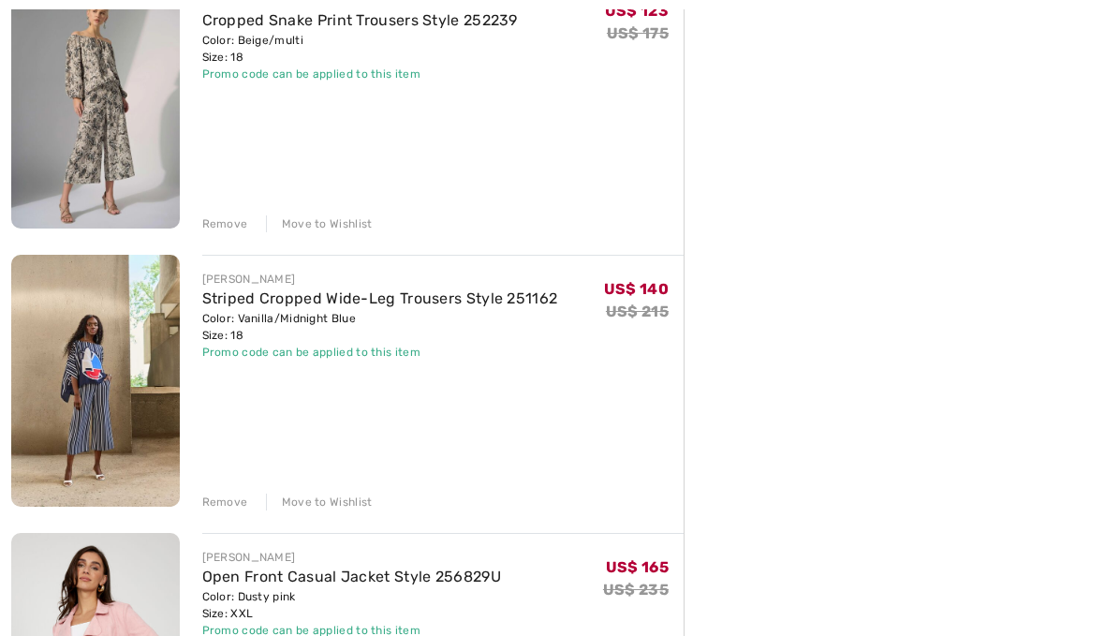
scroll to position [547, 0]
click at [118, 386] on img at bounding box center [95, 381] width 169 height 252
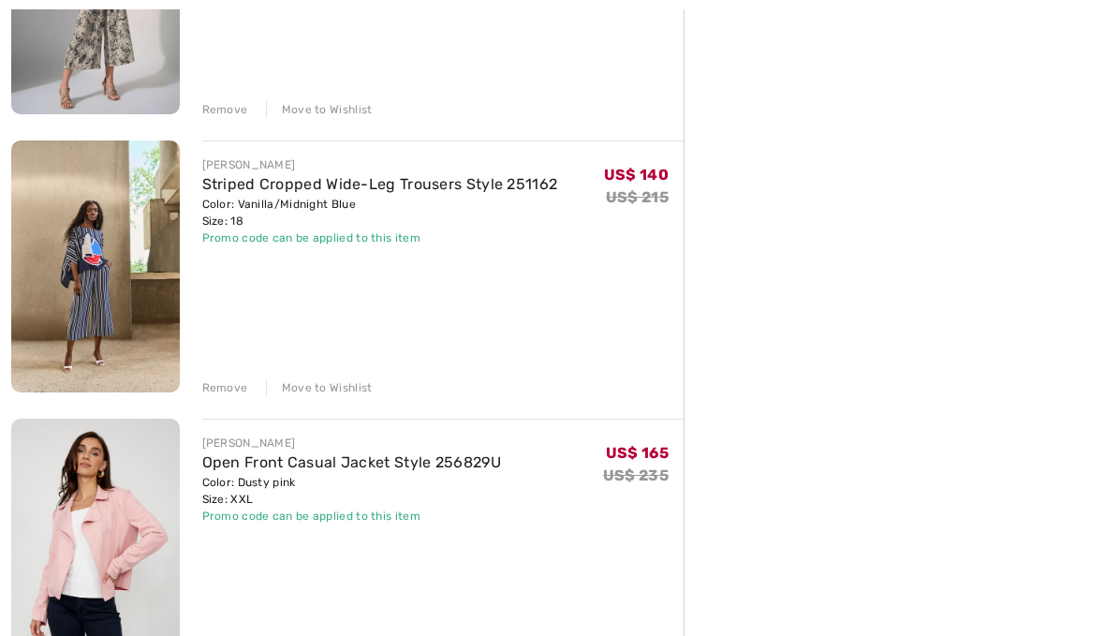
scroll to position [668, 0]
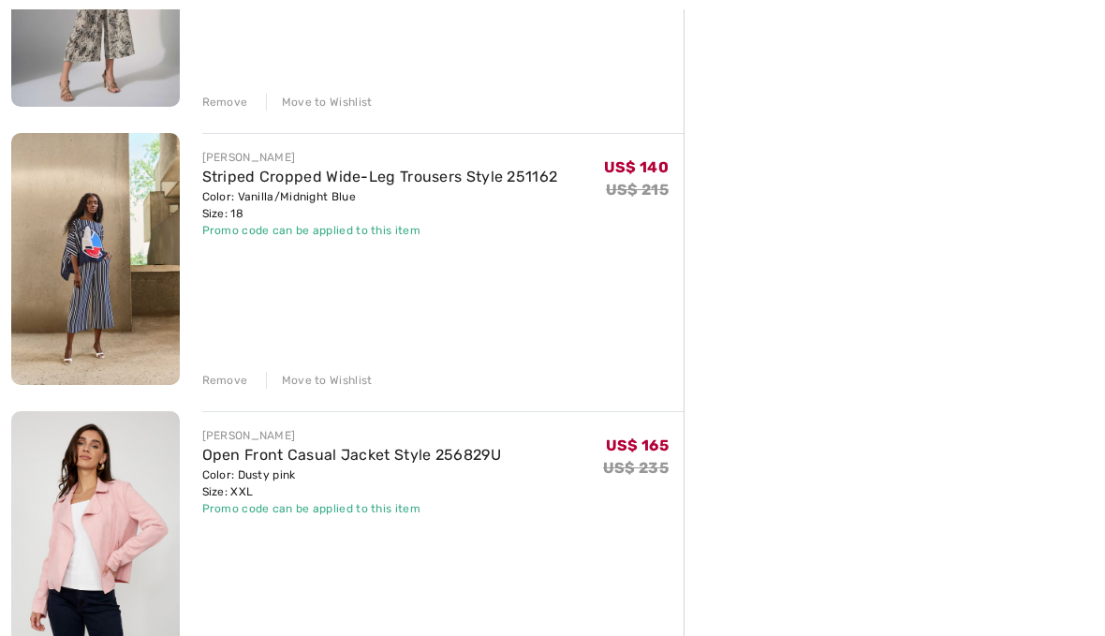
click at [106, 535] on img at bounding box center [95, 537] width 169 height 252
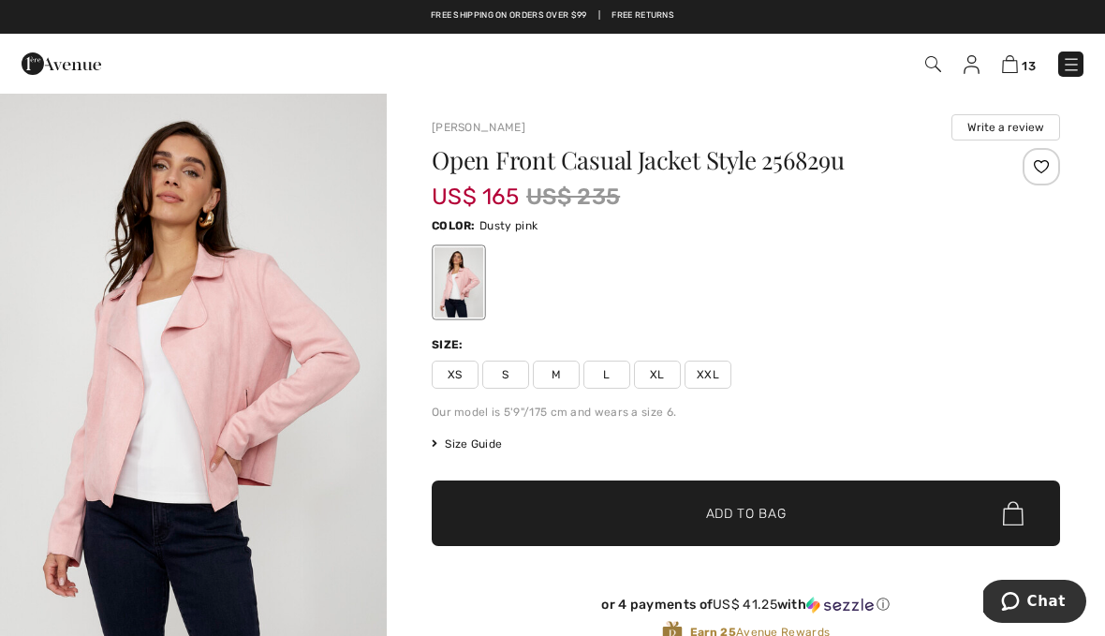
click at [246, 483] on img "1 / 4" at bounding box center [193, 382] width 387 height 580
click at [249, 483] on img at bounding box center [193, 382] width 387 height 580
click at [1028, 61] on span "13" at bounding box center [1028, 66] width 14 height 14
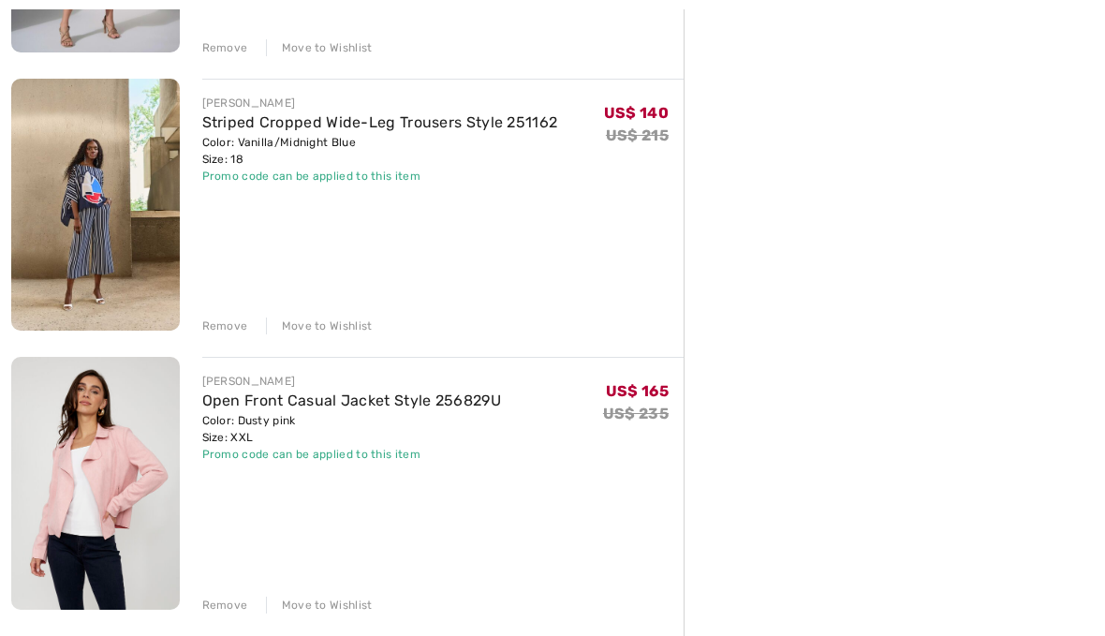
scroll to position [744, 0]
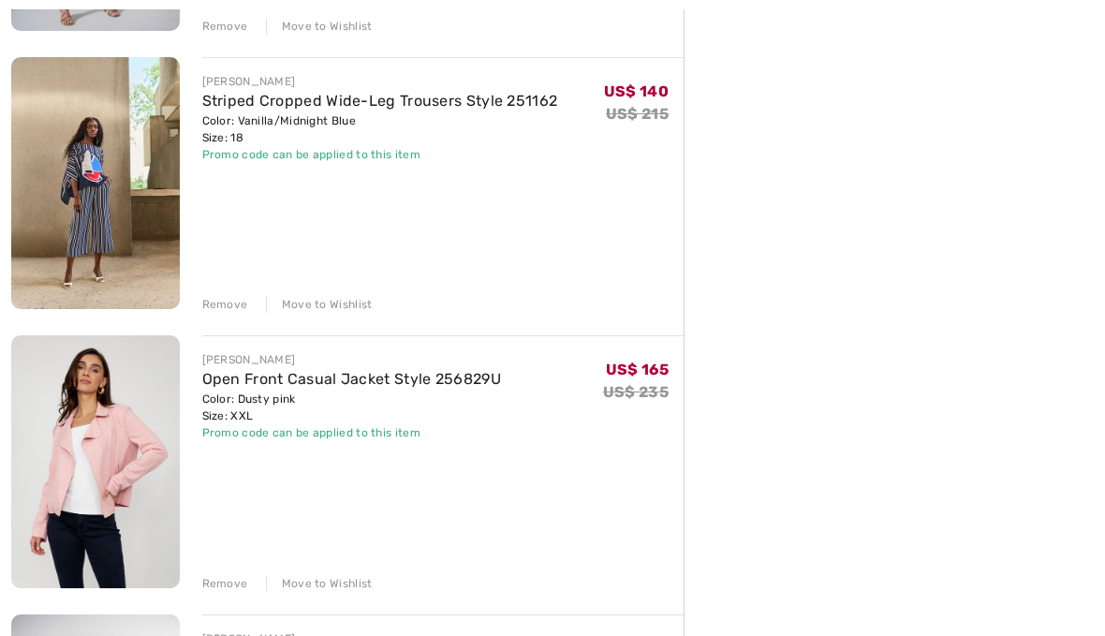
click at [228, 589] on div "Remove" at bounding box center [225, 583] width 46 height 17
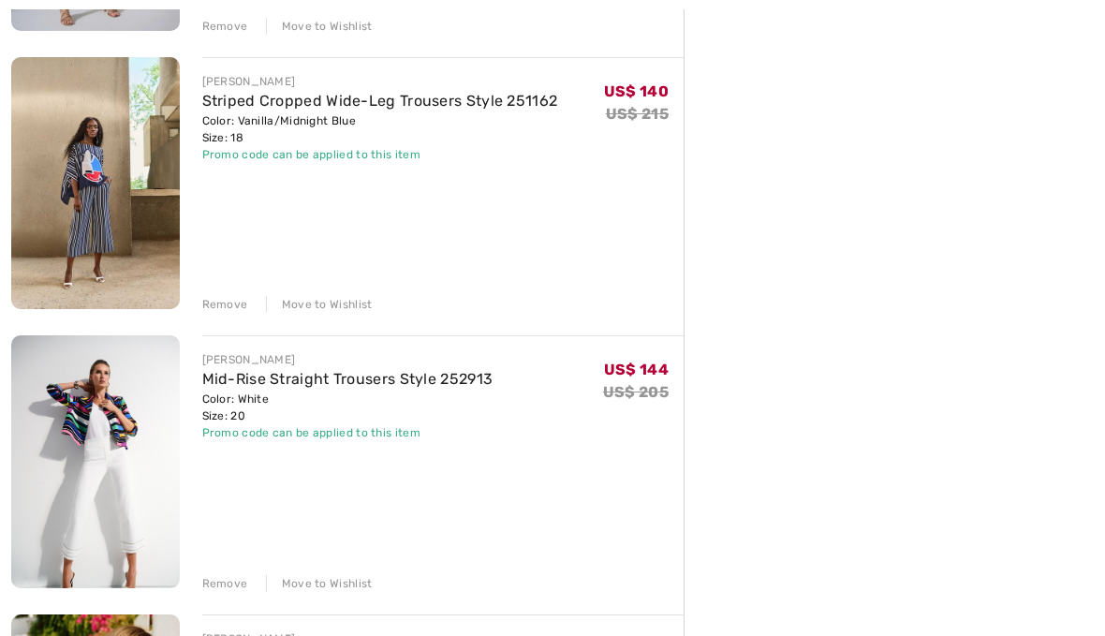
click at [389, 385] on link "Mid-Rise Straight Trousers Style 252913" at bounding box center [347, 379] width 291 height 18
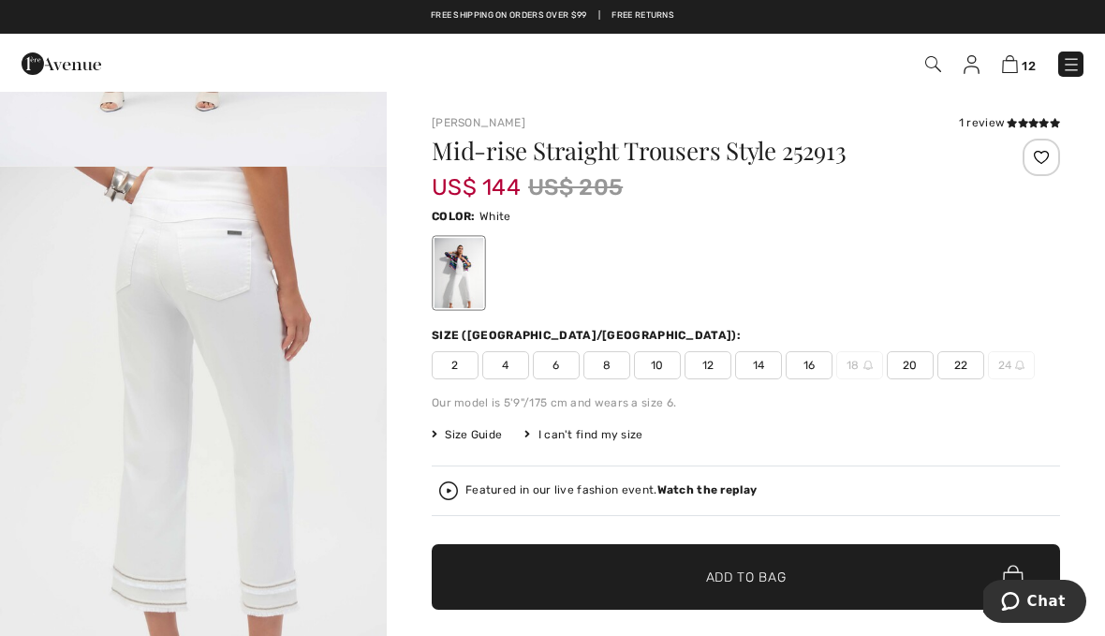
scroll to position [2245, 0]
click at [1006, 128] on span at bounding box center [1032, 123] width 53 height 11
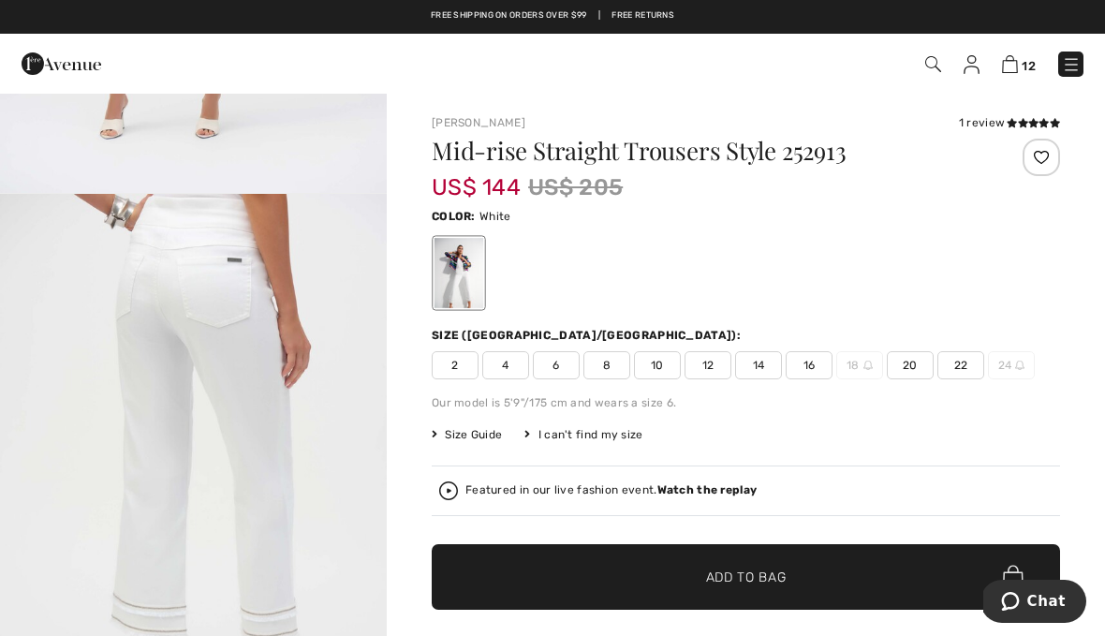
click at [1018, 68] on img at bounding box center [1010, 64] width 16 height 18
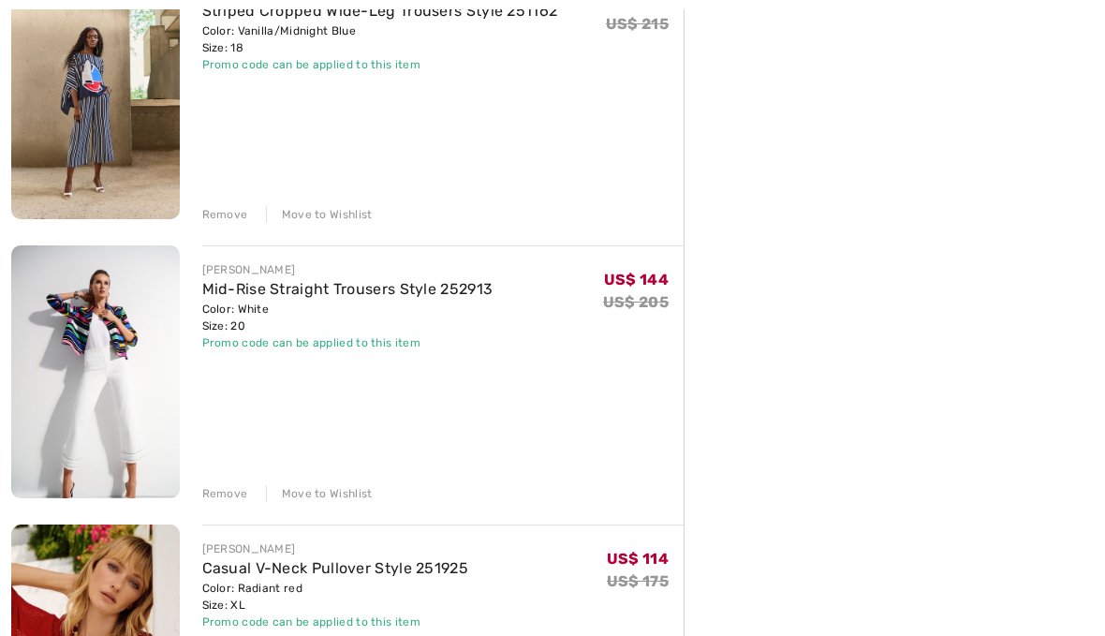
scroll to position [866, 0]
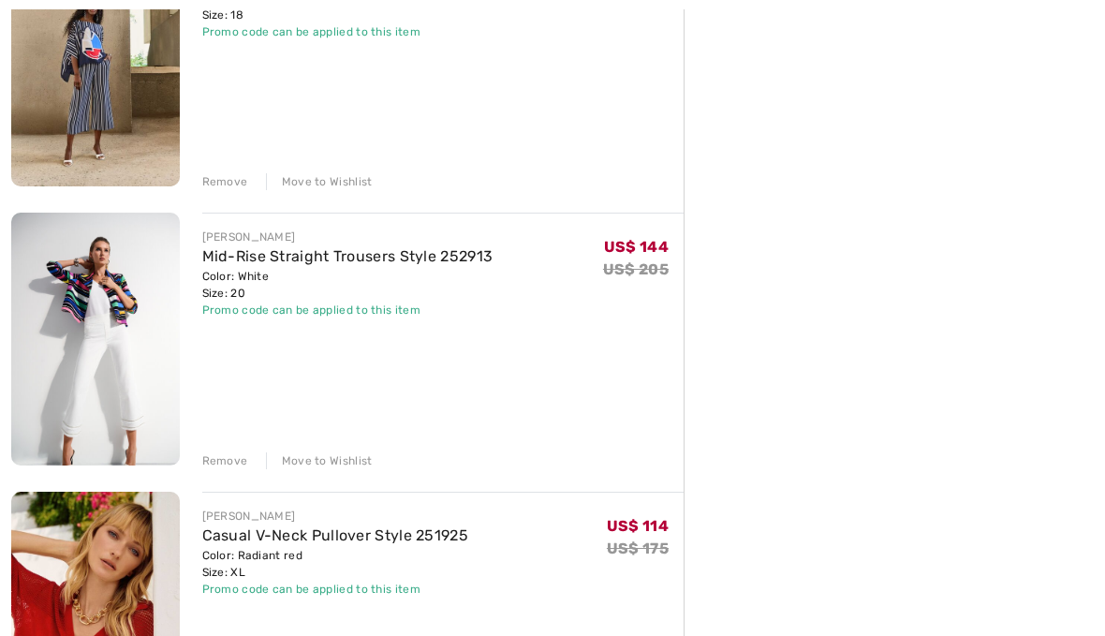
click at [240, 465] on div "Remove" at bounding box center [225, 461] width 46 height 17
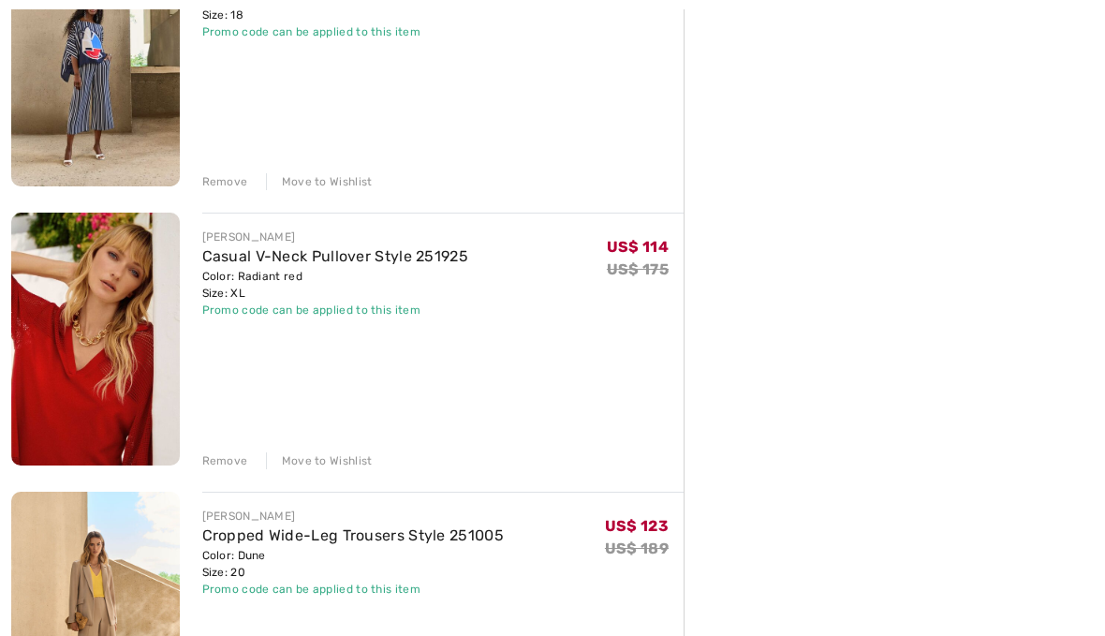
click at [230, 464] on div "Remove" at bounding box center [225, 460] width 46 height 17
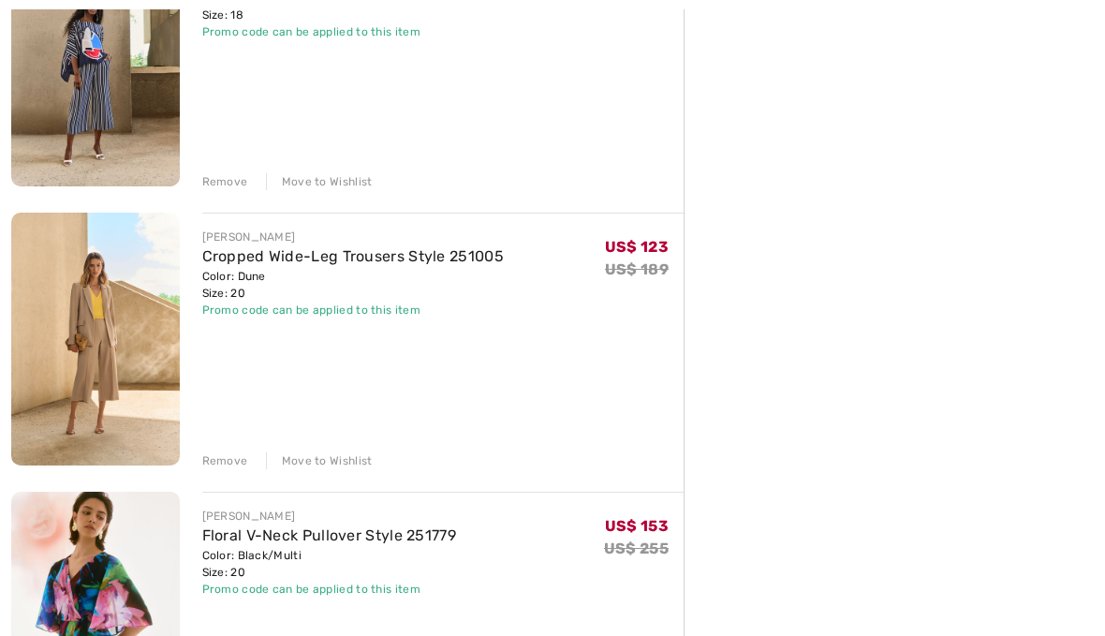
click at [471, 261] on link "Cropped Wide-Leg Trousers Style 251005" at bounding box center [352, 256] width 301 height 18
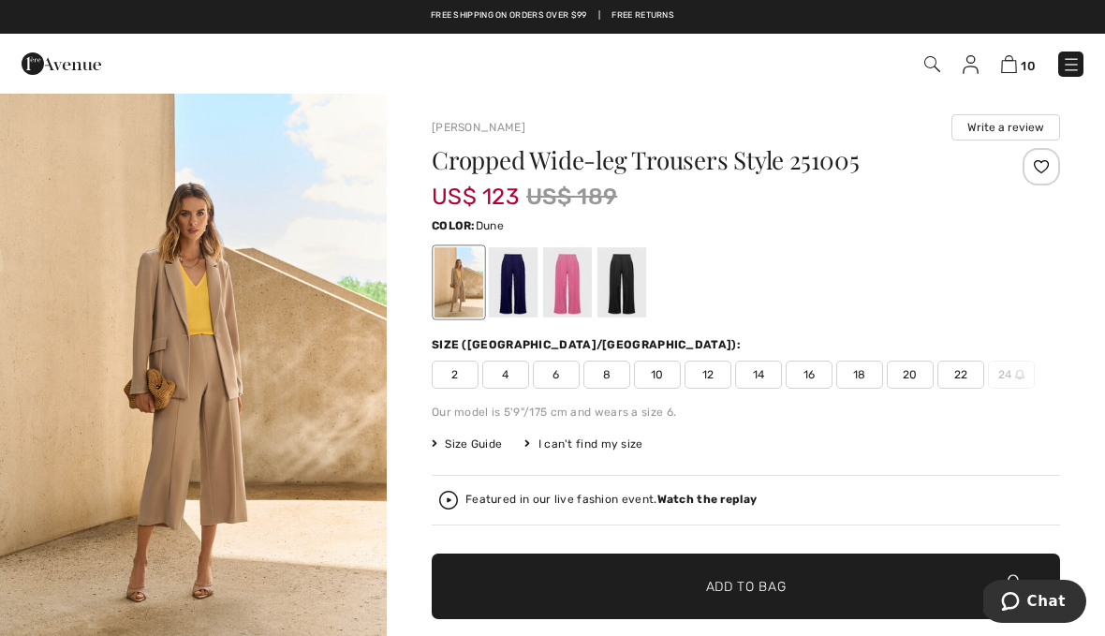
click at [261, 494] on img "1 / 5" at bounding box center [193, 382] width 387 height 580
click at [262, 507] on img at bounding box center [193, 382] width 387 height 580
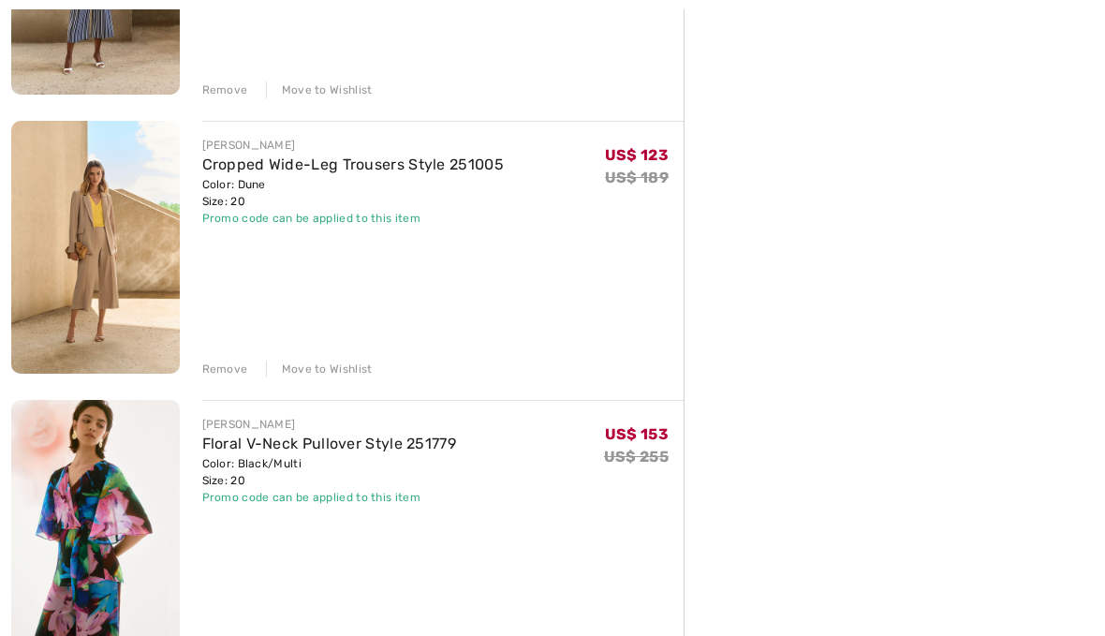
scroll to position [959, 0]
click at [230, 373] on div "Remove" at bounding box center [225, 368] width 46 height 17
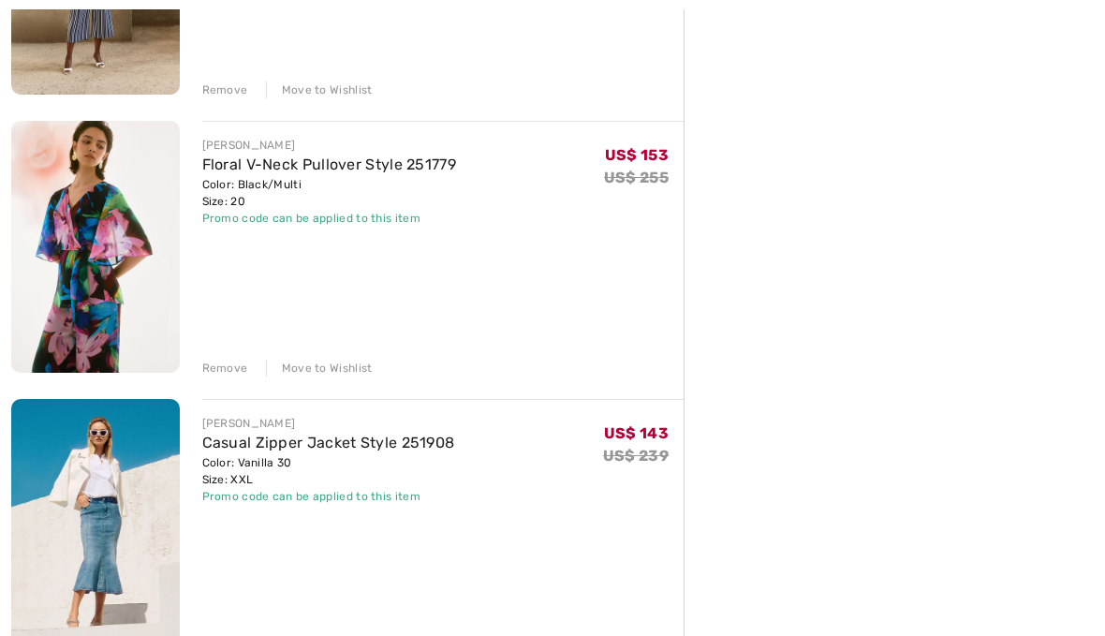
click at [333, 170] on link "Floral V-Neck Pullover Style 251779" at bounding box center [329, 164] width 255 height 18
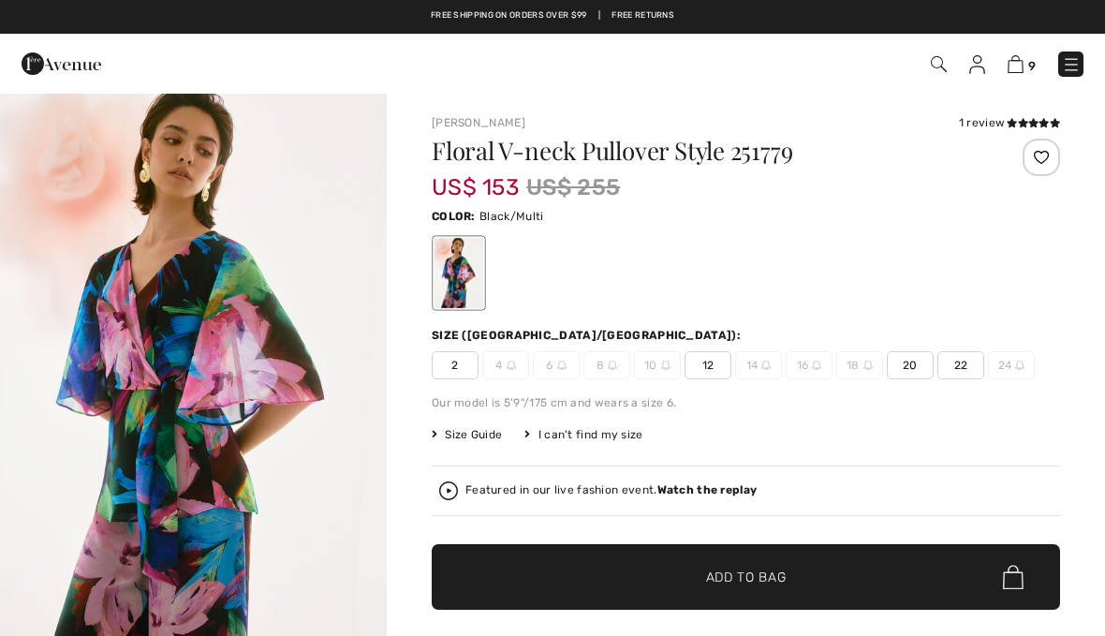
checkbox input "true"
click at [1015, 125] on icon at bounding box center [1011, 122] width 10 height 9
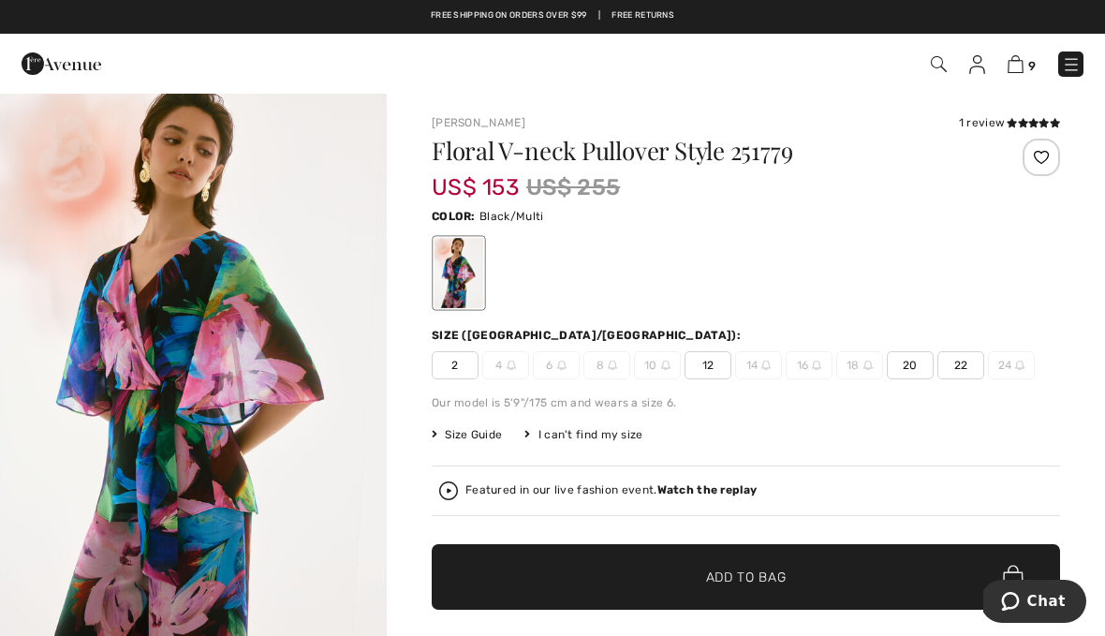
click at [213, 370] on img "1 / 6" at bounding box center [193, 382] width 387 height 580
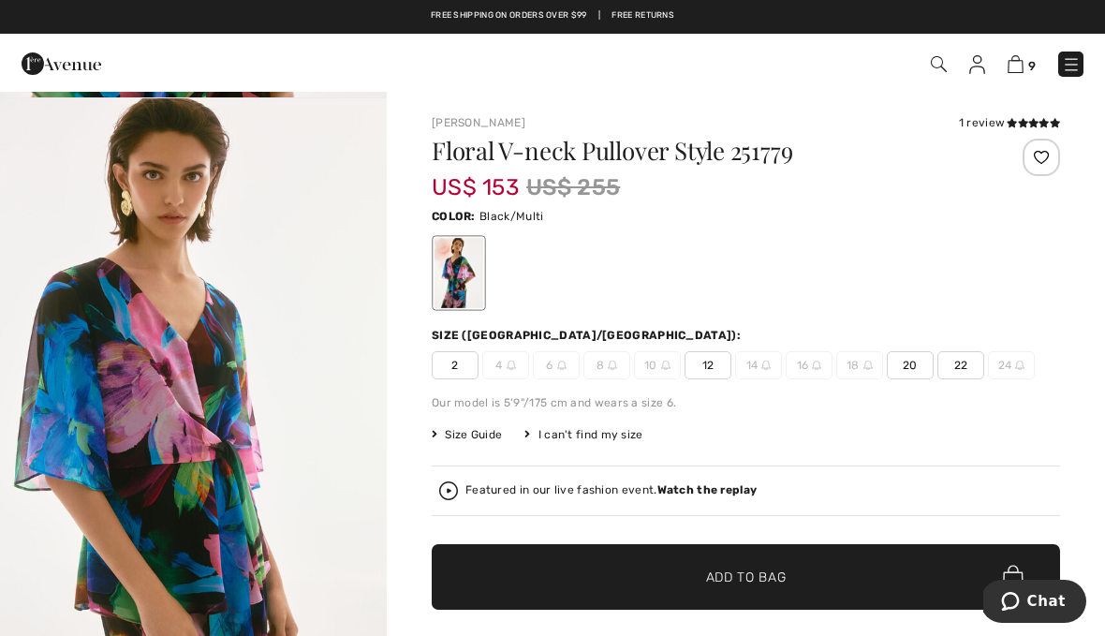
scroll to position [2427, 0]
click at [1023, 70] on img at bounding box center [1015, 64] width 16 height 18
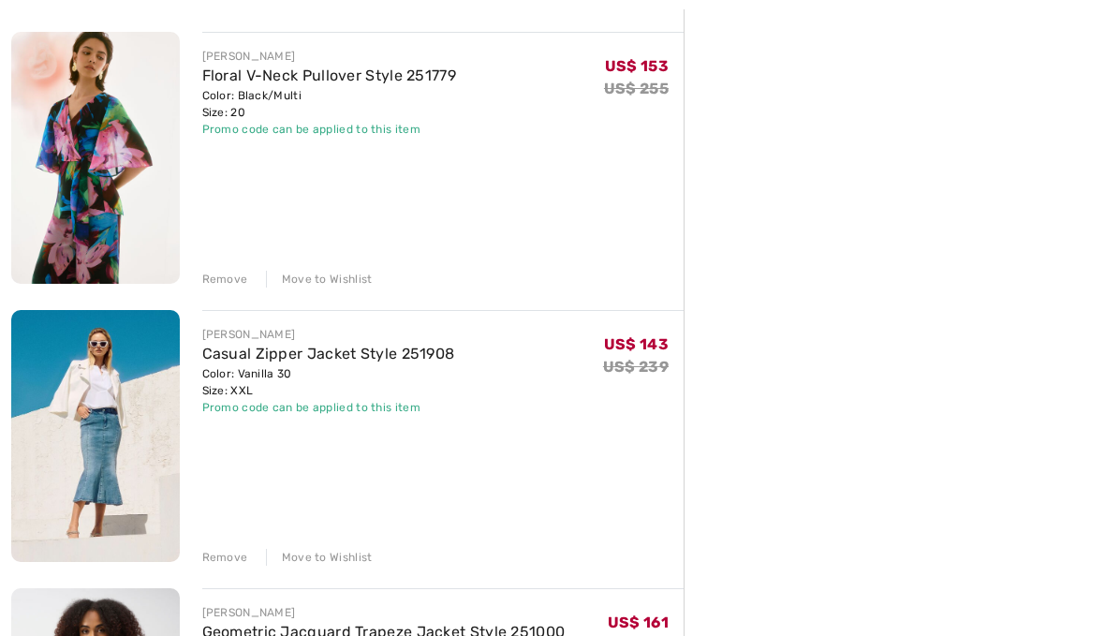
scroll to position [1048, 0]
click at [450, 357] on link "Casual Zipper Jacket Style 251908" at bounding box center [328, 354] width 253 height 18
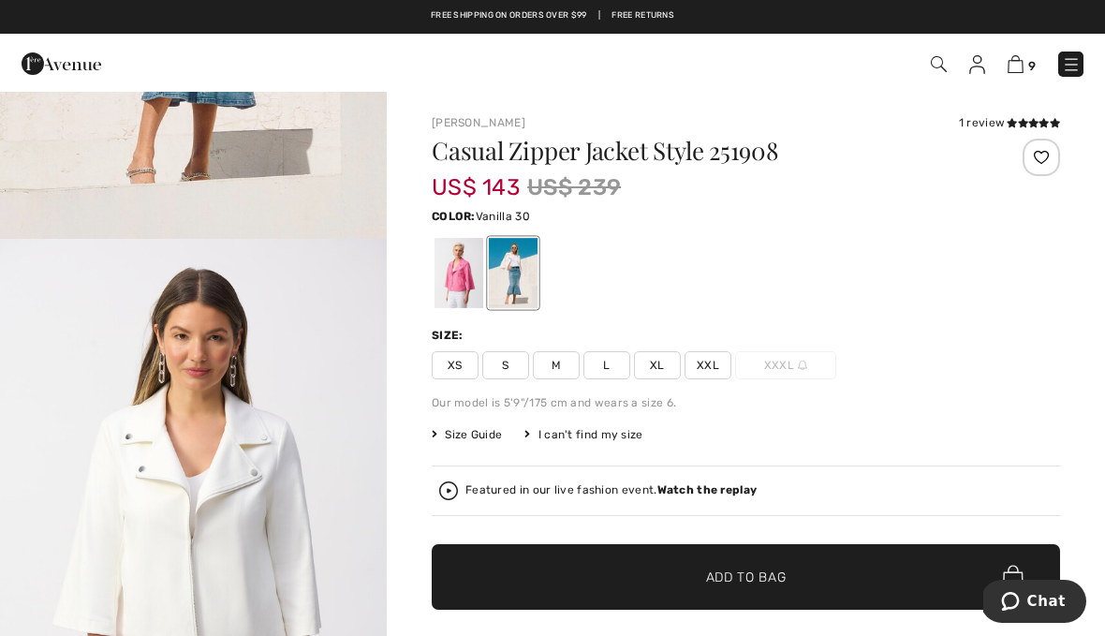
scroll to position [524, 0]
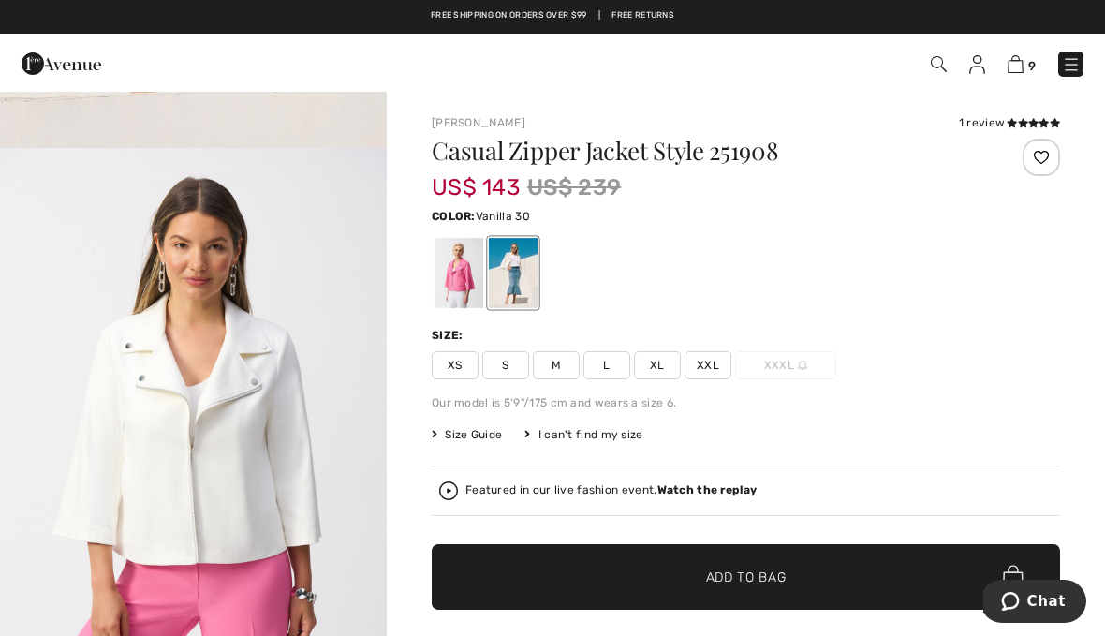
click at [282, 497] on img "2 / 8" at bounding box center [193, 438] width 387 height 580
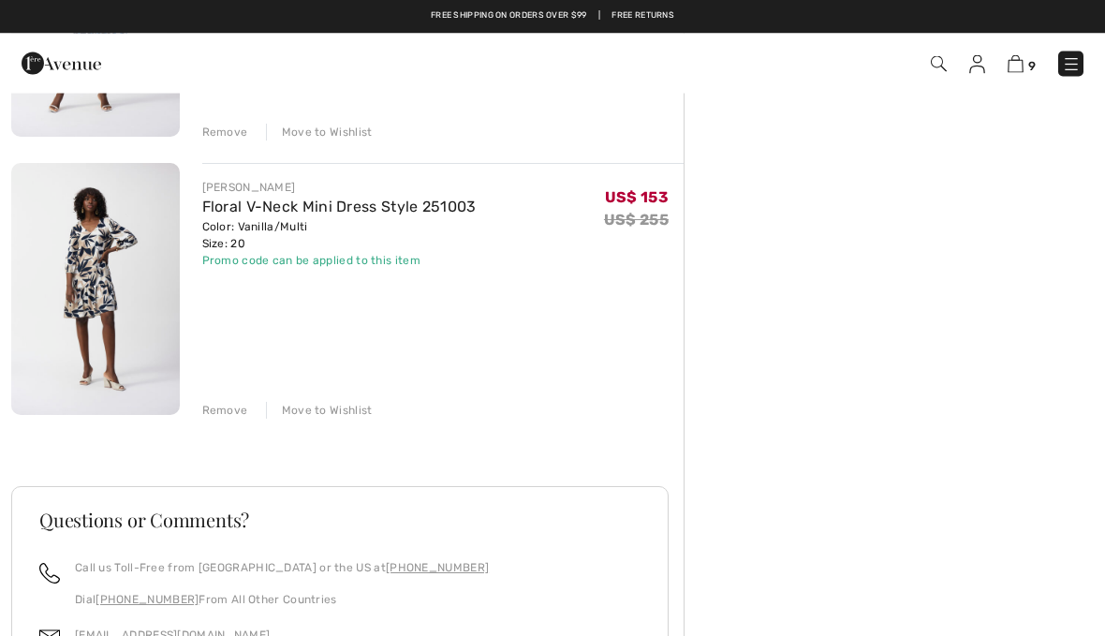
click at [237, 416] on div "Remove" at bounding box center [225, 411] width 46 height 17
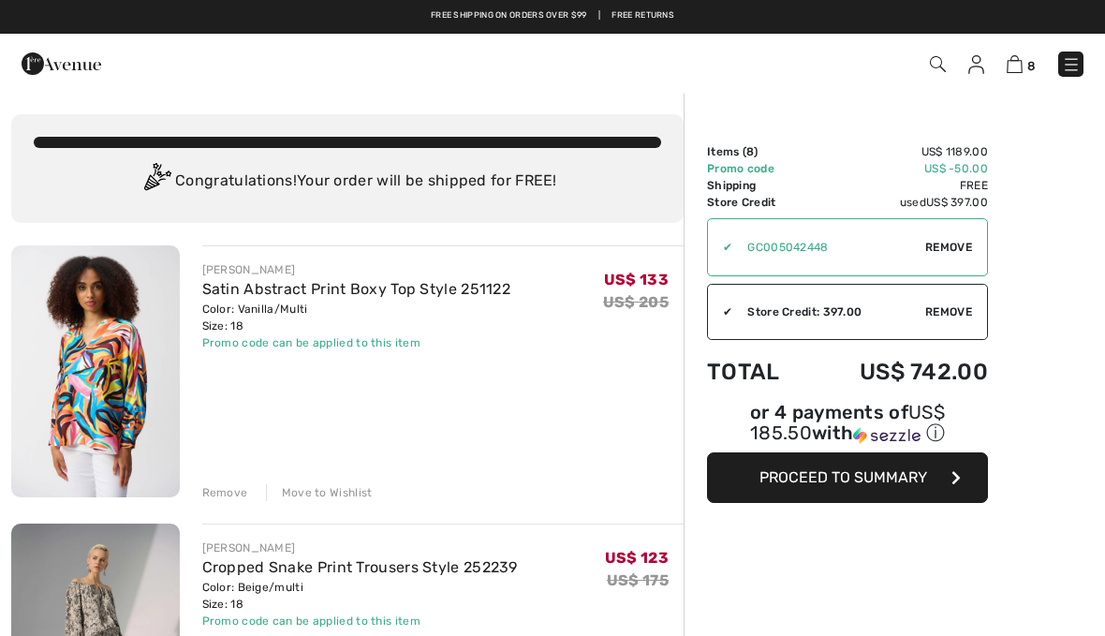
click at [61, 61] on img at bounding box center [62, 63] width 80 height 37
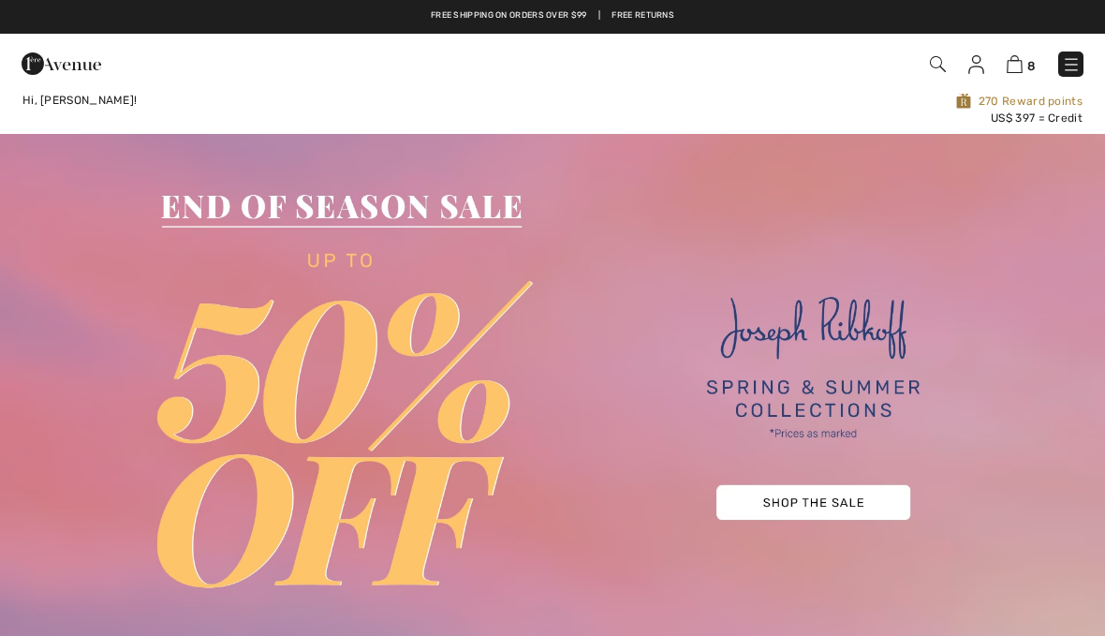
checkbox input "true"
click at [1068, 59] on img at bounding box center [1071, 64] width 19 height 19
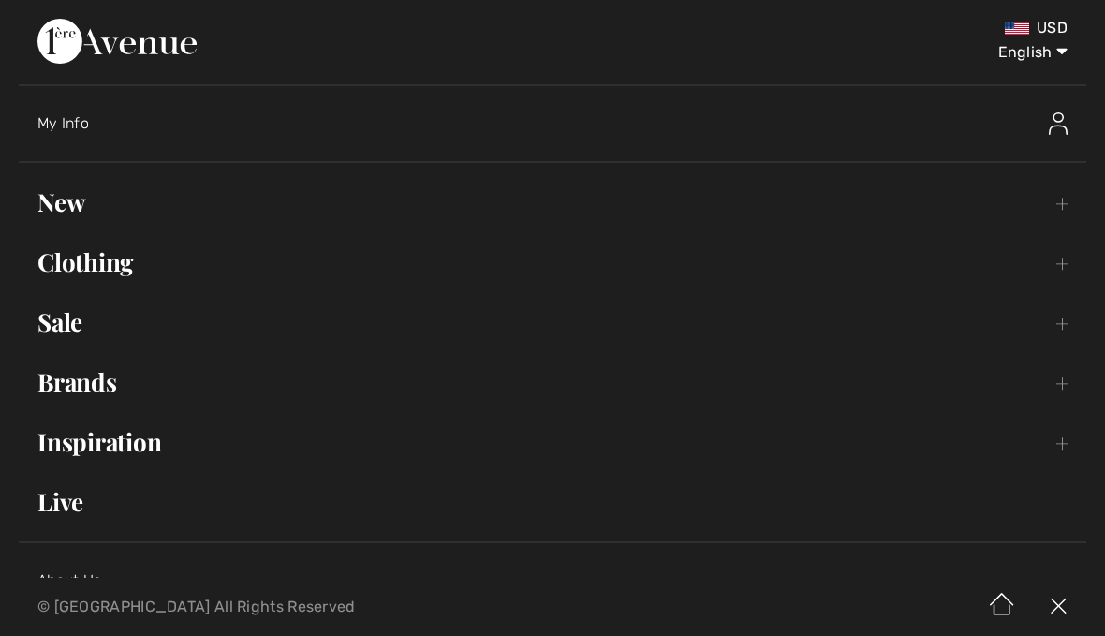
click at [64, 202] on link "New Toggle submenu" at bounding box center [552, 202] width 1067 height 41
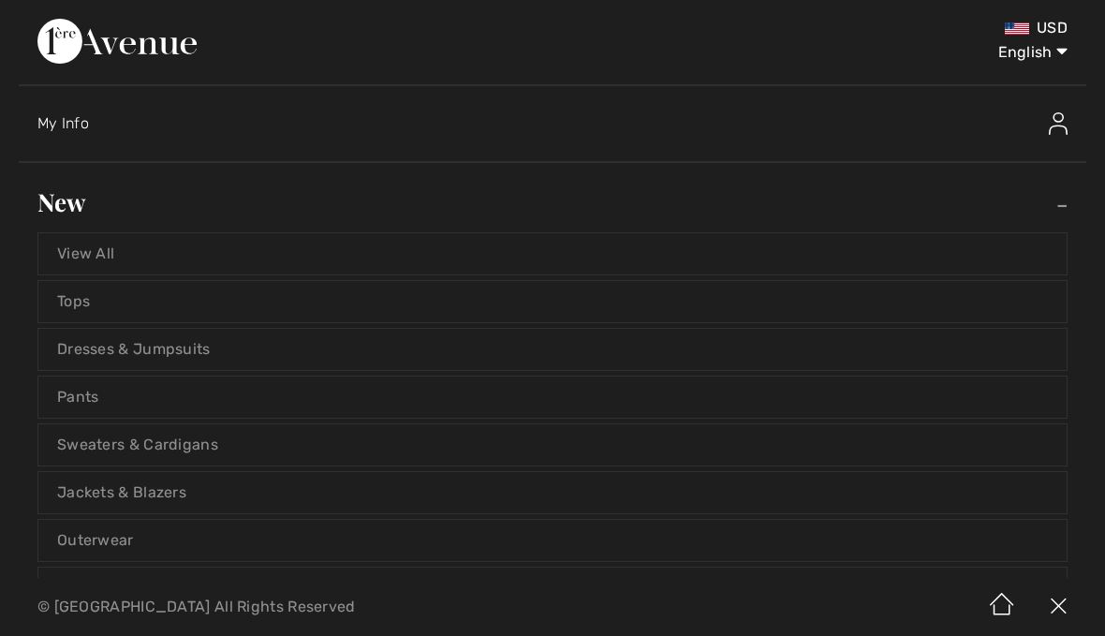
click at [74, 242] on link "View All" at bounding box center [552, 253] width 1028 height 41
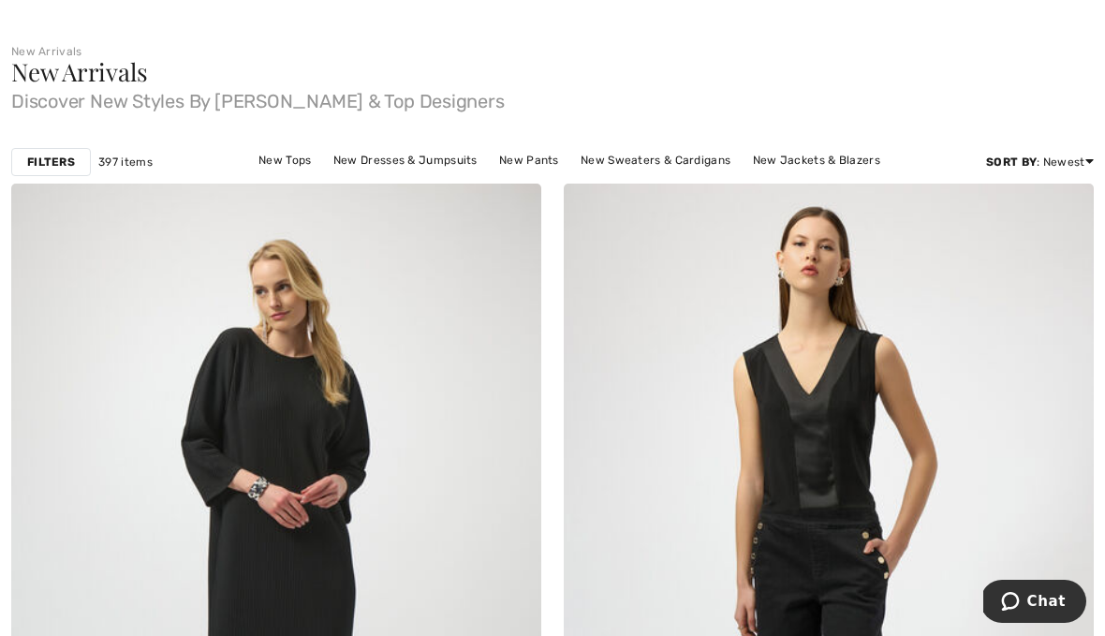
scroll to position [78, 0]
click at [50, 168] on strong "Filters" at bounding box center [51, 161] width 48 height 17
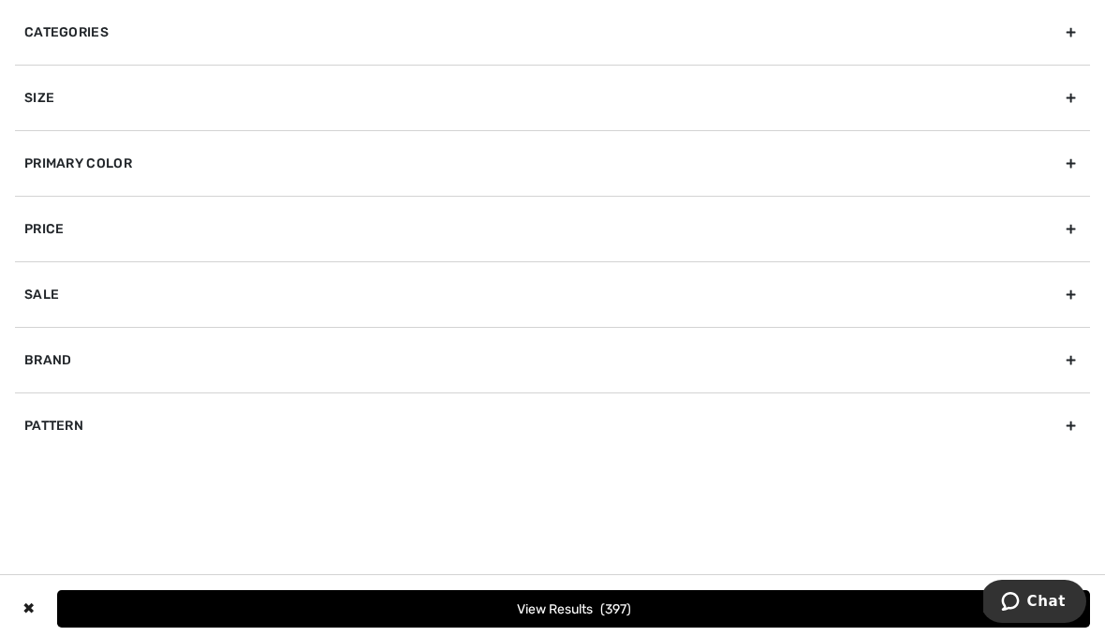
click at [40, 90] on div "Size" at bounding box center [552, 98] width 1075 height 66
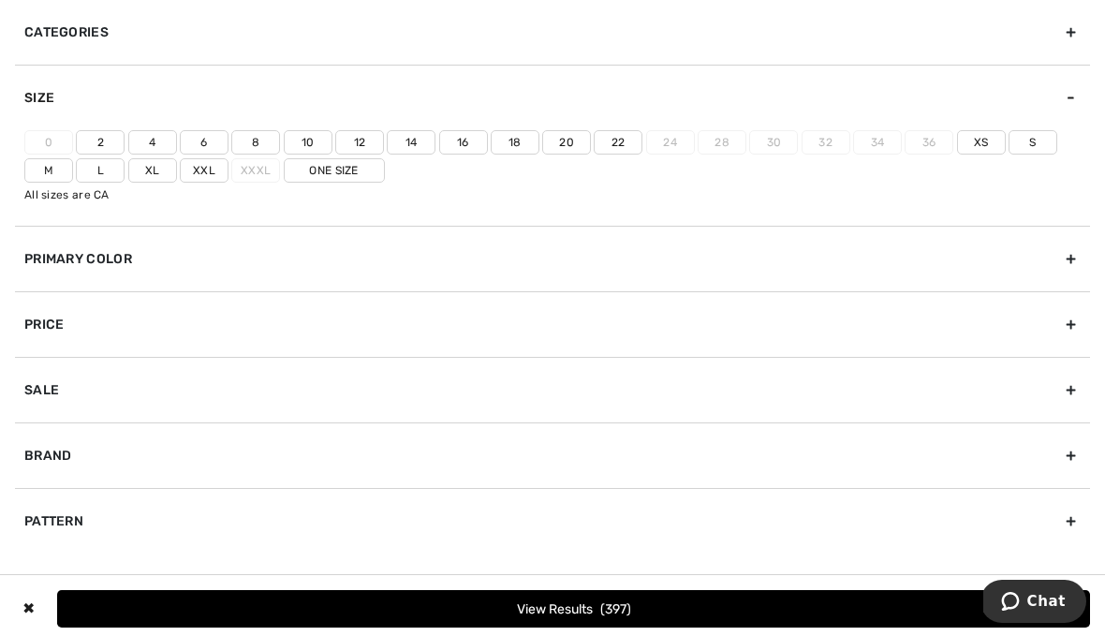
click at [345, 175] on label "One Size" at bounding box center [334, 170] width 101 height 24
click at [0, 0] on input"] "One Size" at bounding box center [0, 0] width 0 height 0
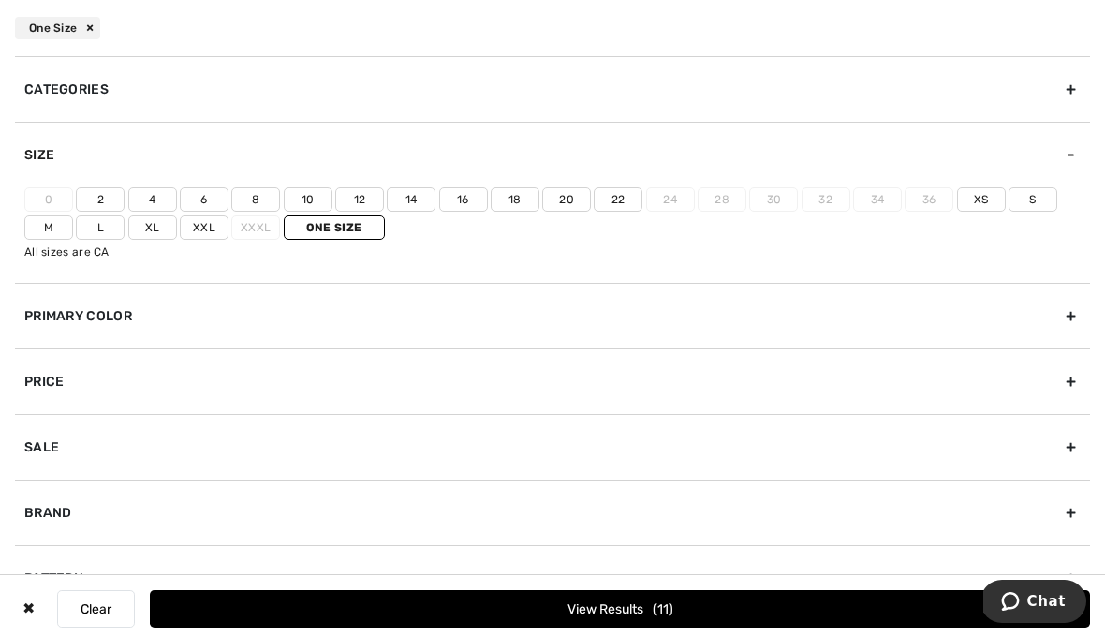
click at [206, 233] on label "Xxl" at bounding box center [204, 227] width 49 height 24
click at [0, 0] on input"] "Xxl" at bounding box center [0, 0] width 0 height 0
click at [568, 198] on label "20" at bounding box center [566, 199] width 49 height 24
click at [0, 0] on input"] "20" at bounding box center [0, 0] width 0 height 0
click at [511, 193] on label "18" at bounding box center [515, 199] width 49 height 24
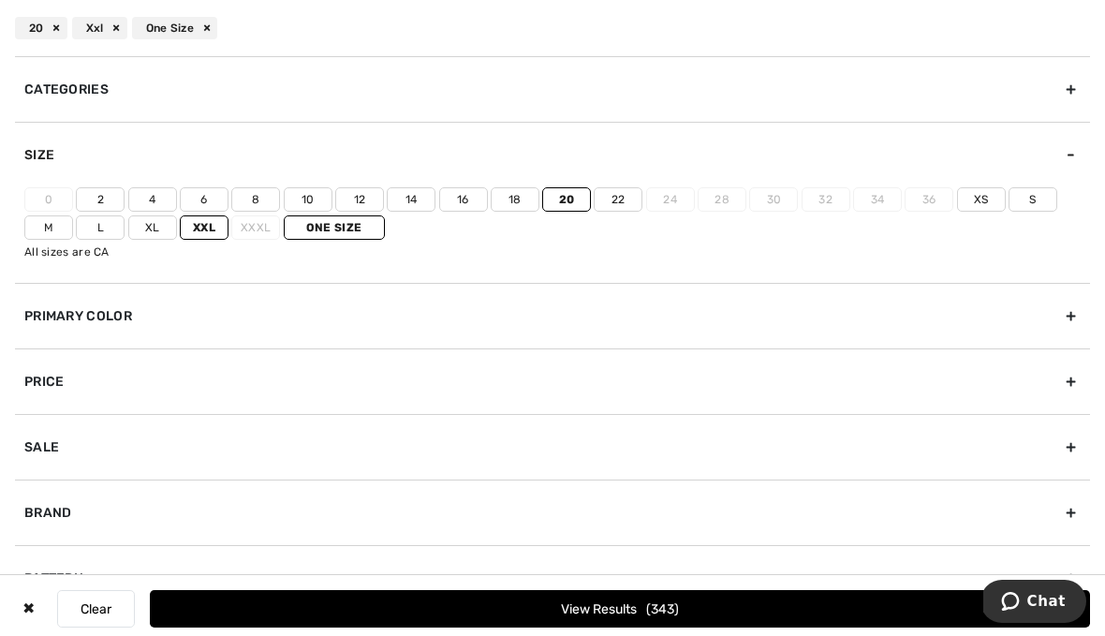
click at [0, 0] on input"] "18" at bounding box center [0, 0] width 0 height 0
click at [576, 606] on button "View Results 356" at bounding box center [620, 608] width 940 height 37
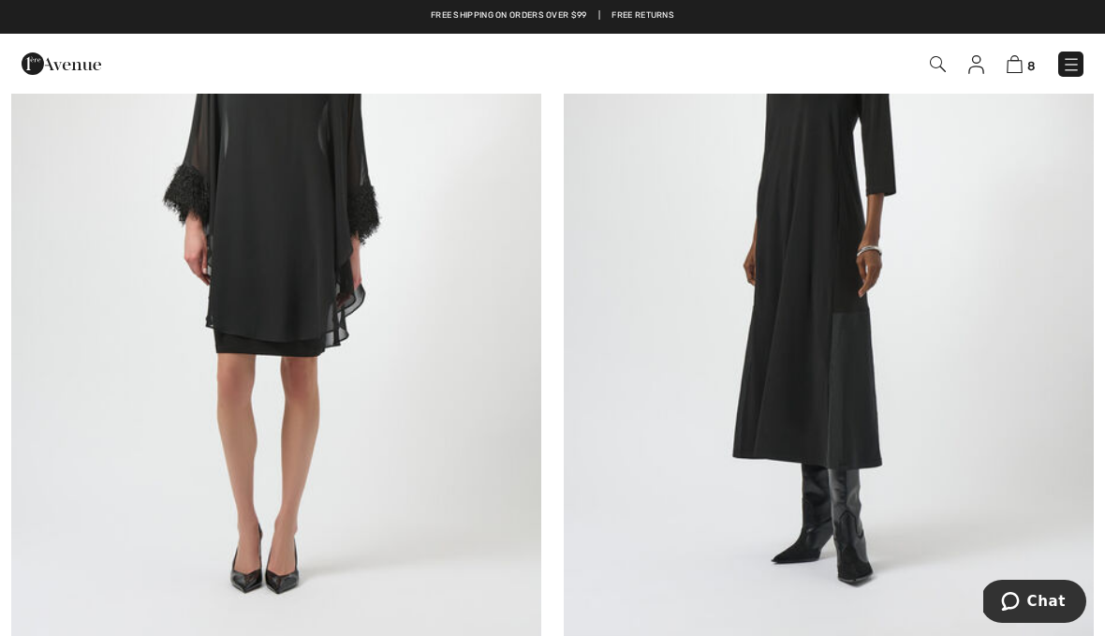
scroll to position [1275, 0]
click at [829, 362] on img at bounding box center [829, 251] width 530 height 795
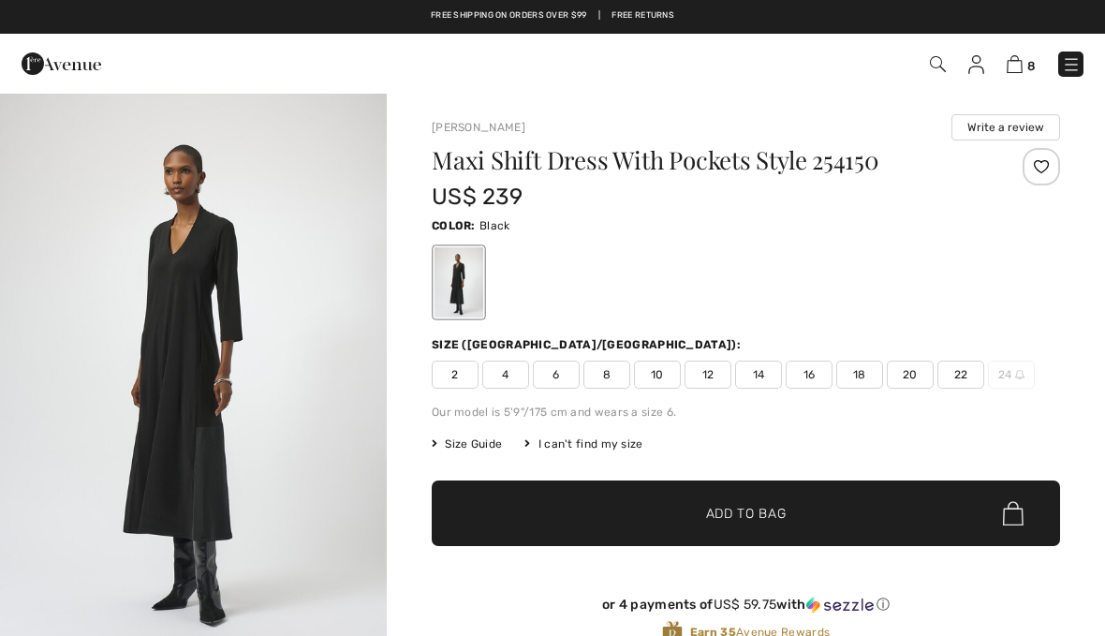
checkbox input "true"
click at [155, 307] on img "1 / 4" at bounding box center [193, 382] width 387 height 580
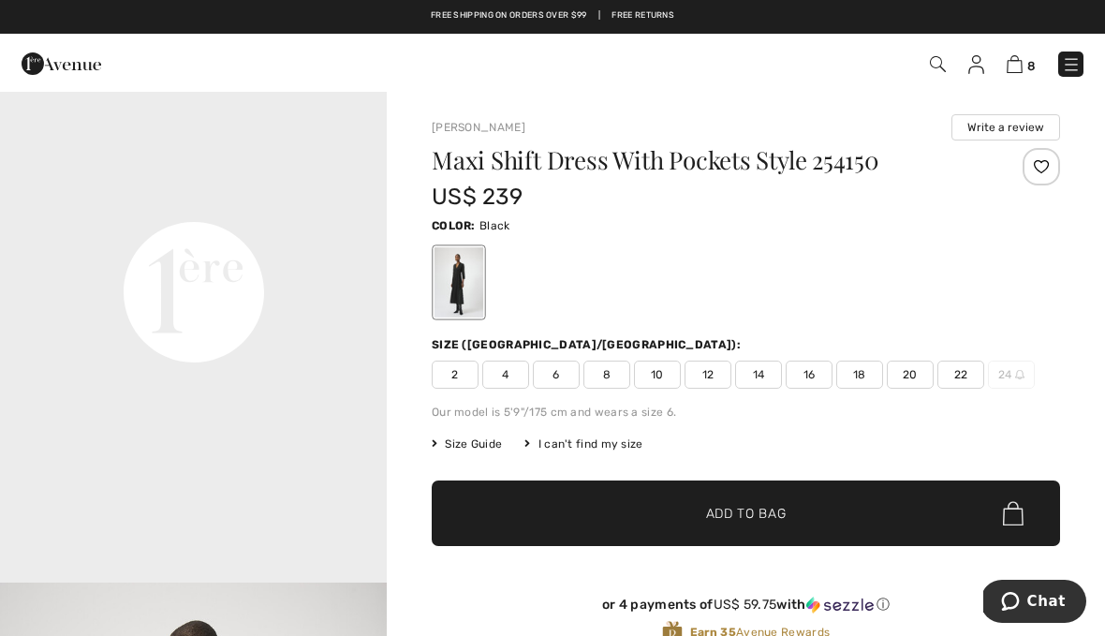
scroll to position [1247, 0]
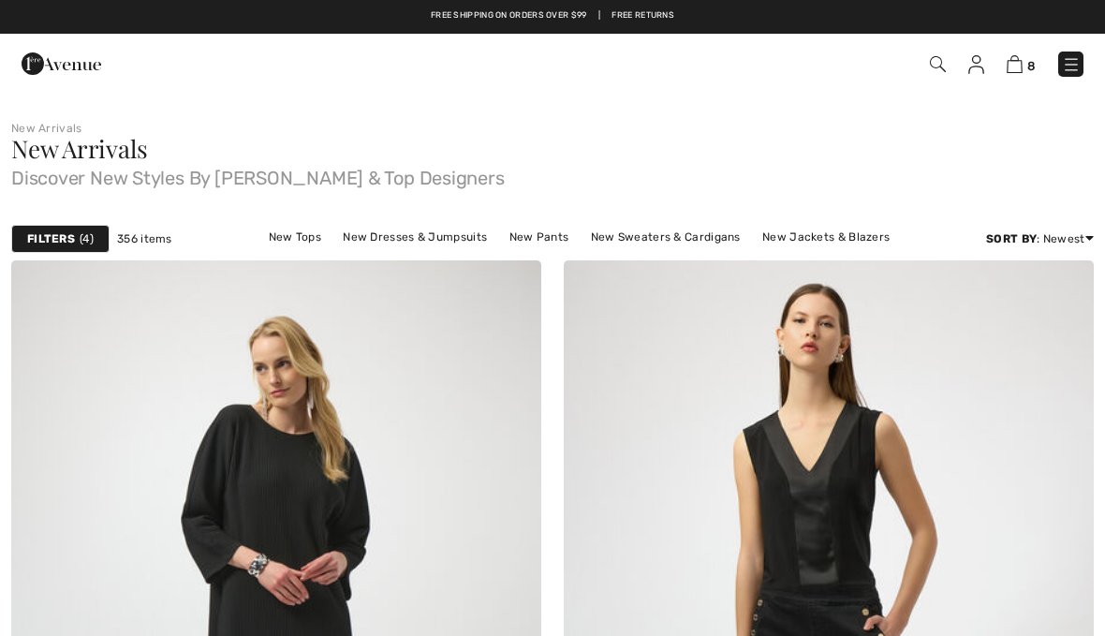
checkbox input "true"
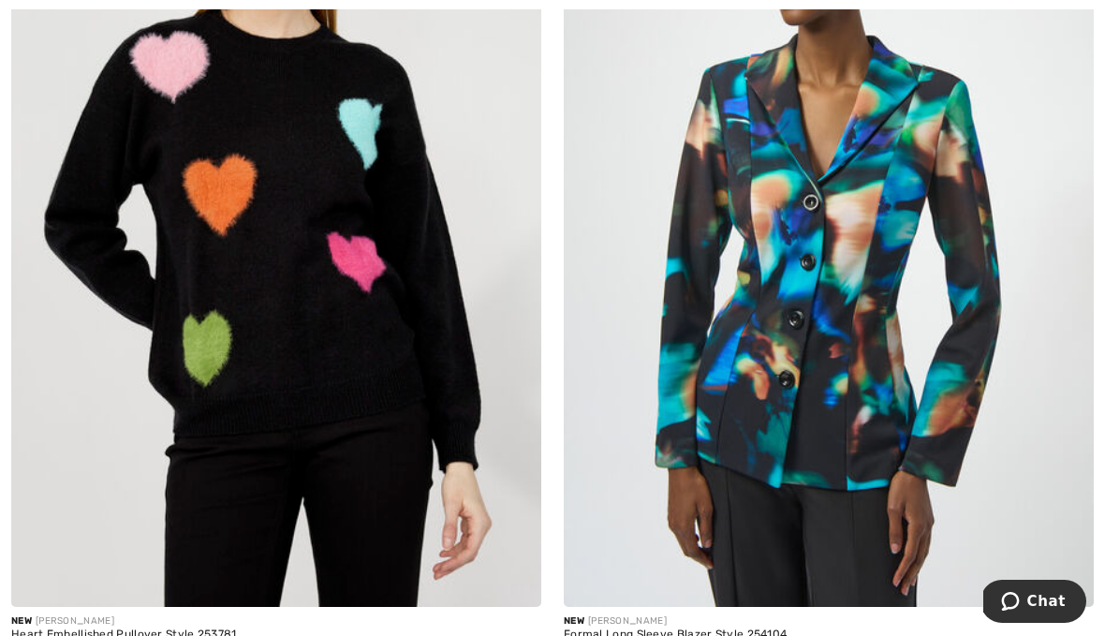
scroll to position [3922, 0]
click at [150, 244] on img at bounding box center [276, 210] width 530 height 795
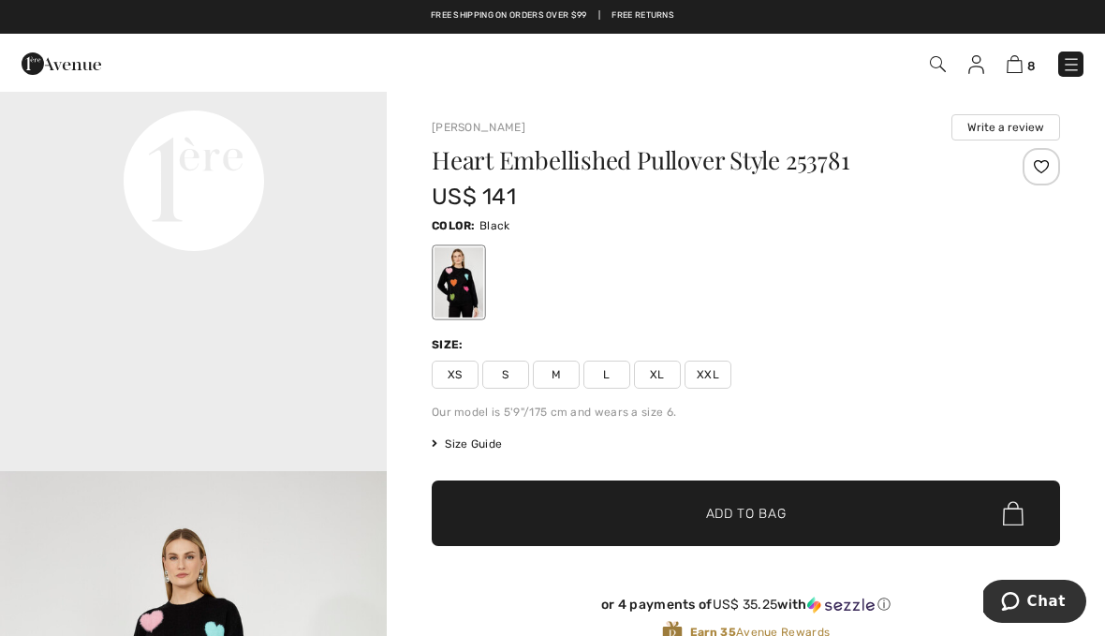
scroll to position [1362, 0]
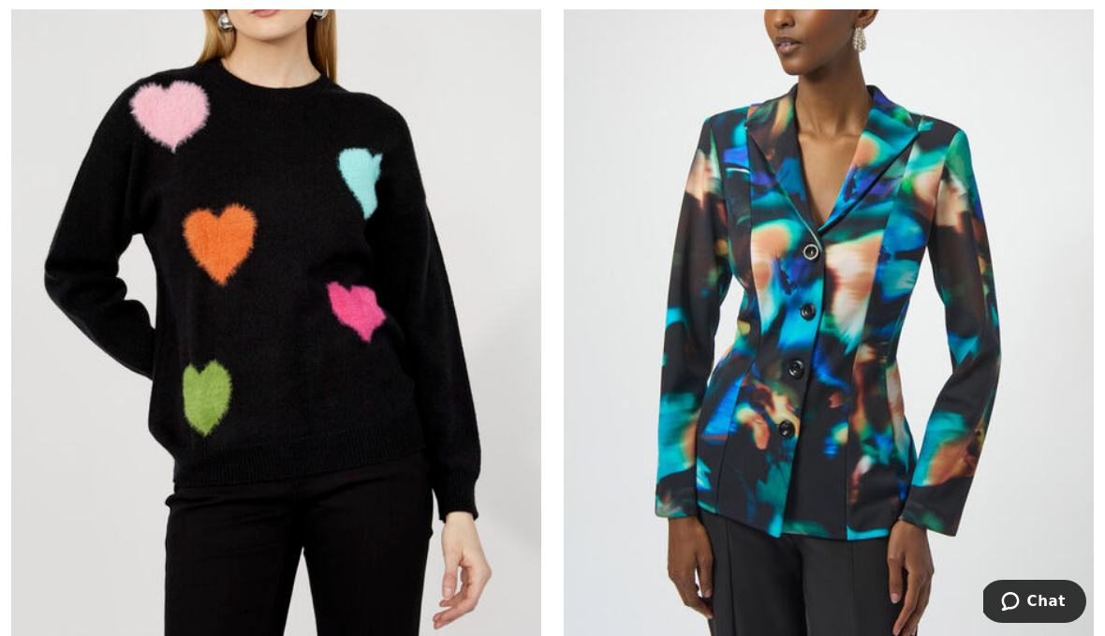
scroll to position [3874, 0]
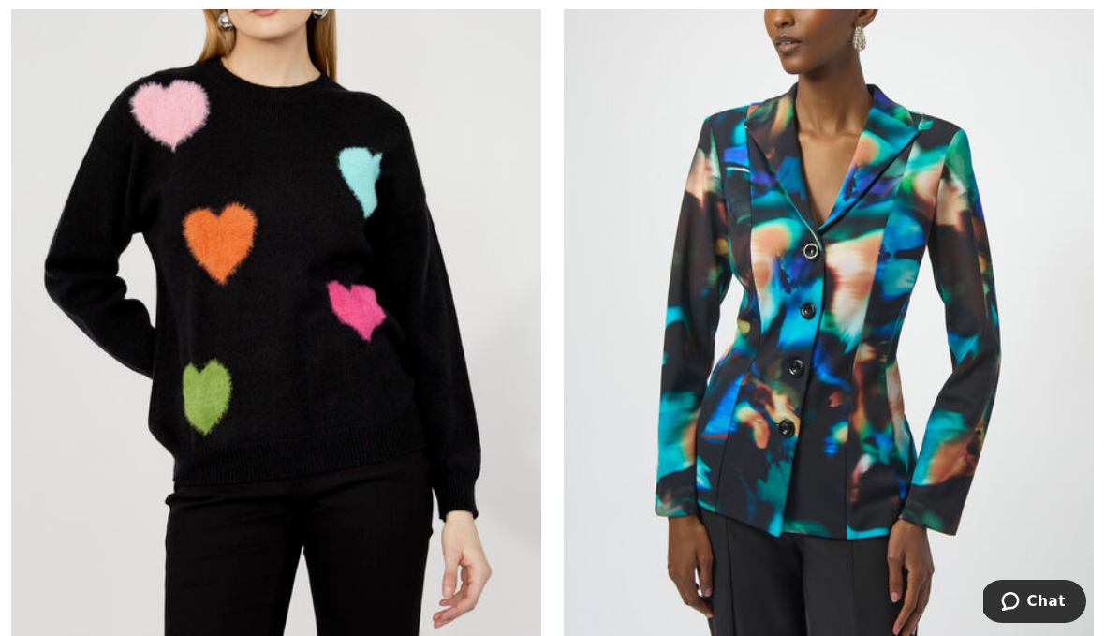
click at [385, 403] on img at bounding box center [276, 258] width 530 height 795
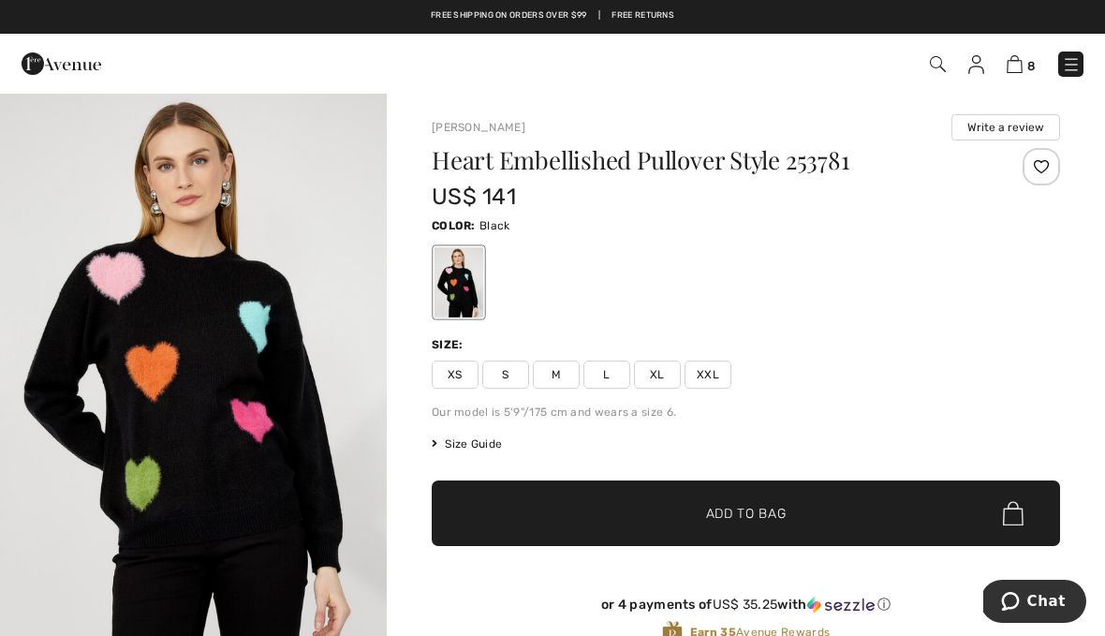
click at [720, 375] on span "XXL" at bounding box center [707, 374] width 47 height 28
click at [676, 507] on span "✔ Added to Bag" at bounding box center [718, 514] width 114 height 20
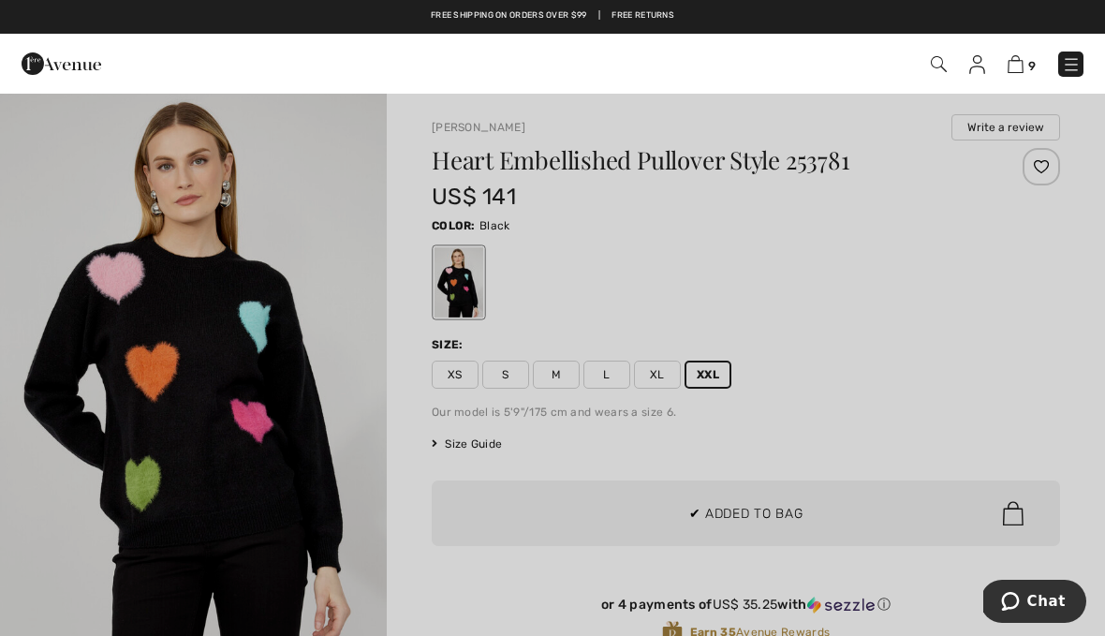
click at [824, 413] on div at bounding box center [552, 318] width 1105 height 636
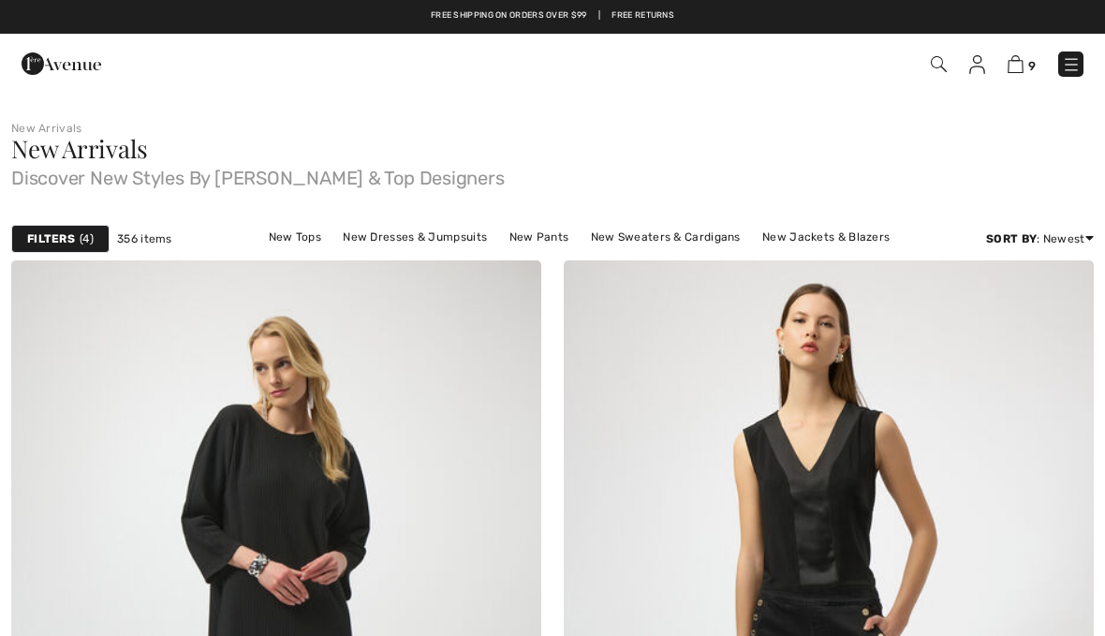
checkbox input "true"
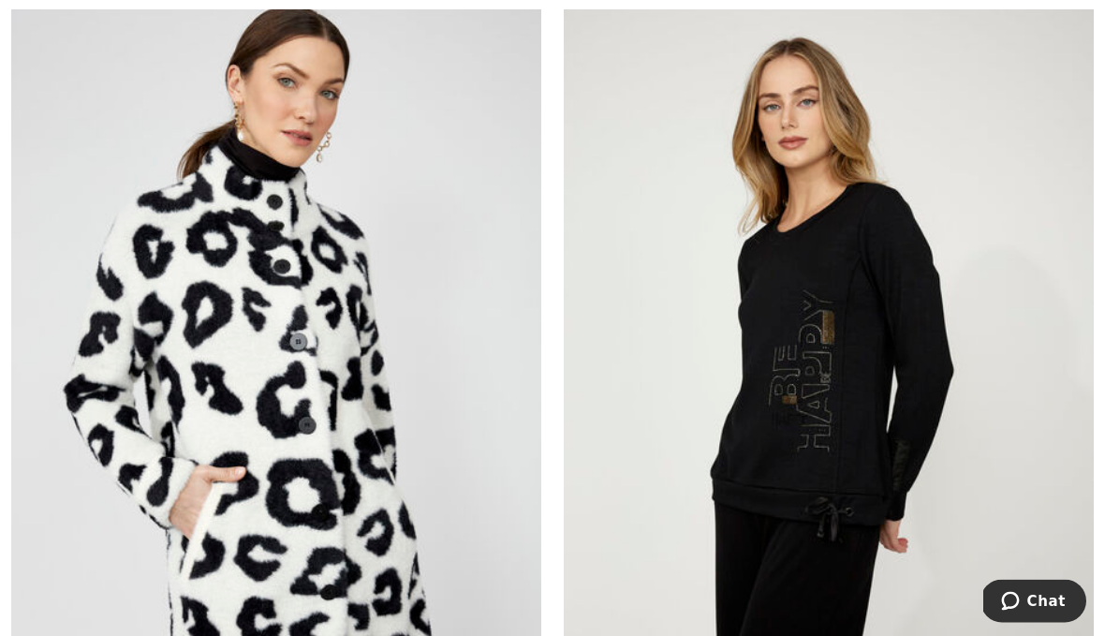
scroll to position [6536, 0]
click at [865, 397] on img at bounding box center [829, 375] width 530 height 795
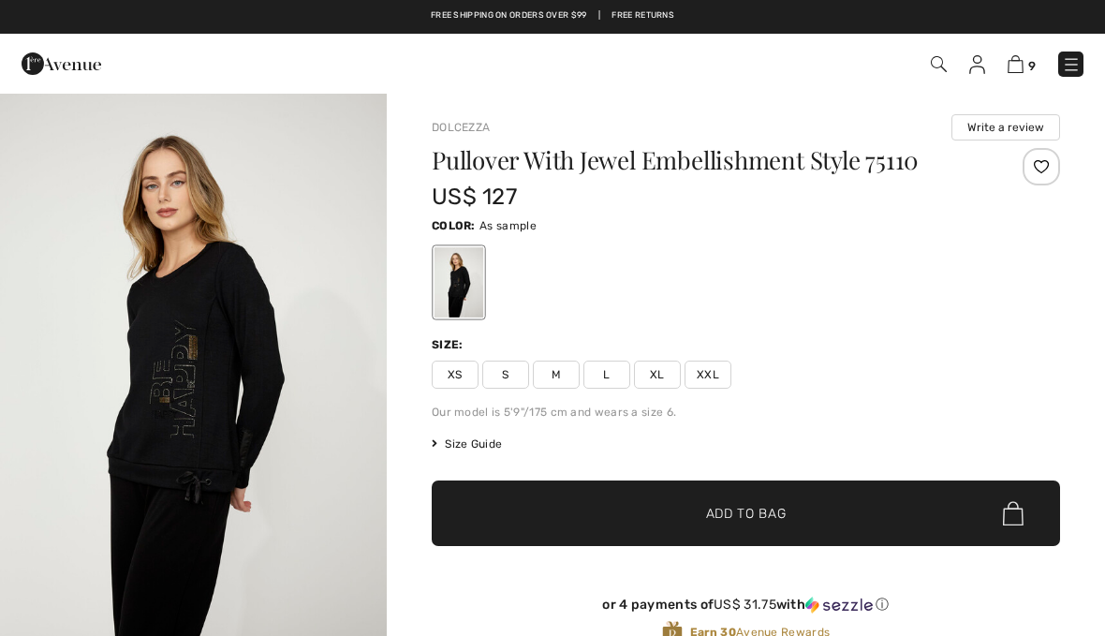
checkbox input "true"
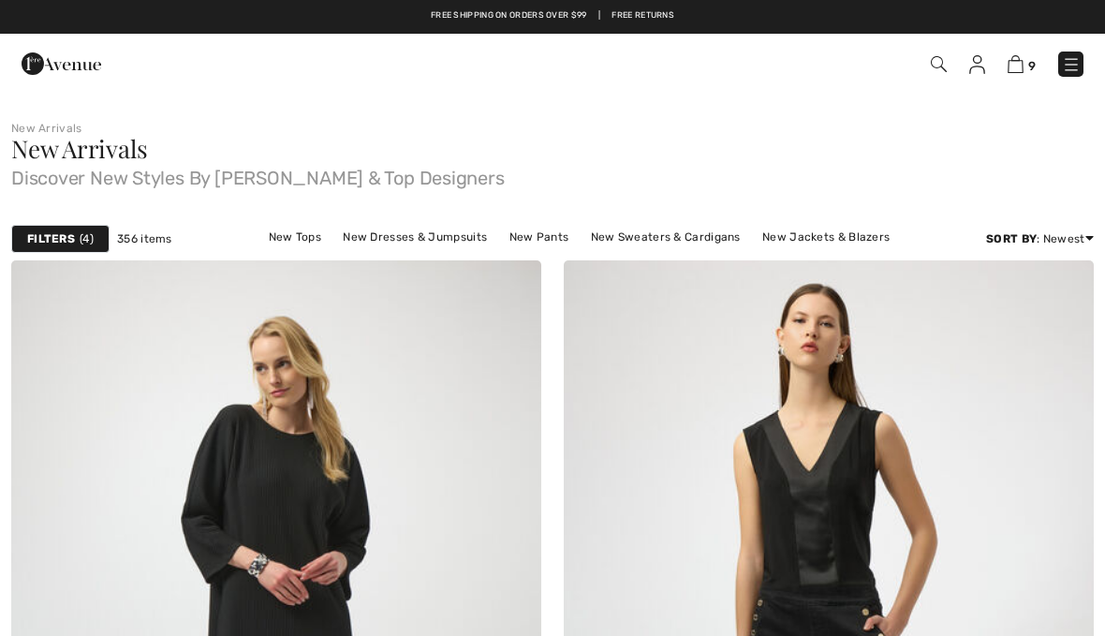
scroll to position [6623, 0]
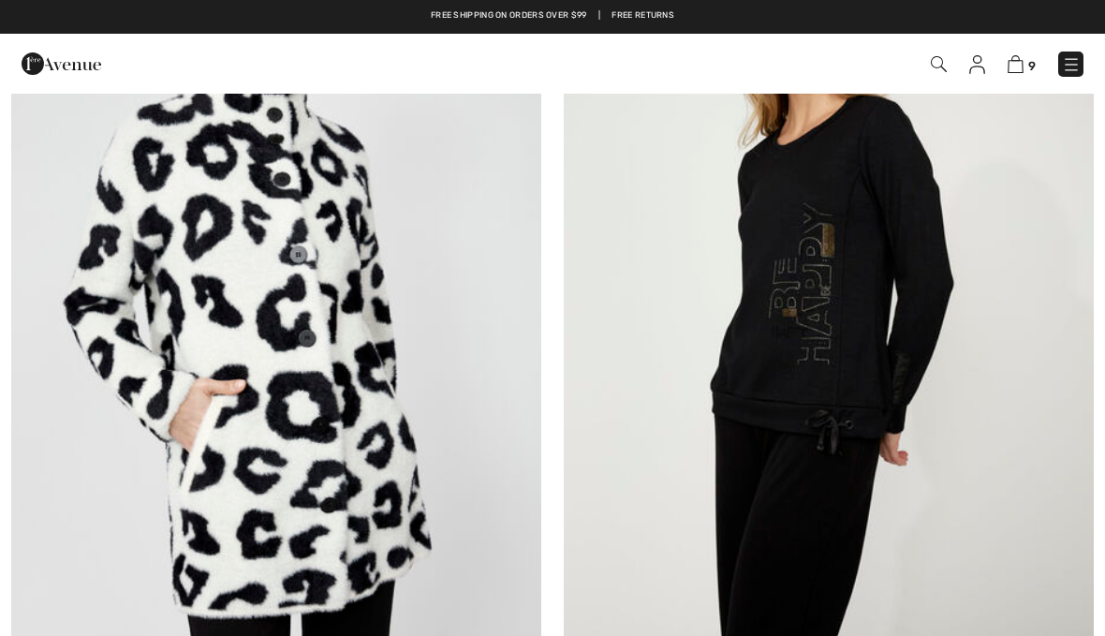
checkbox input "true"
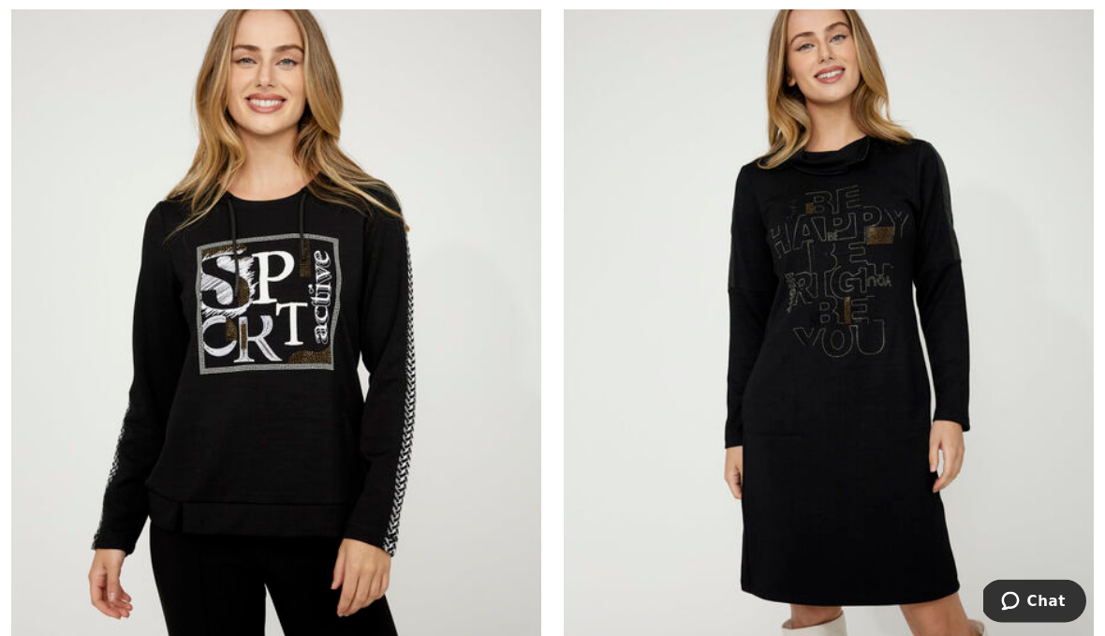
scroll to position [9163, 0]
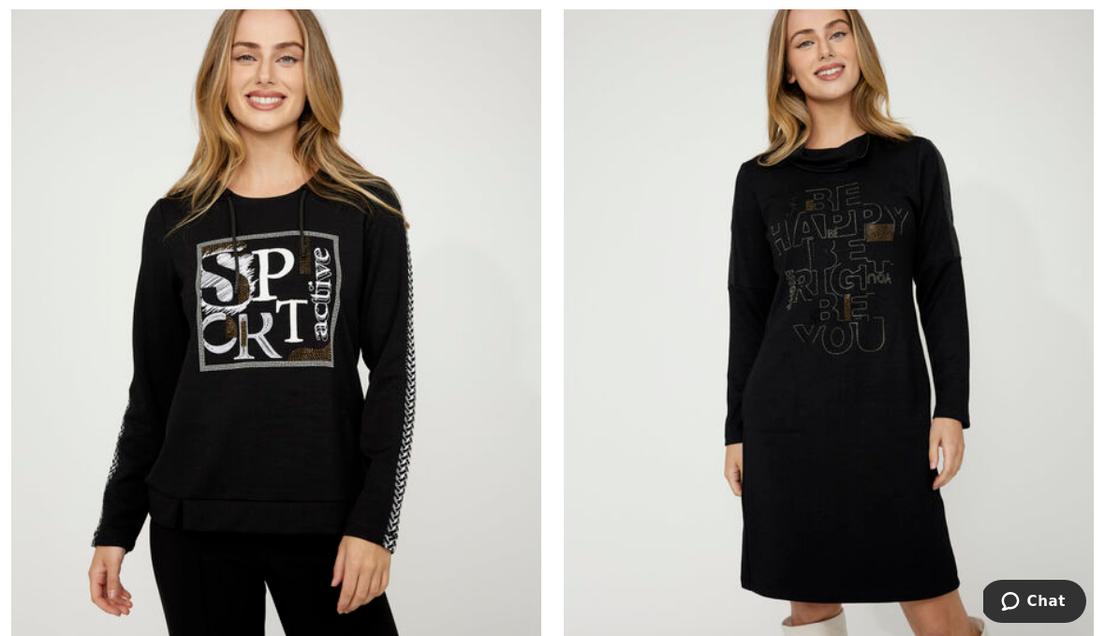
click at [851, 394] on img at bounding box center [829, 353] width 530 height 795
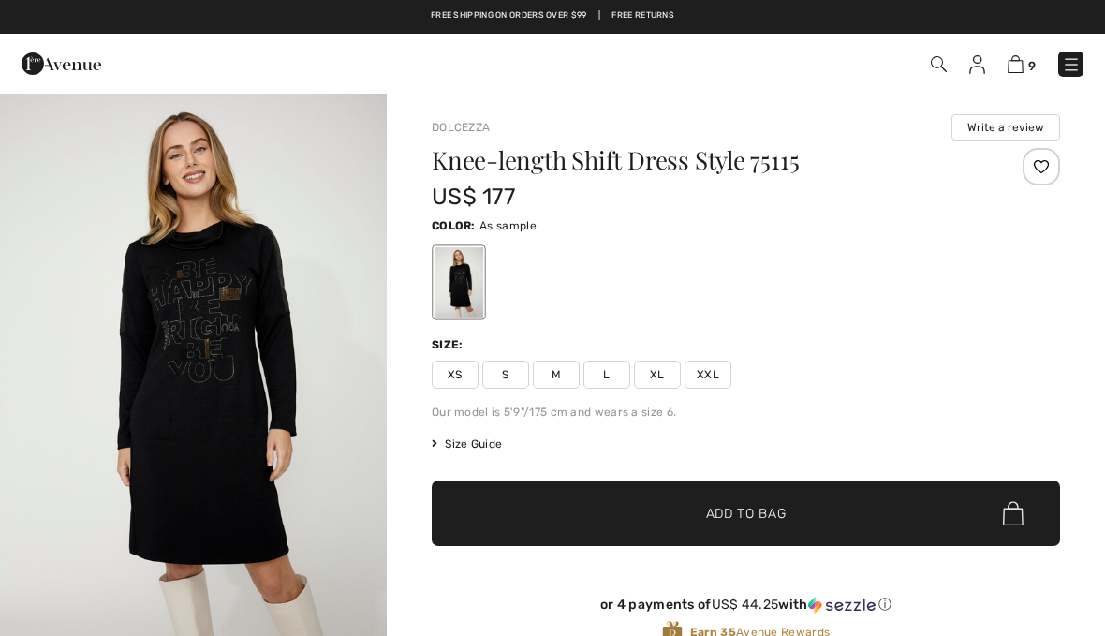
checkbox input "true"
click at [227, 297] on img "1 / 4" at bounding box center [193, 382] width 387 height 580
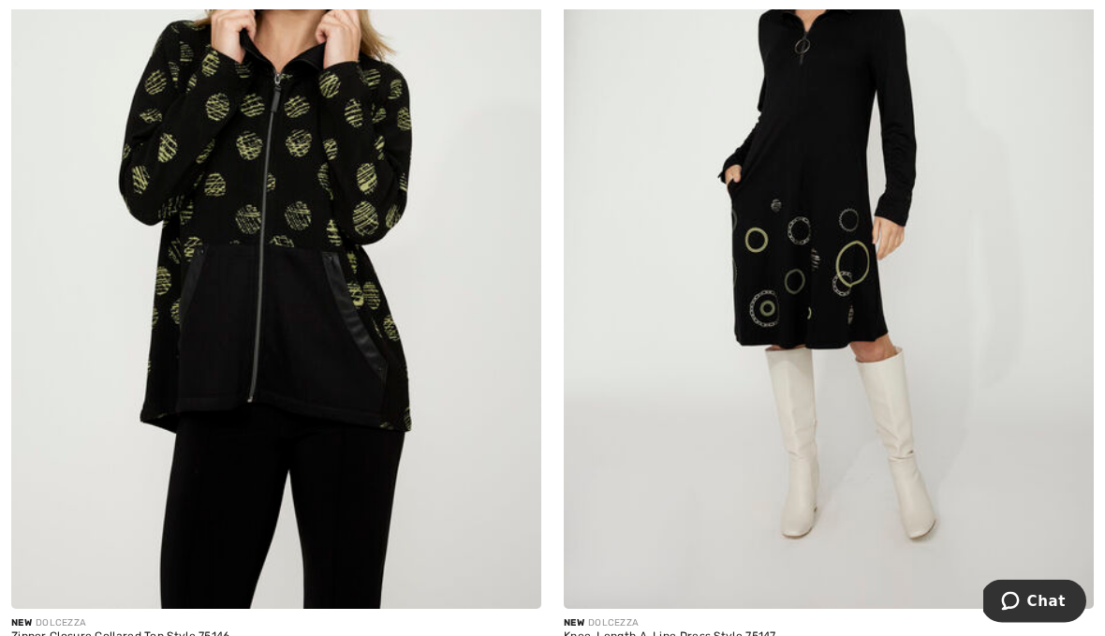
scroll to position [13002, 0]
click at [857, 278] on img at bounding box center [829, 211] width 530 height 795
click at [847, 180] on img at bounding box center [829, 211] width 530 height 795
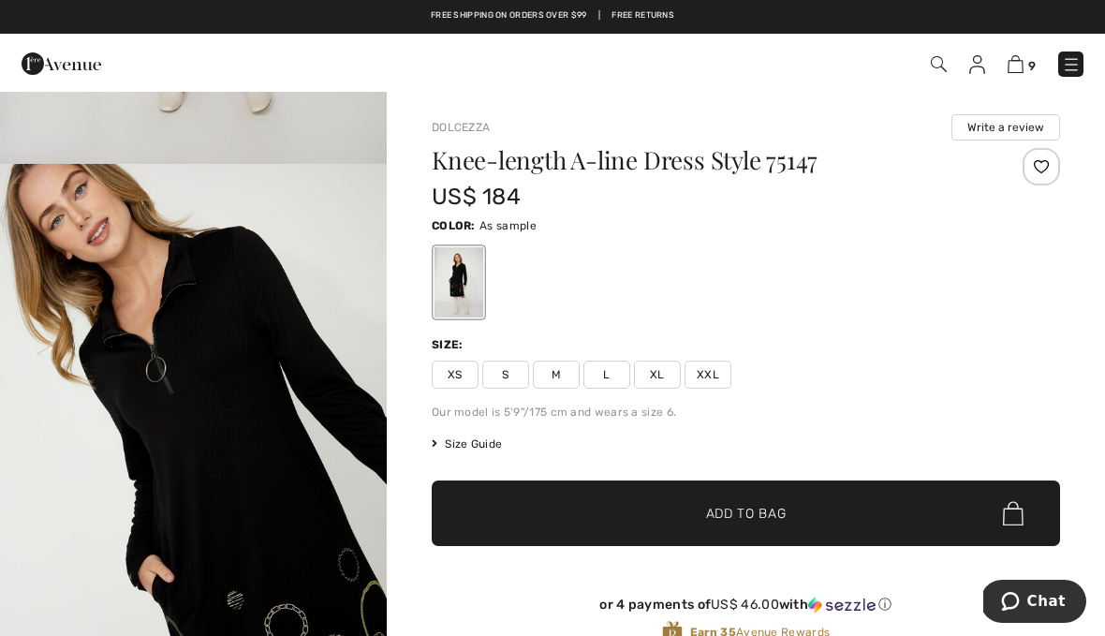
scroll to position [507, 0]
click at [715, 381] on span "XXL" at bounding box center [707, 374] width 47 height 28
click at [696, 510] on span "✔ Added to Bag" at bounding box center [718, 514] width 114 height 20
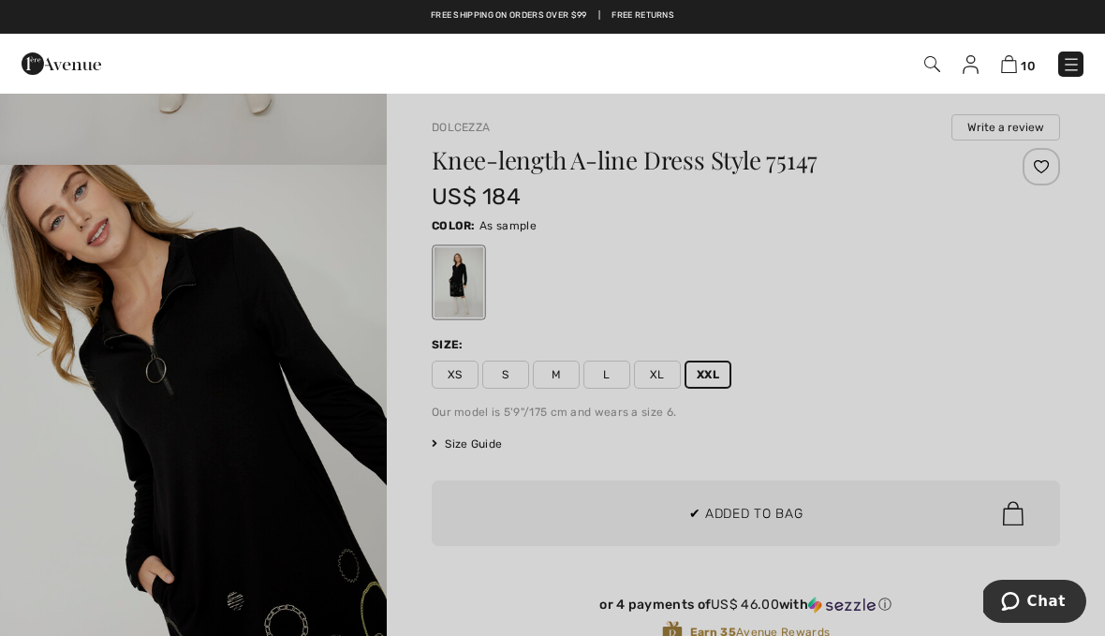
click at [853, 394] on div at bounding box center [552, 318] width 1105 height 636
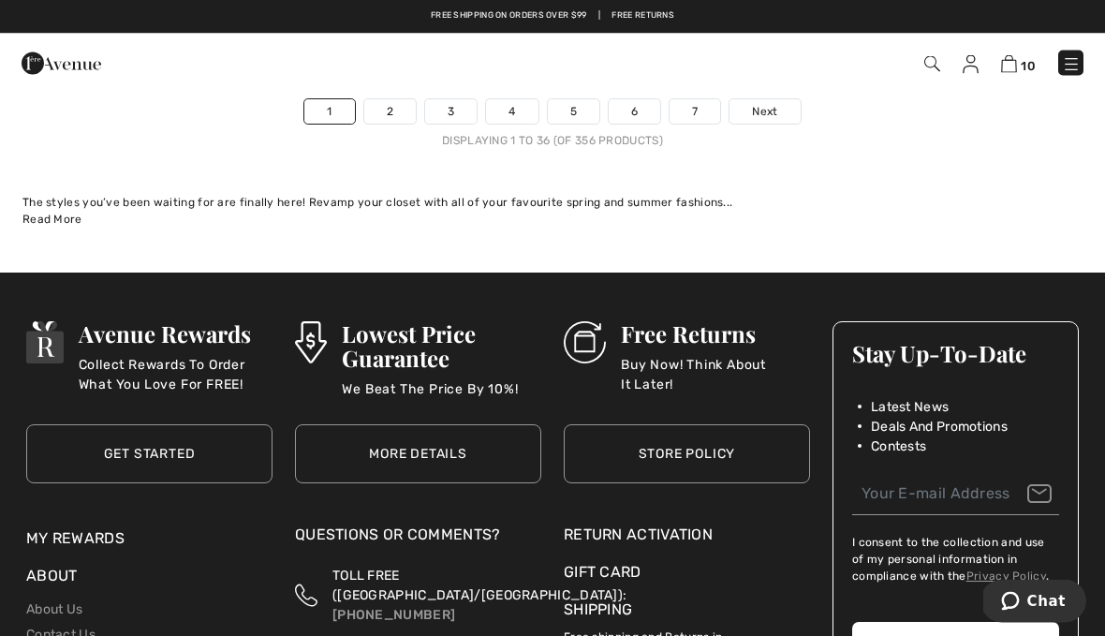
scroll to position [16192, 0]
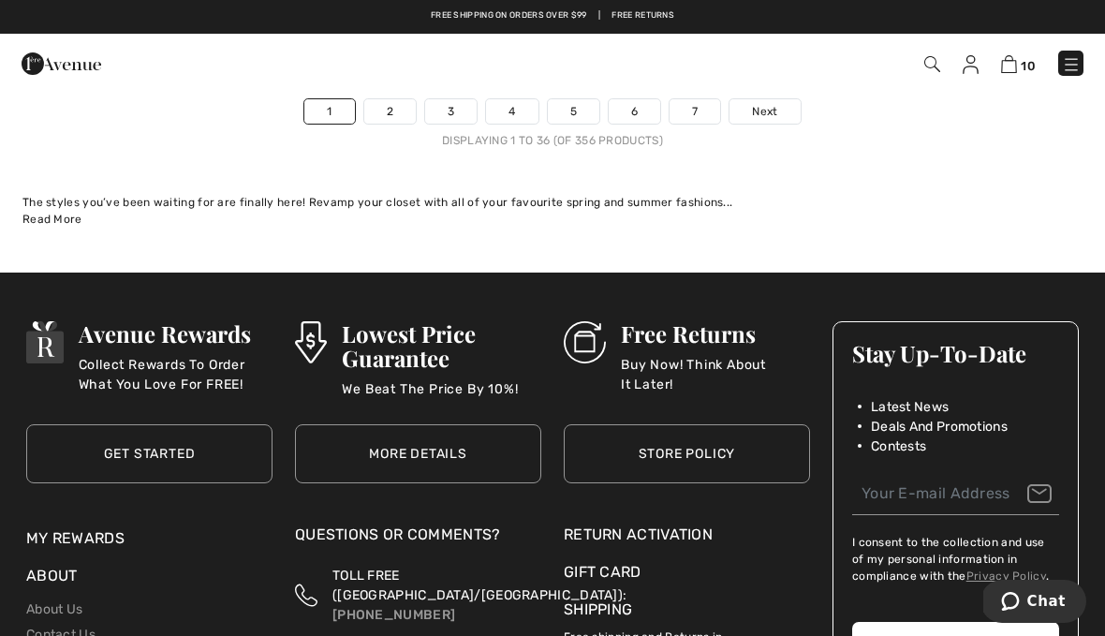
click at [401, 99] on link "2" at bounding box center [389, 111] width 51 height 24
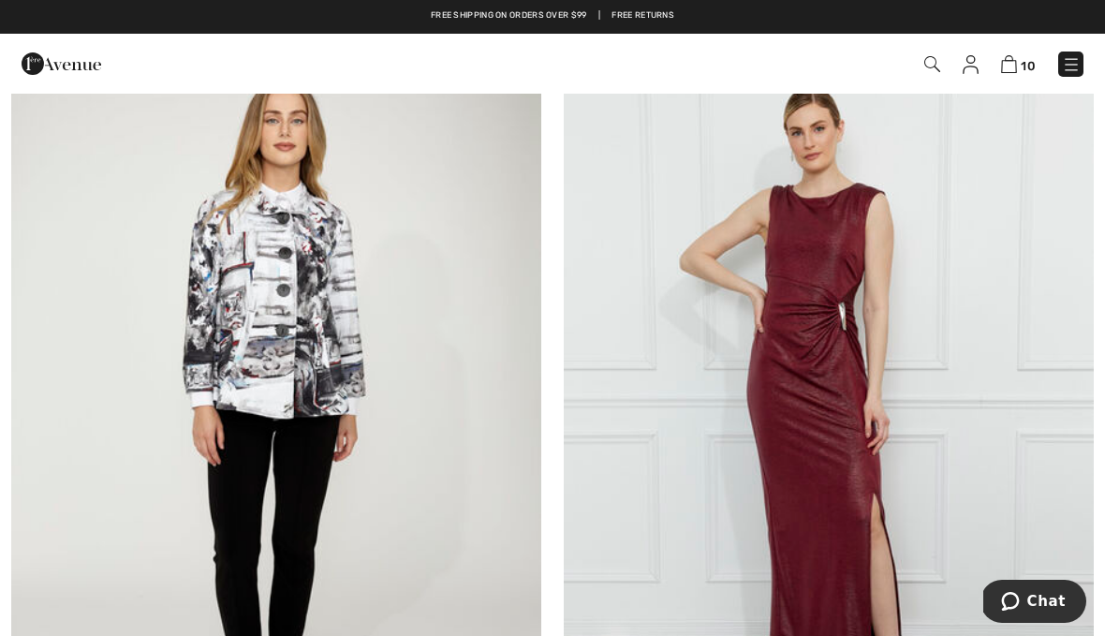
scroll to position [8180, 0]
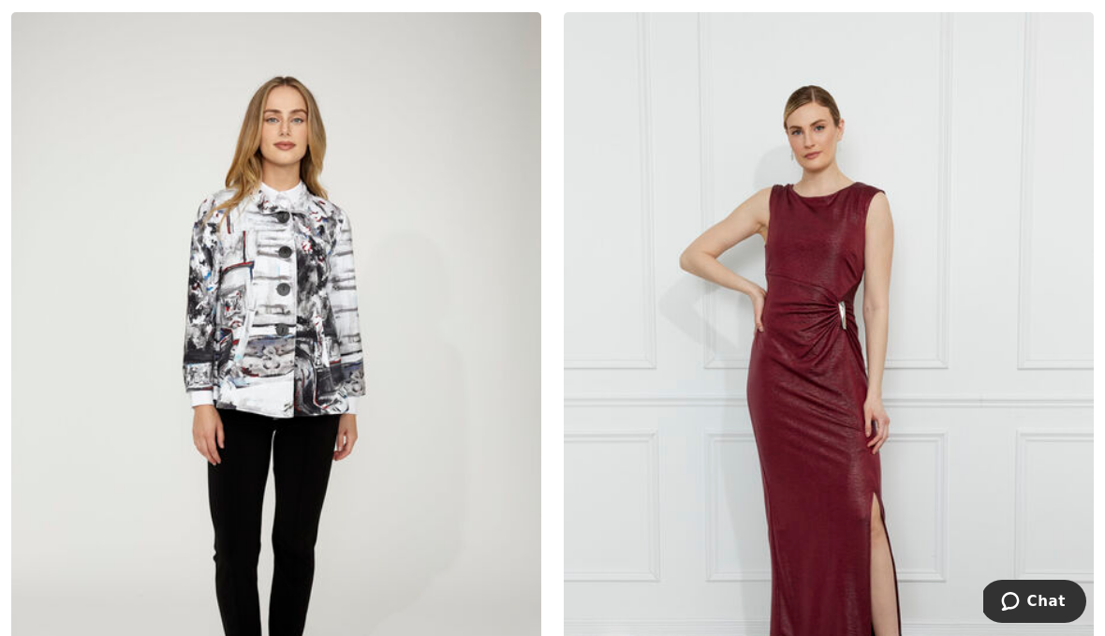
click at [315, 359] on img at bounding box center [276, 409] width 530 height 795
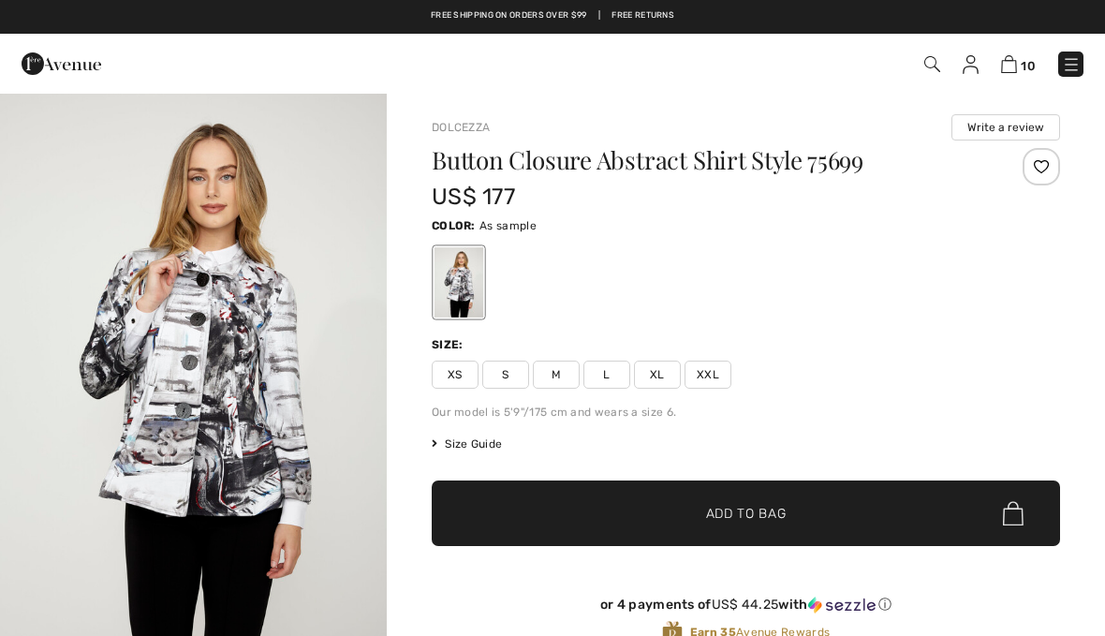
checkbox input "true"
click at [251, 415] on img "1 / 5" at bounding box center [193, 382] width 387 height 580
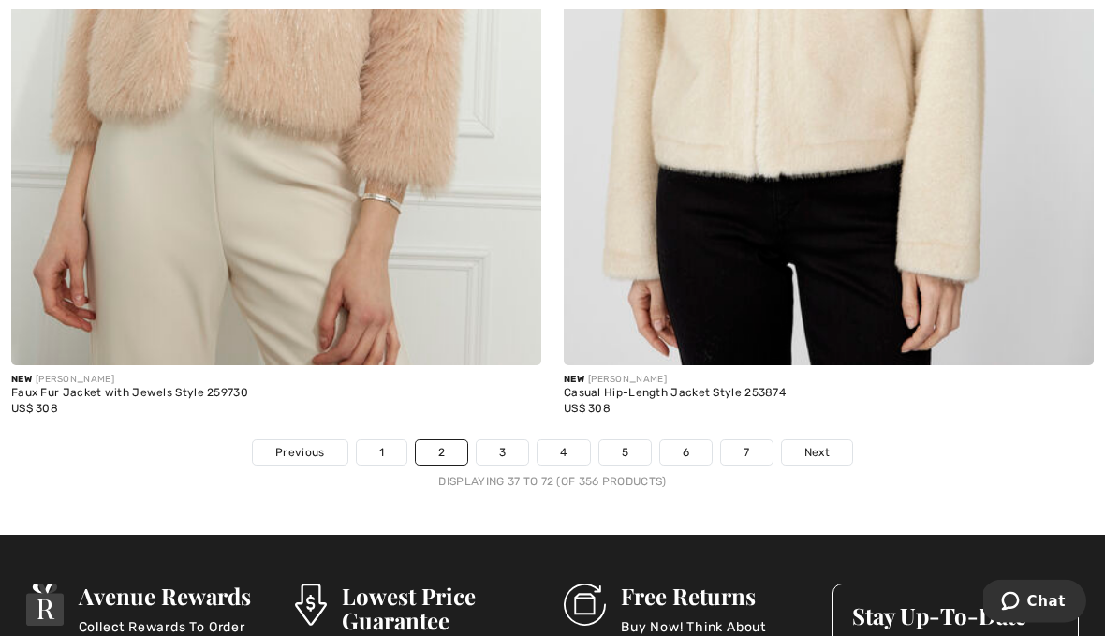
scroll to position [15889, 0]
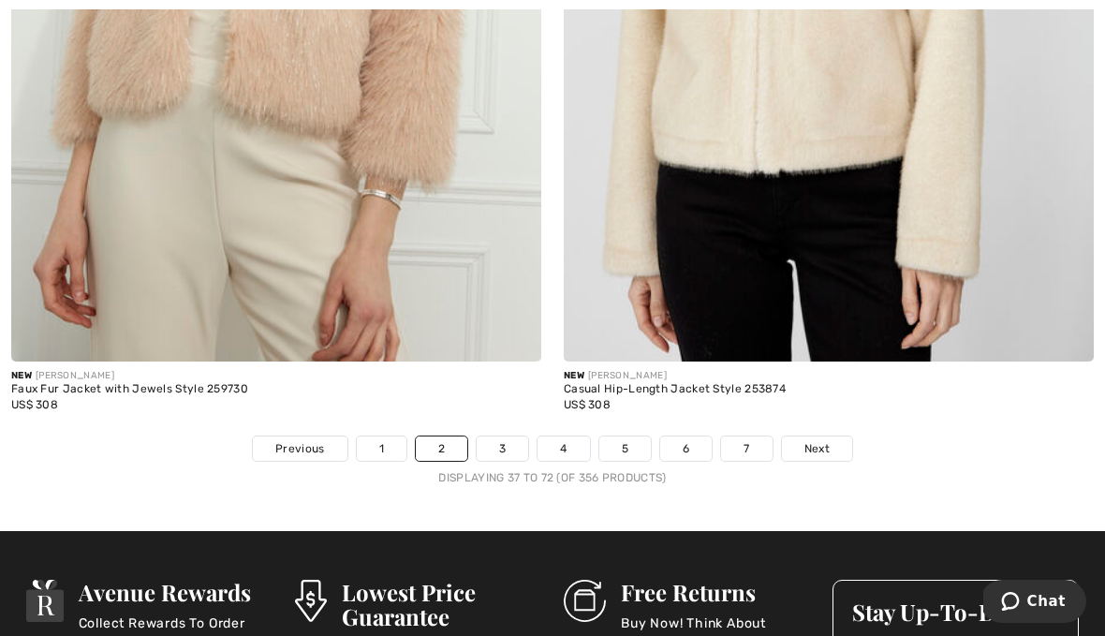
click at [505, 439] on link "3" at bounding box center [502, 448] width 51 height 24
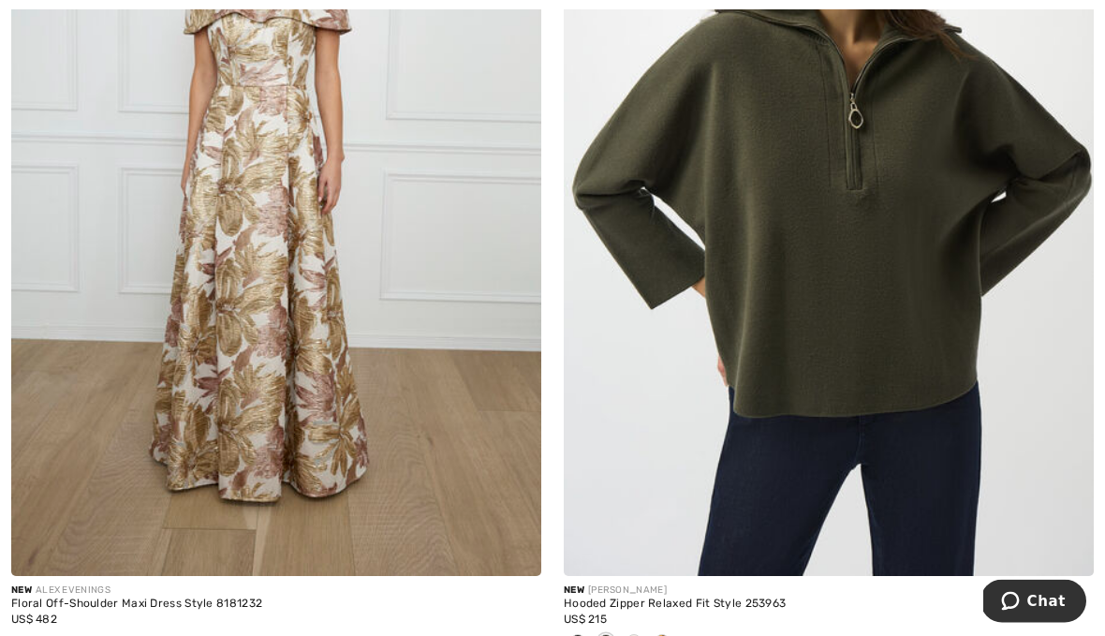
scroll to position [3058, 0]
click at [902, 337] on img at bounding box center [829, 178] width 530 height 795
click at [903, 260] on img at bounding box center [829, 178] width 530 height 795
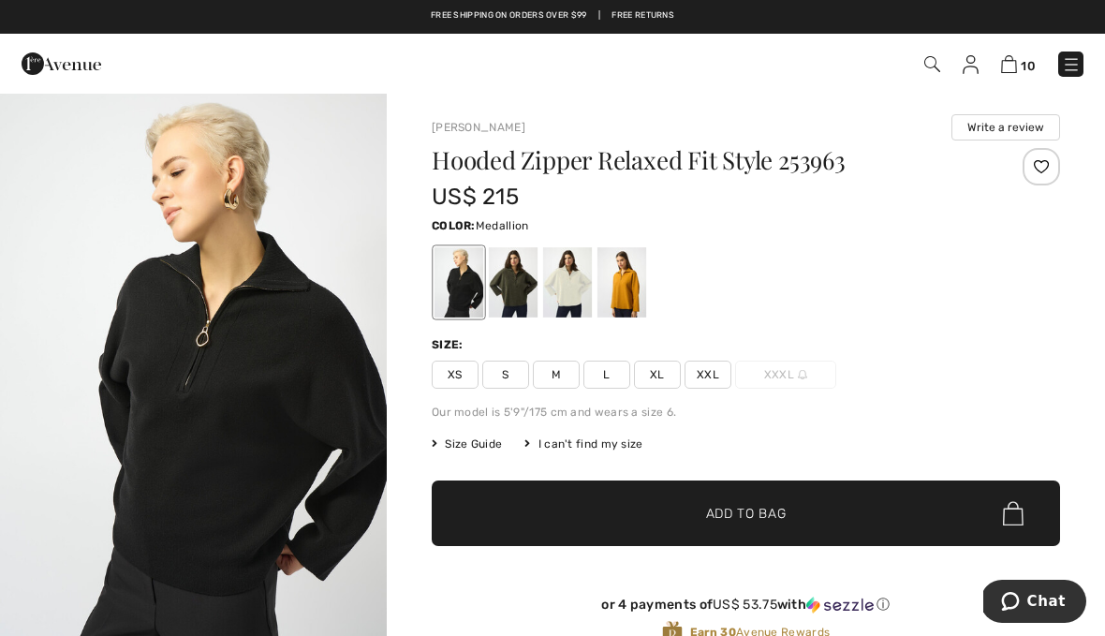
click at [629, 288] on div at bounding box center [621, 282] width 49 height 70
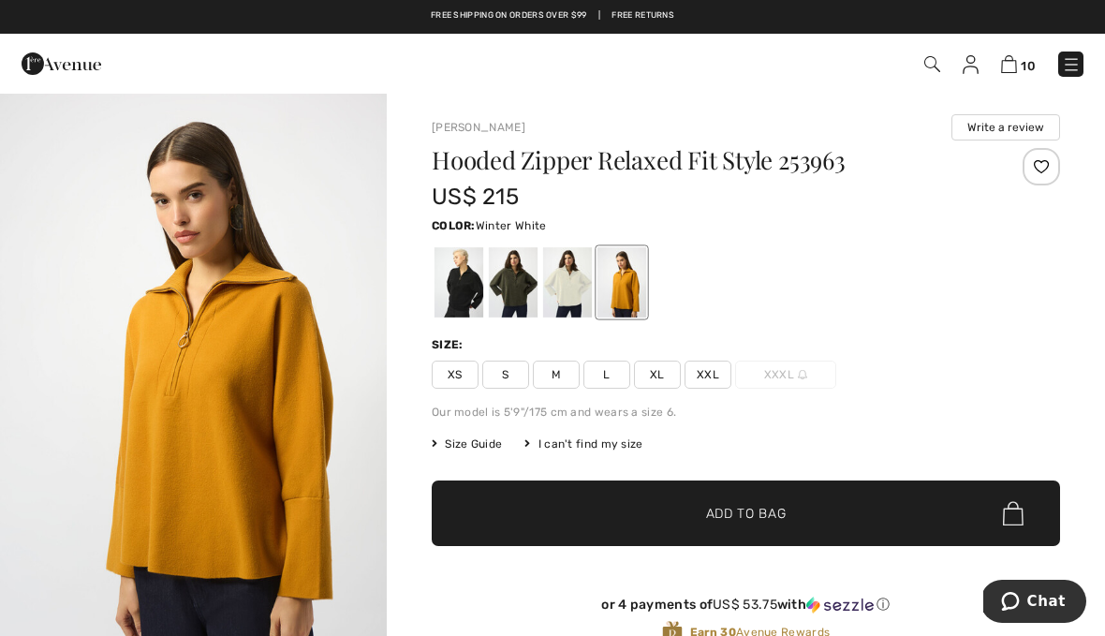
click at [577, 291] on div at bounding box center [567, 282] width 49 height 70
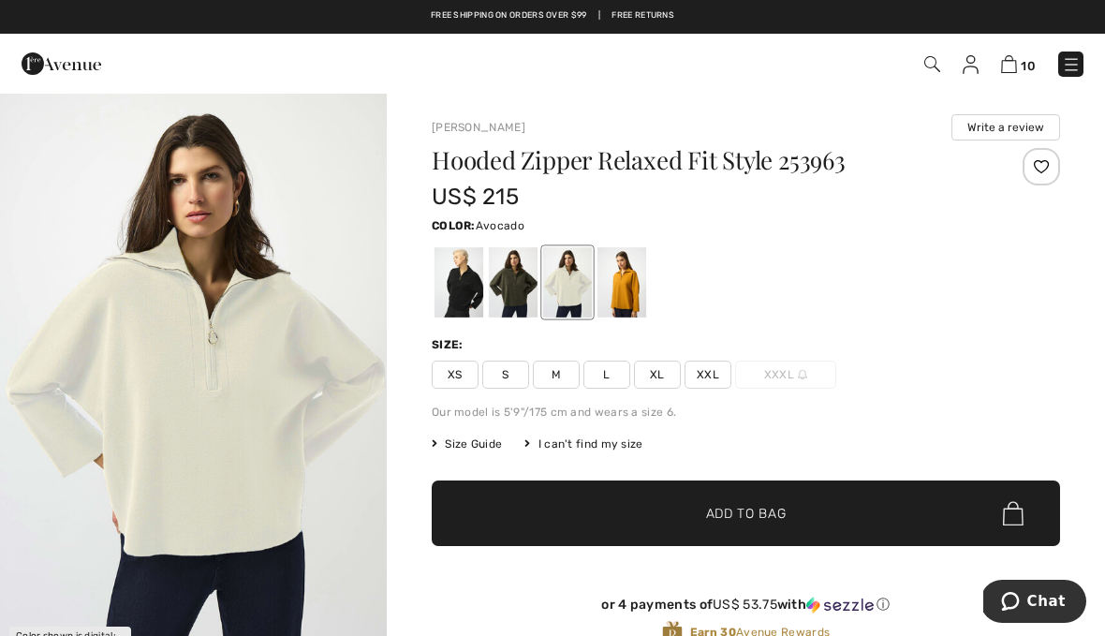
click at [515, 295] on div at bounding box center [513, 282] width 49 height 70
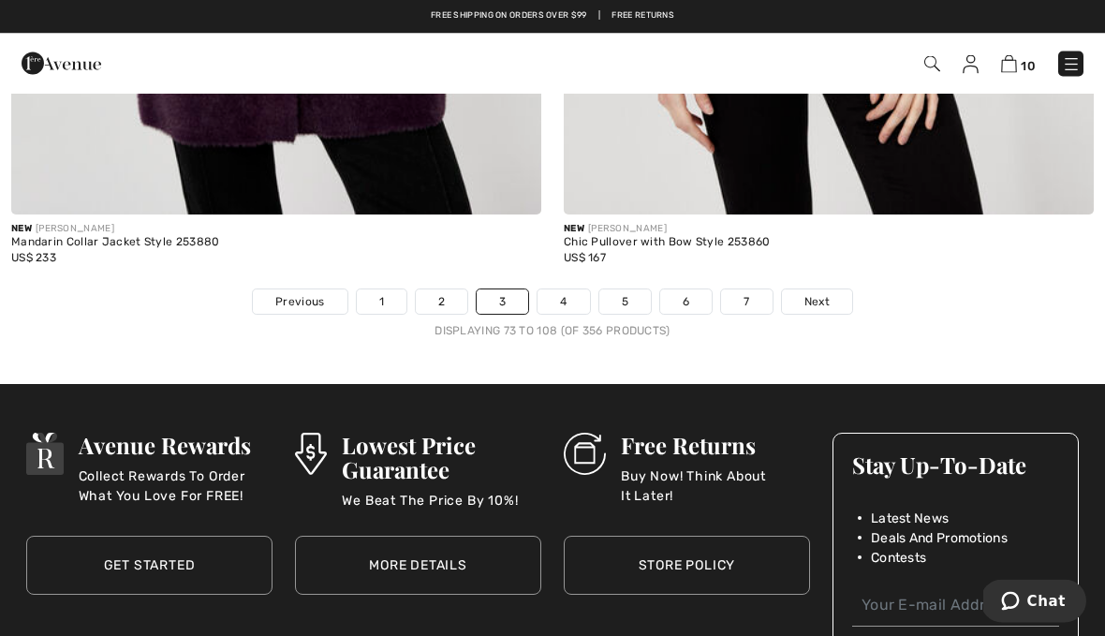
scroll to position [16219, 0]
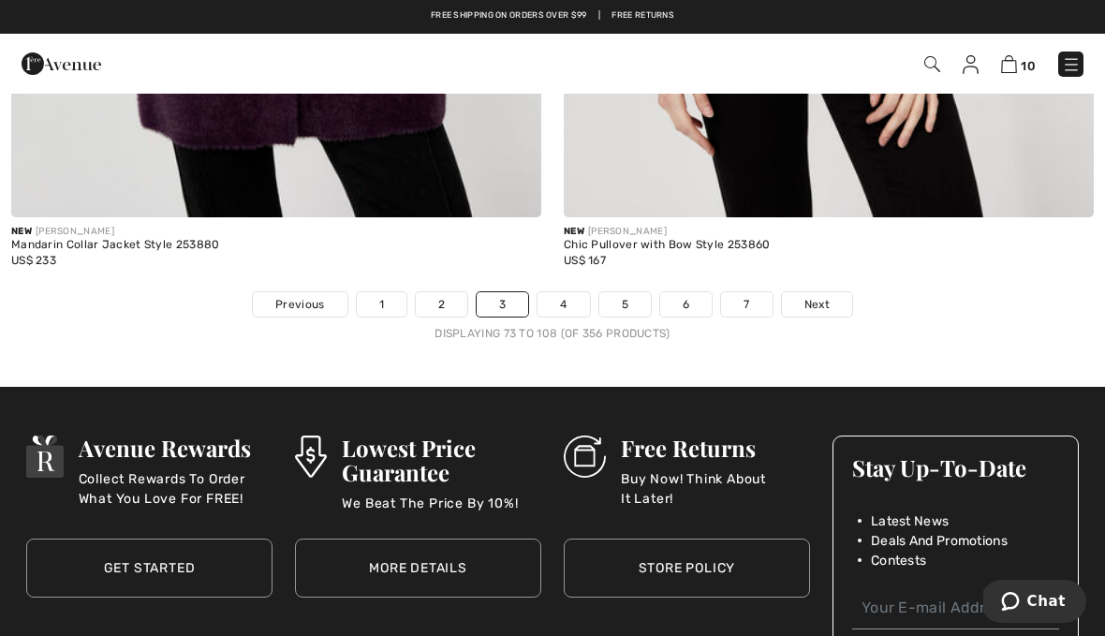
click at [561, 301] on link "4" at bounding box center [562, 304] width 51 height 24
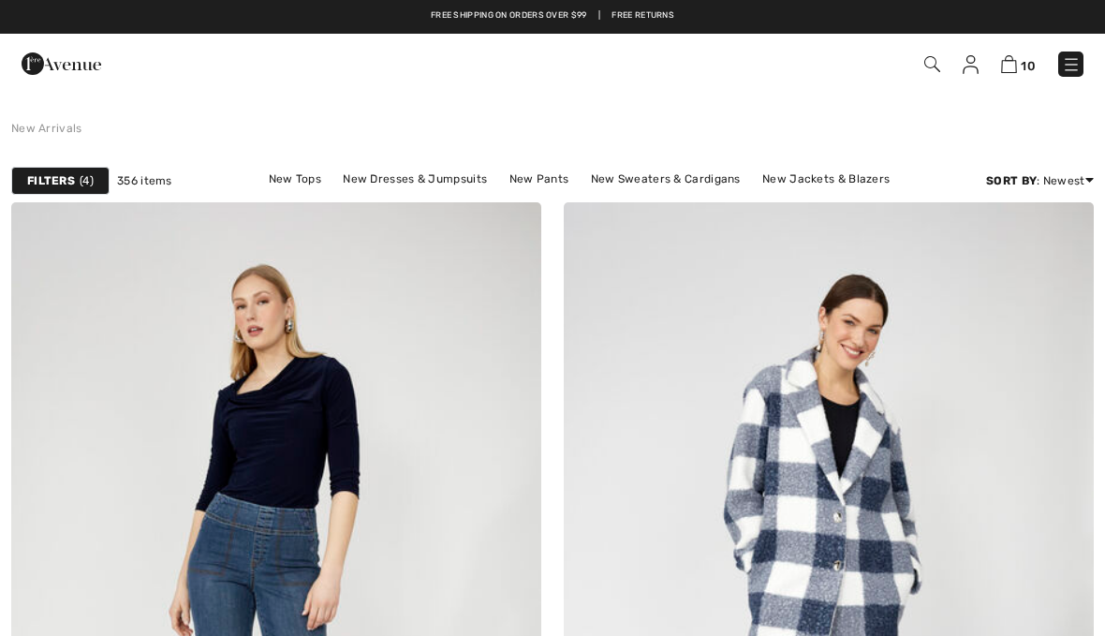
checkbox input "true"
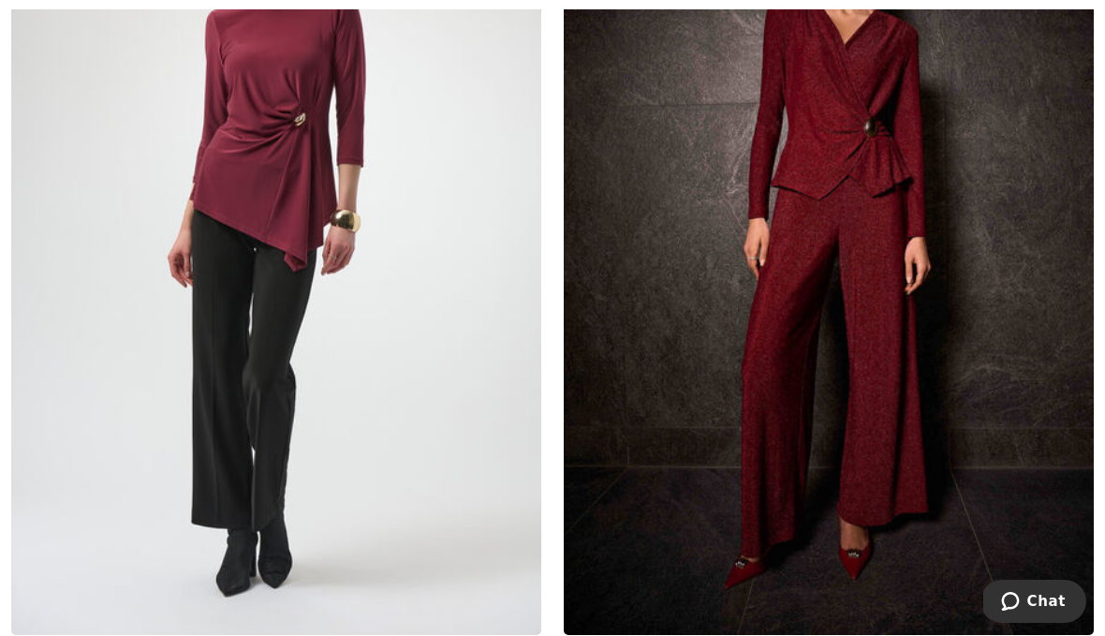
scroll to position [9424, 0]
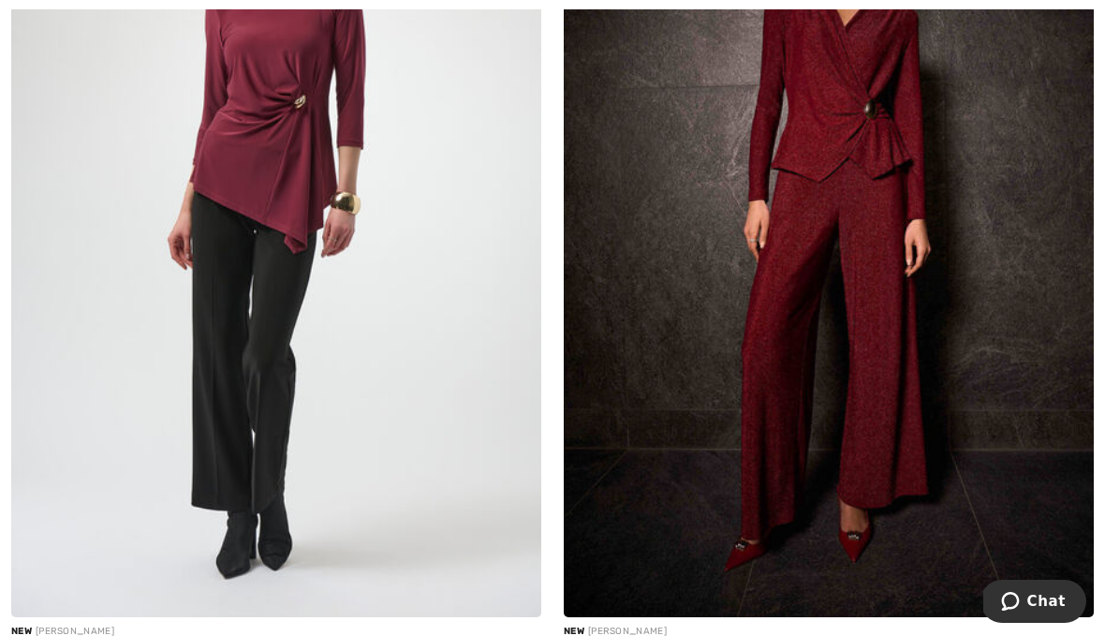
click at [876, 434] on img at bounding box center [829, 219] width 530 height 795
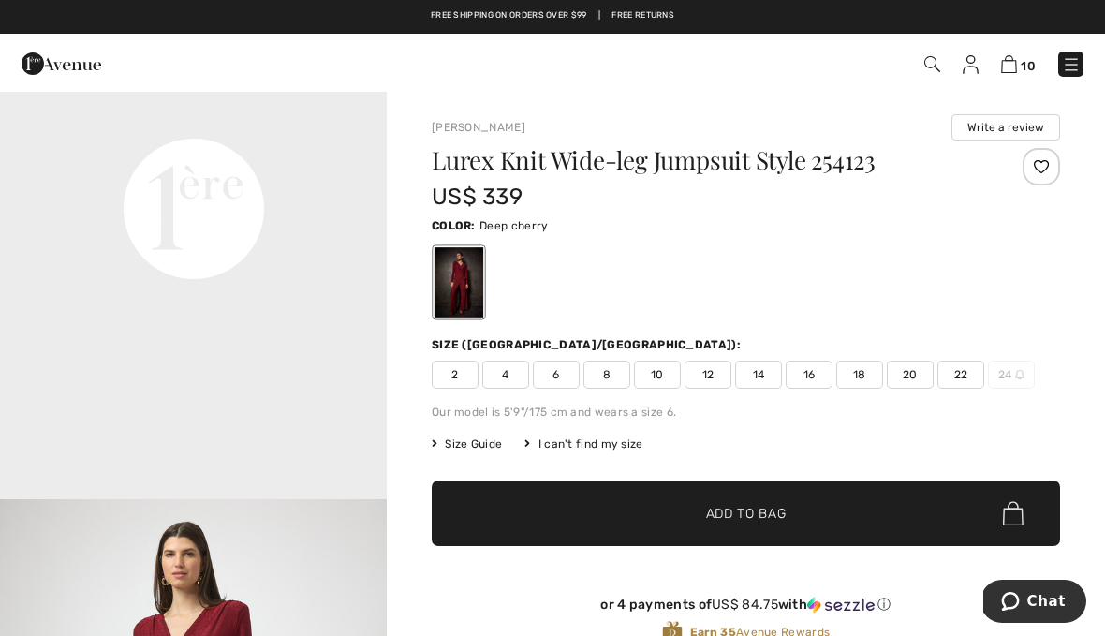
scroll to position [1332, 0]
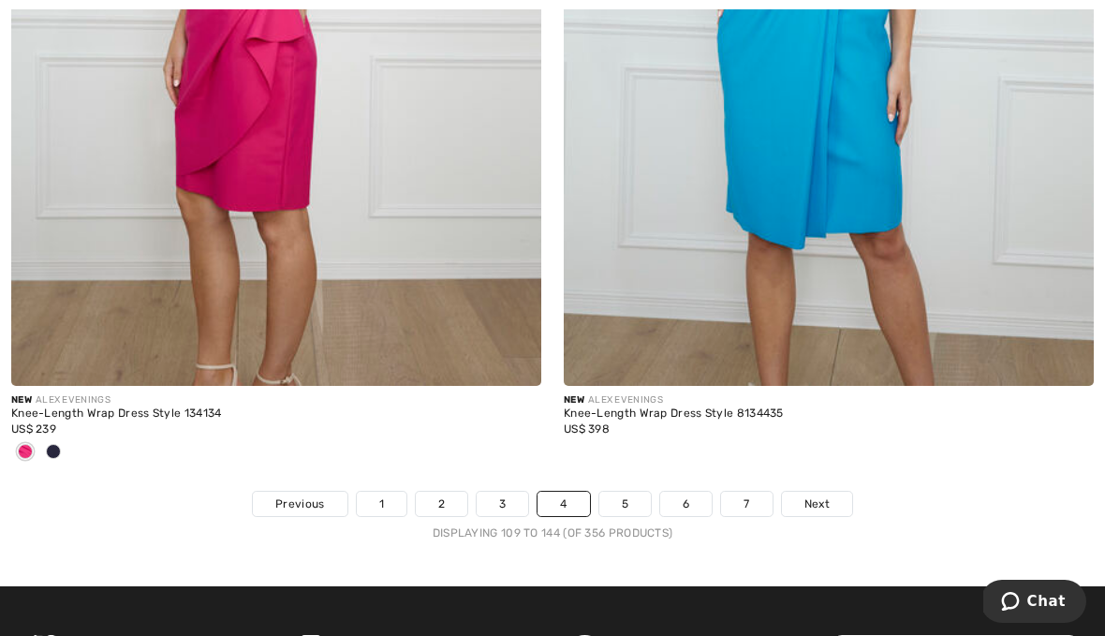
scroll to position [16076, 0]
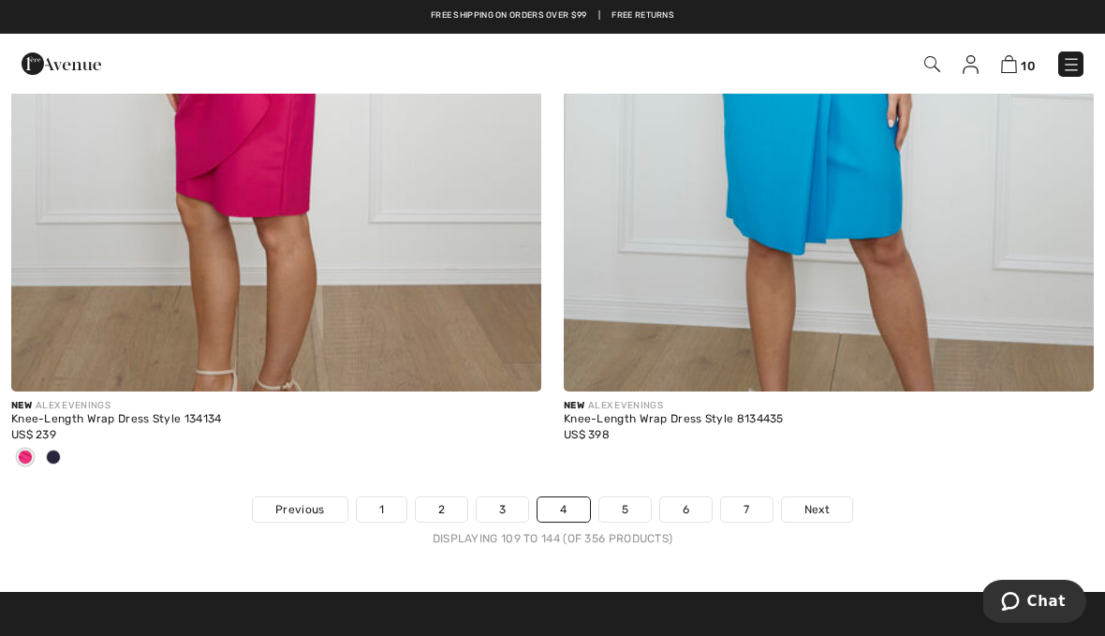
click at [625, 501] on link "5" at bounding box center [624, 509] width 51 height 24
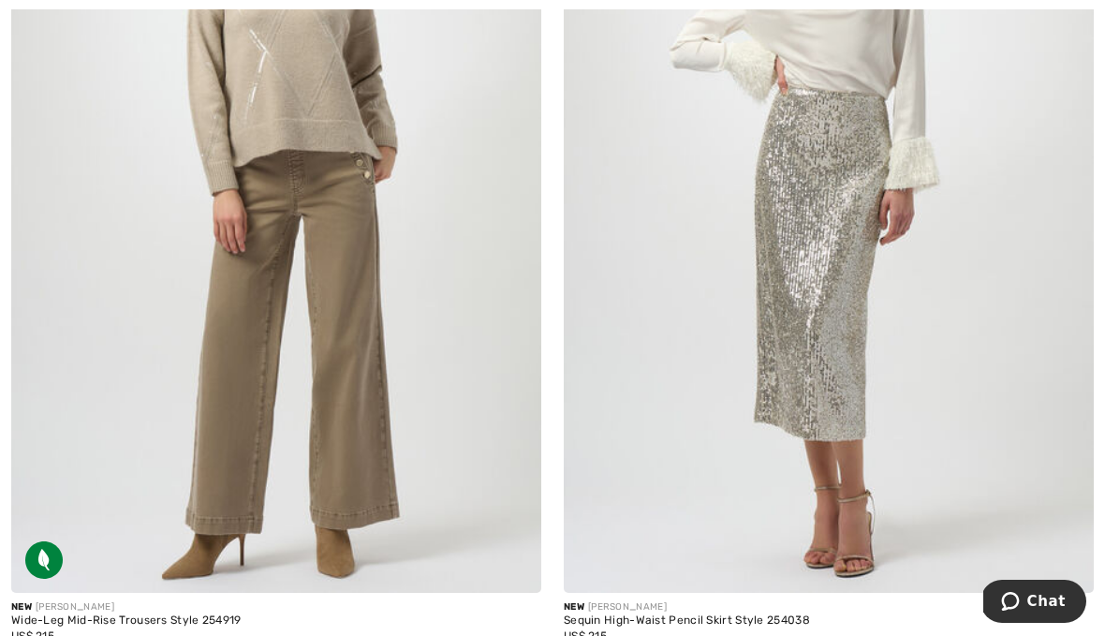
scroll to position [3935, 0]
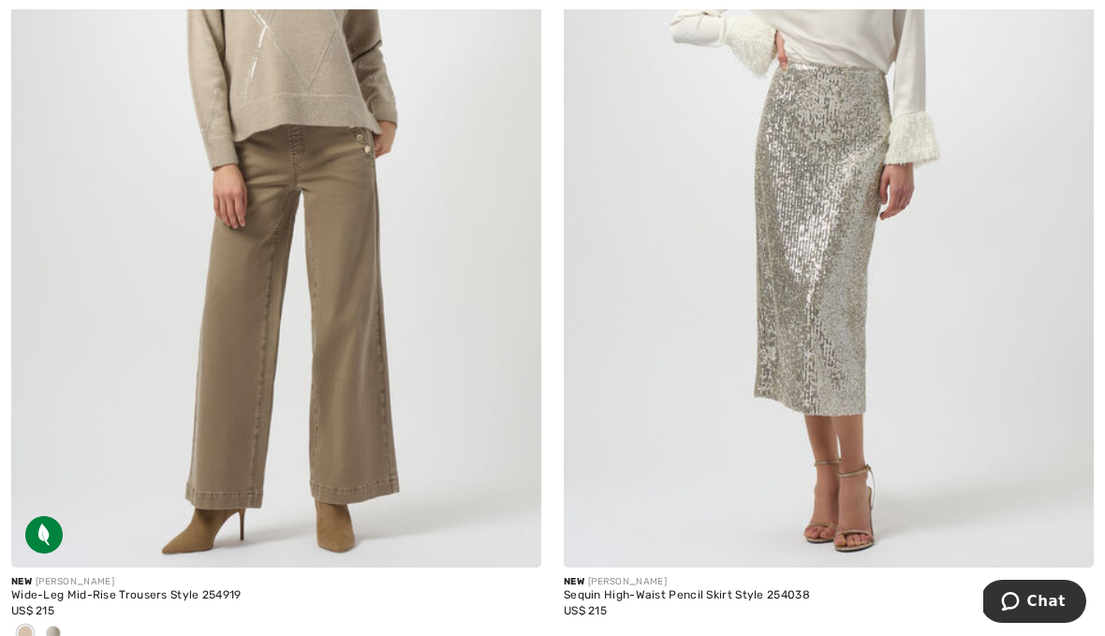
click at [122, 177] on img at bounding box center [276, 170] width 530 height 795
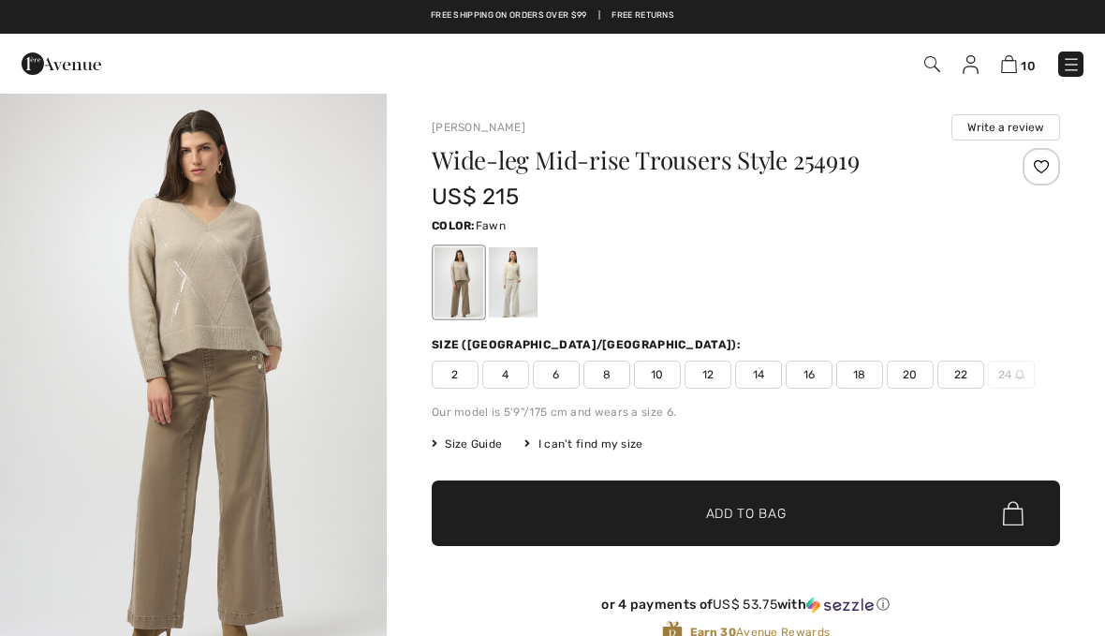
checkbox input "true"
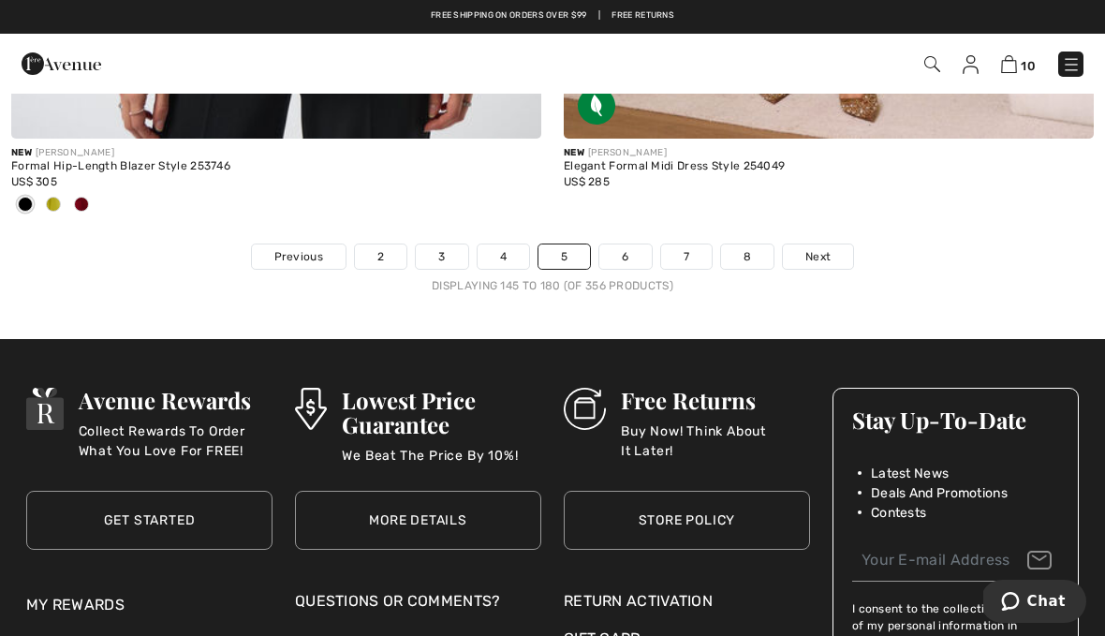
scroll to position [16235, 0]
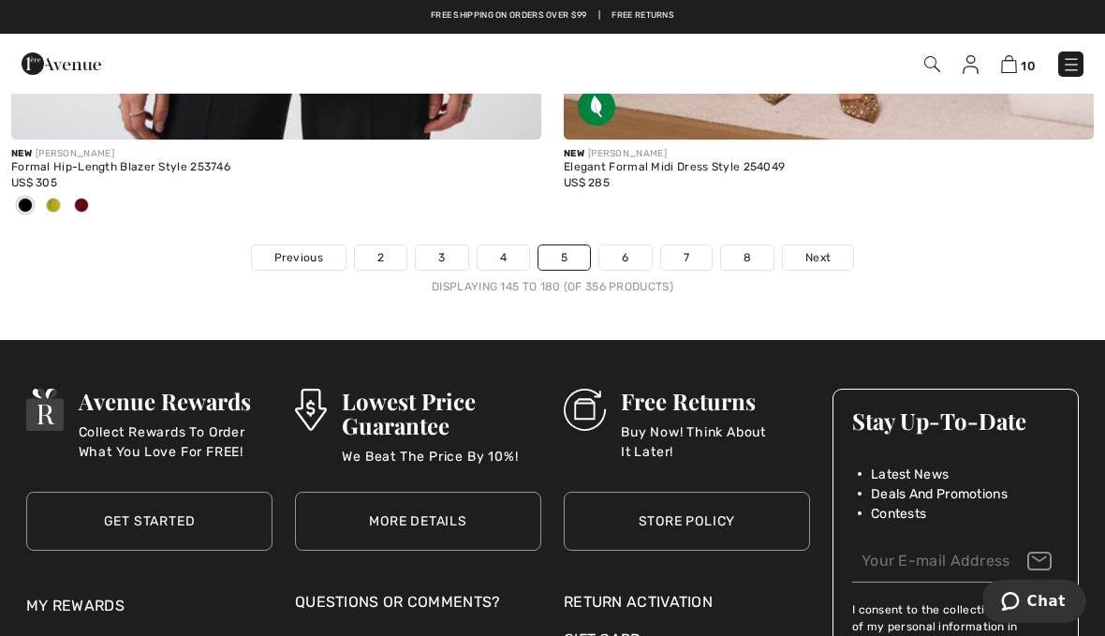
click at [628, 245] on link "6" at bounding box center [624, 257] width 51 height 24
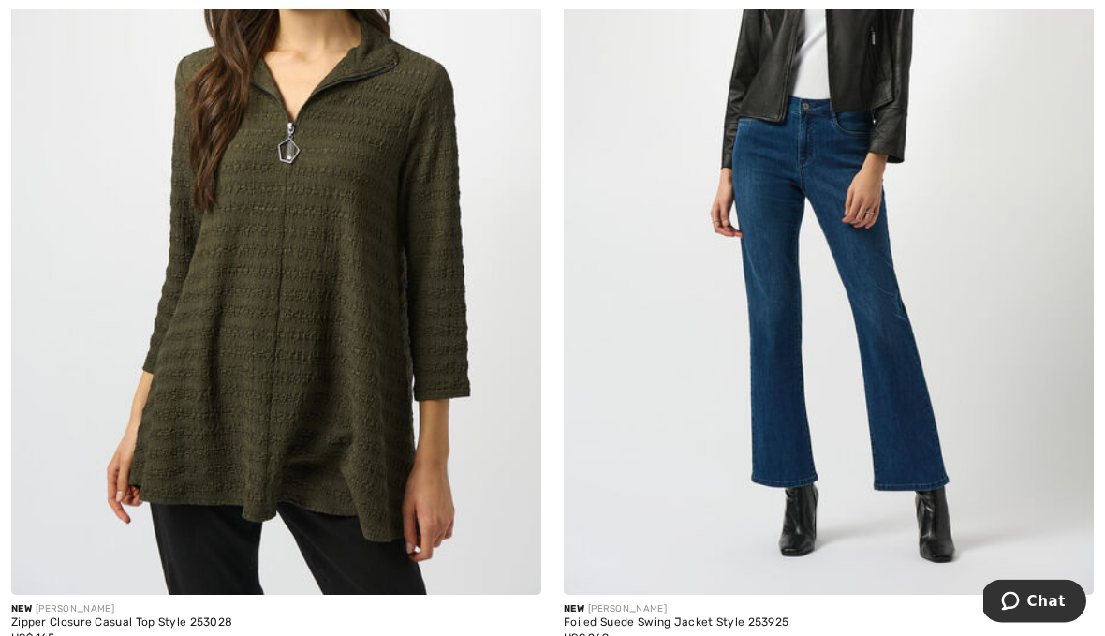
scroll to position [5818, 0]
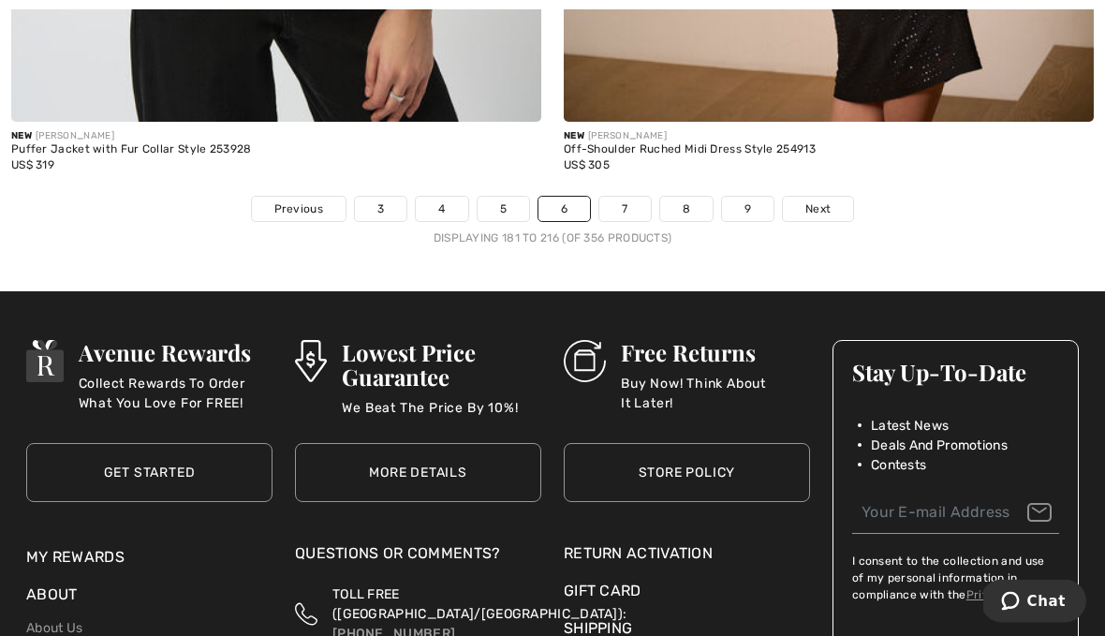
scroll to position [16310, 0]
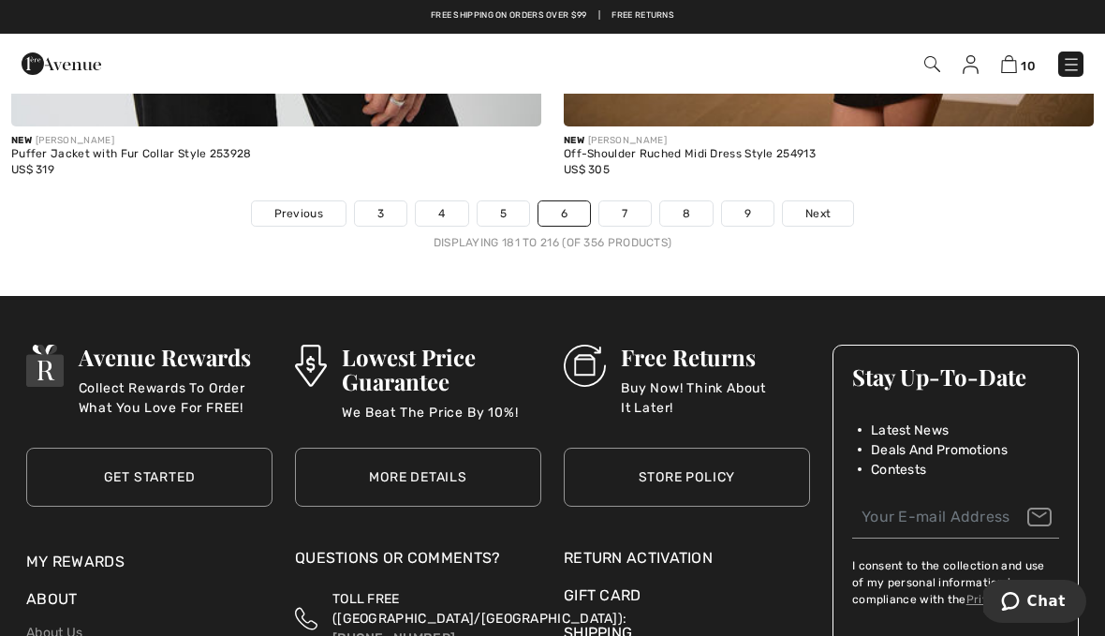
click at [623, 201] on link "7" at bounding box center [624, 213] width 51 height 24
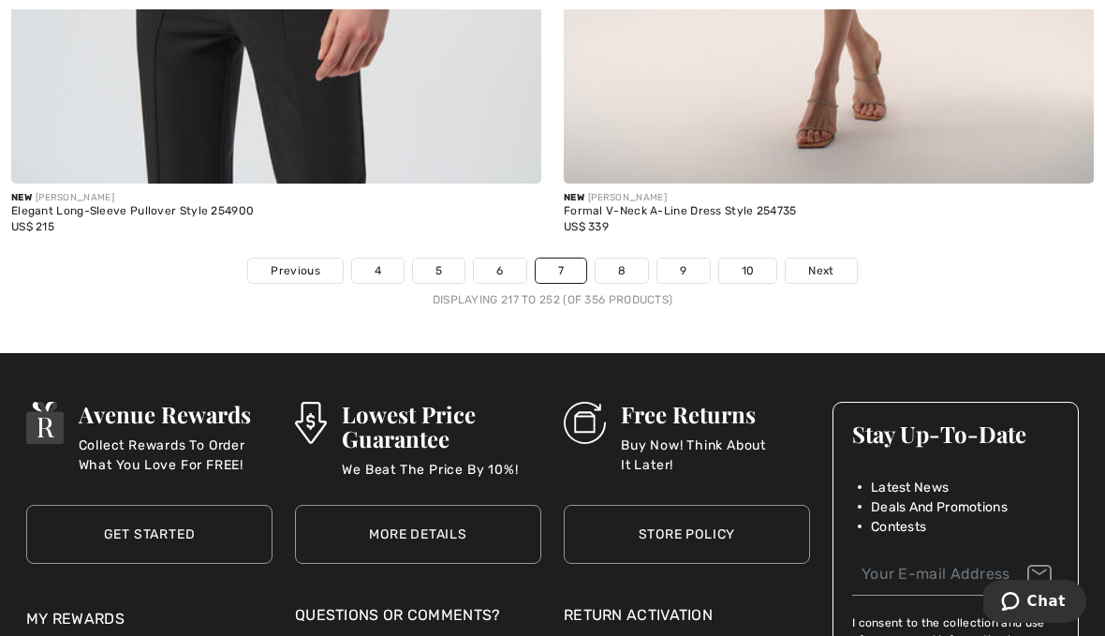
scroll to position [16258, 0]
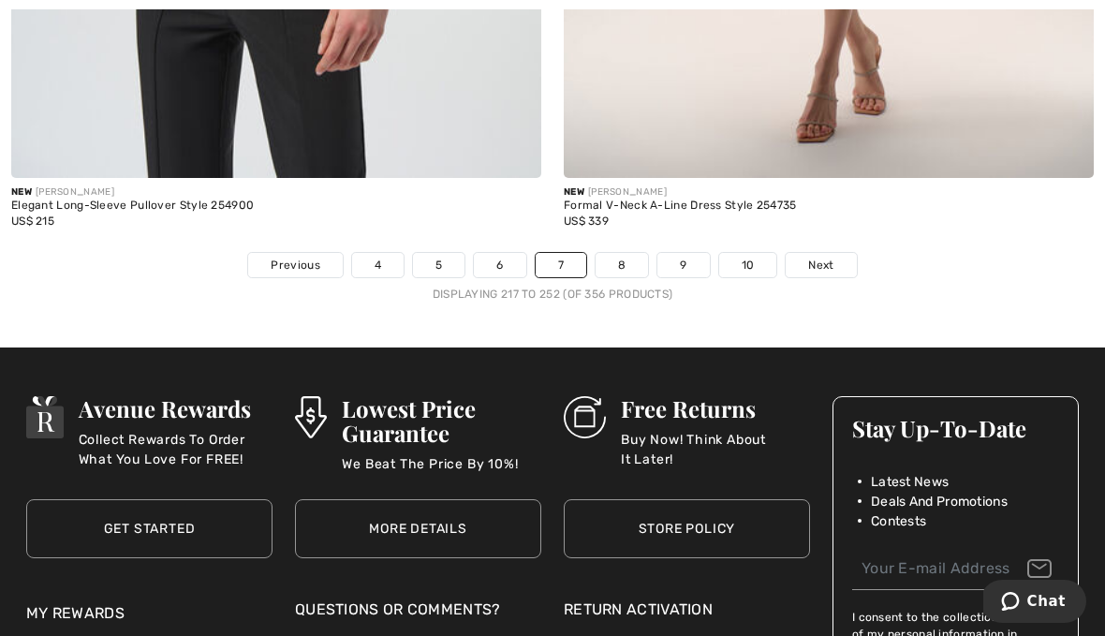
click at [626, 255] on link "8" at bounding box center [621, 265] width 52 height 24
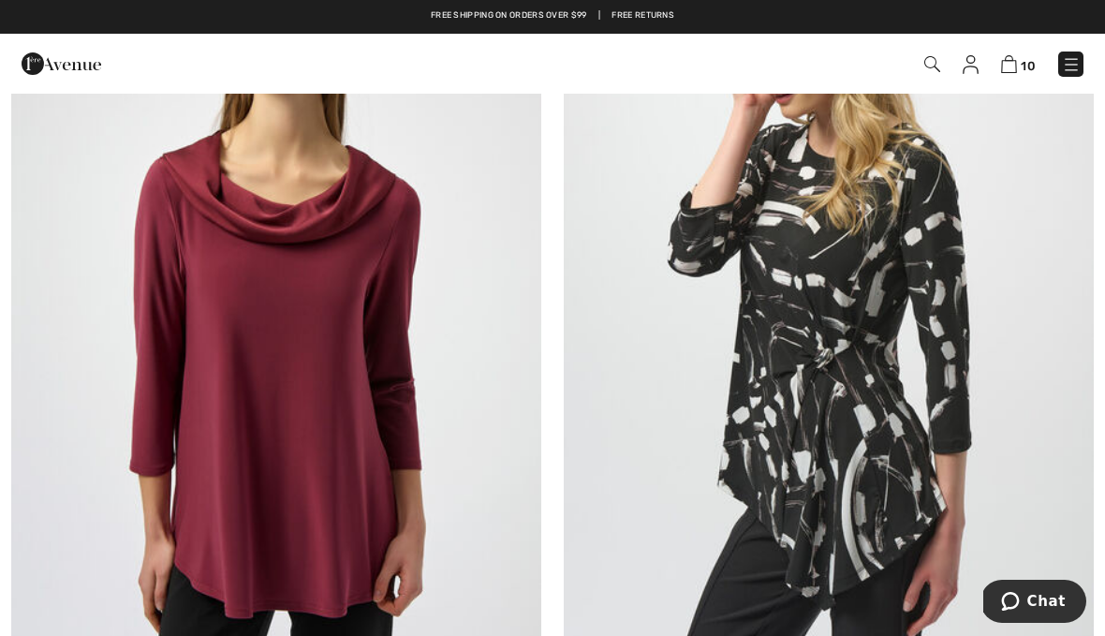
scroll to position [4697, 0]
click at [793, 436] on img at bounding box center [829, 307] width 530 height 795
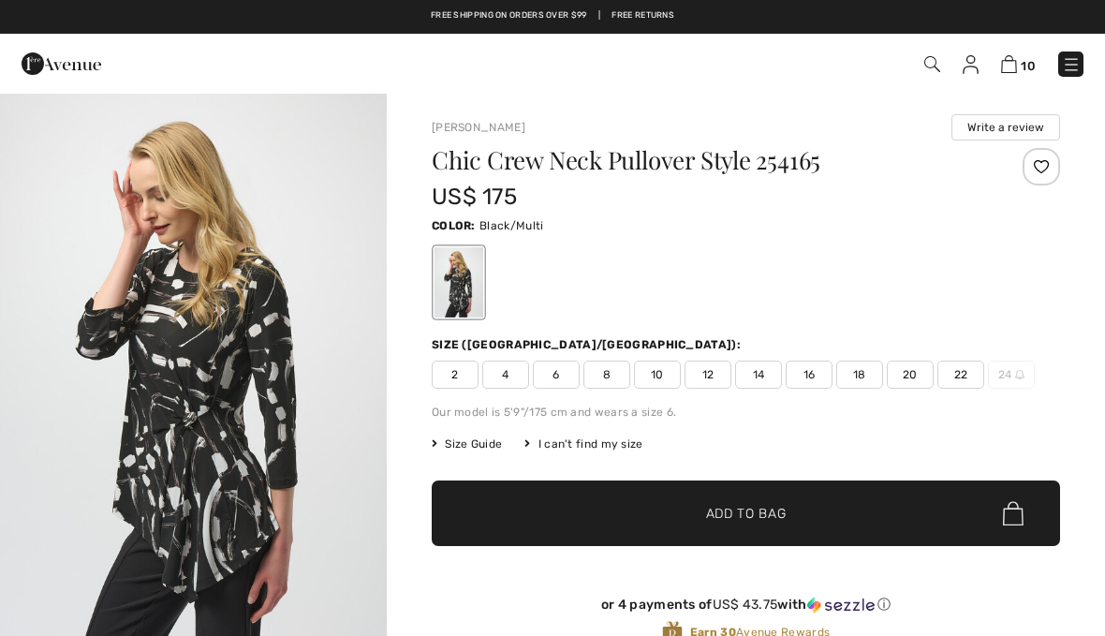
checkbox input "true"
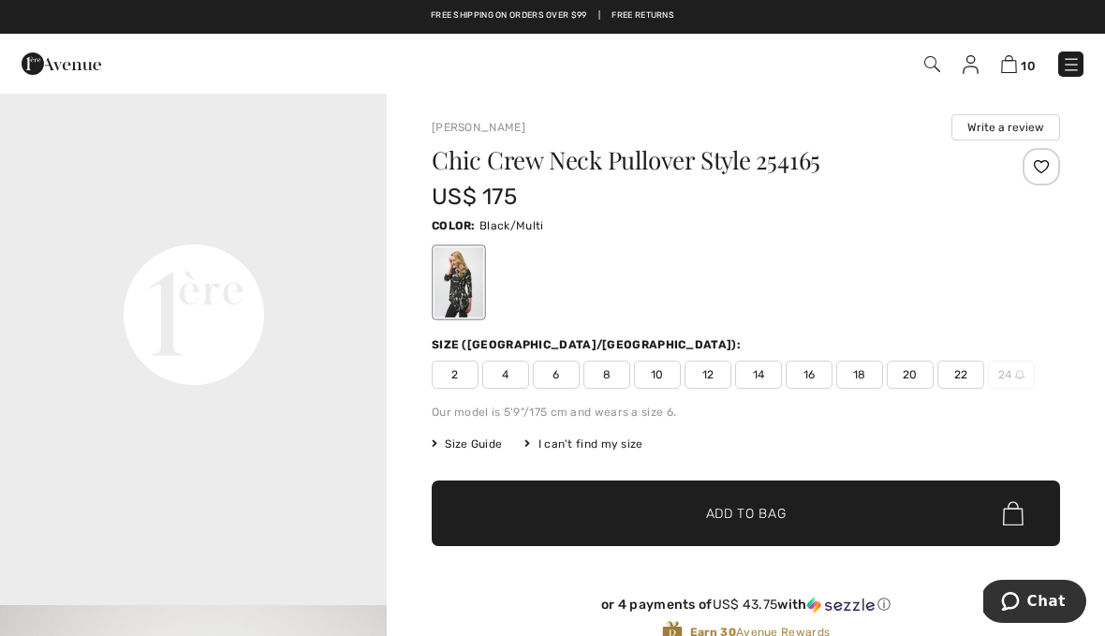
scroll to position [1331, 0]
click at [909, 370] on span "20" at bounding box center [910, 374] width 47 height 28
click at [793, 512] on span "✔ Added to Bag Add to Bag" at bounding box center [746, 513] width 628 height 66
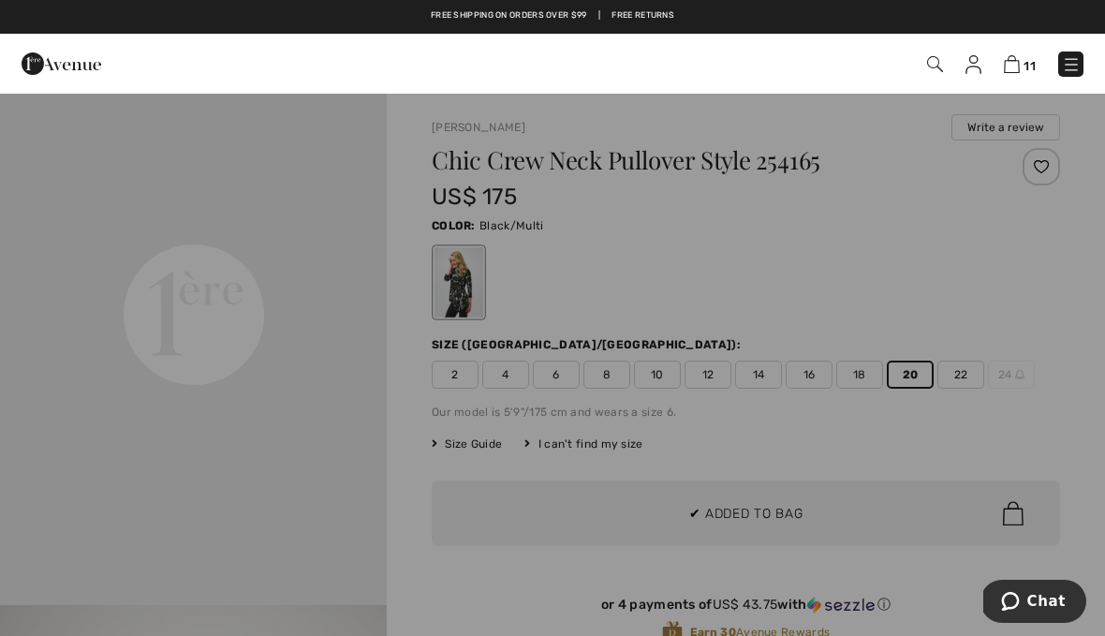
click at [561, 584] on div at bounding box center [552, 318] width 1105 height 636
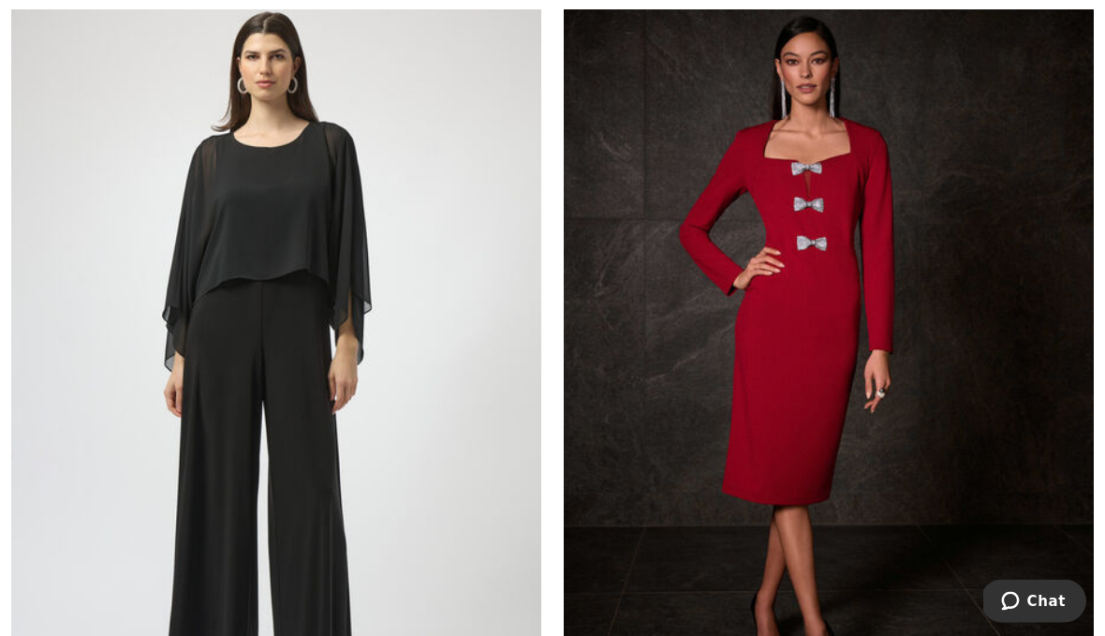
scroll to position [10053, 0]
click at [227, 301] on img at bounding box center [276, 366] width 530 height 795
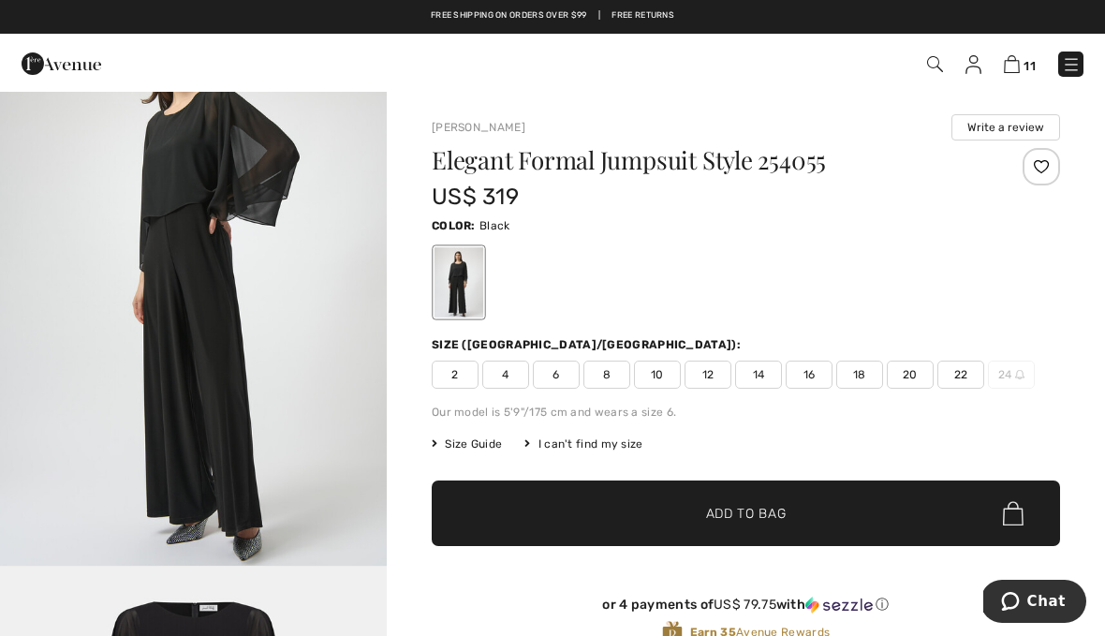
scroll to position [2588, 0]
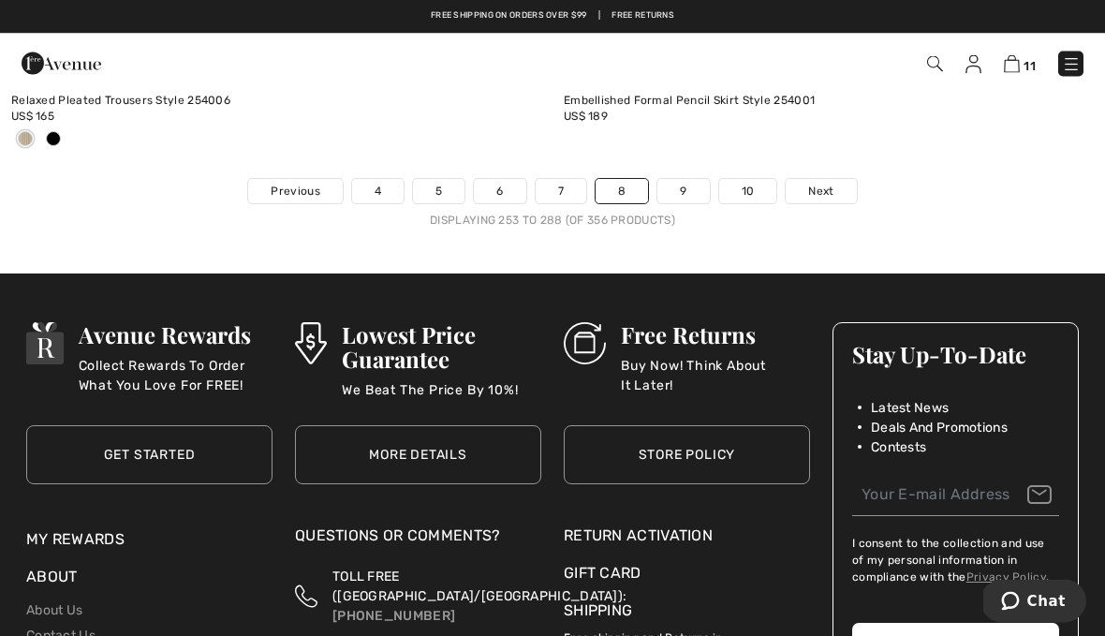
scroll to position [16208, 0]
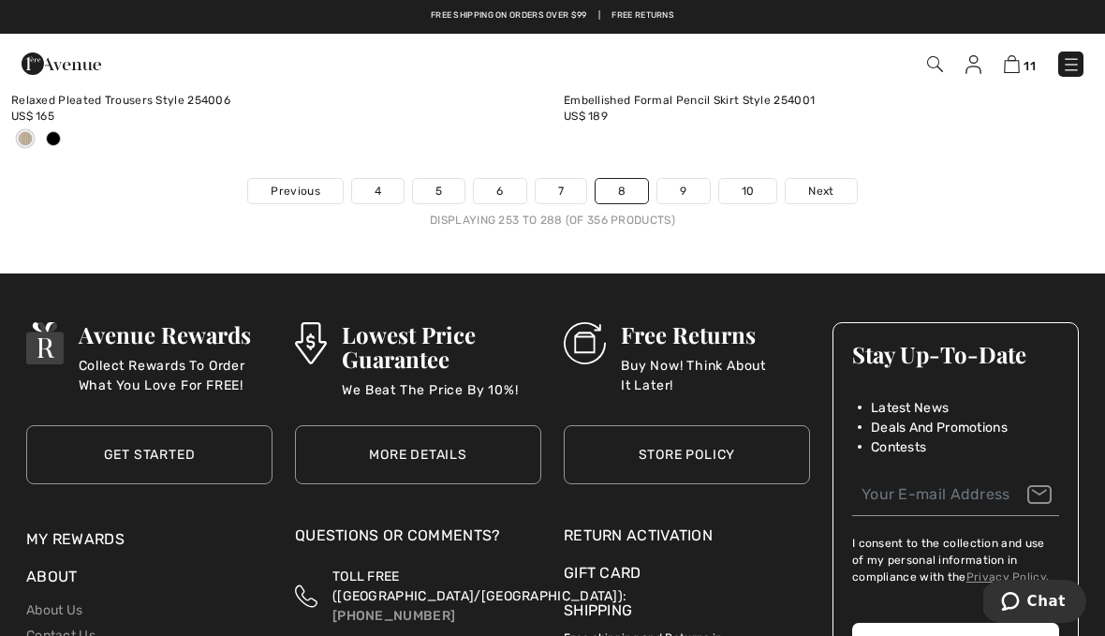
click at [689, 179] on link "9" at bounding box center [682, 191] width 51 height 24
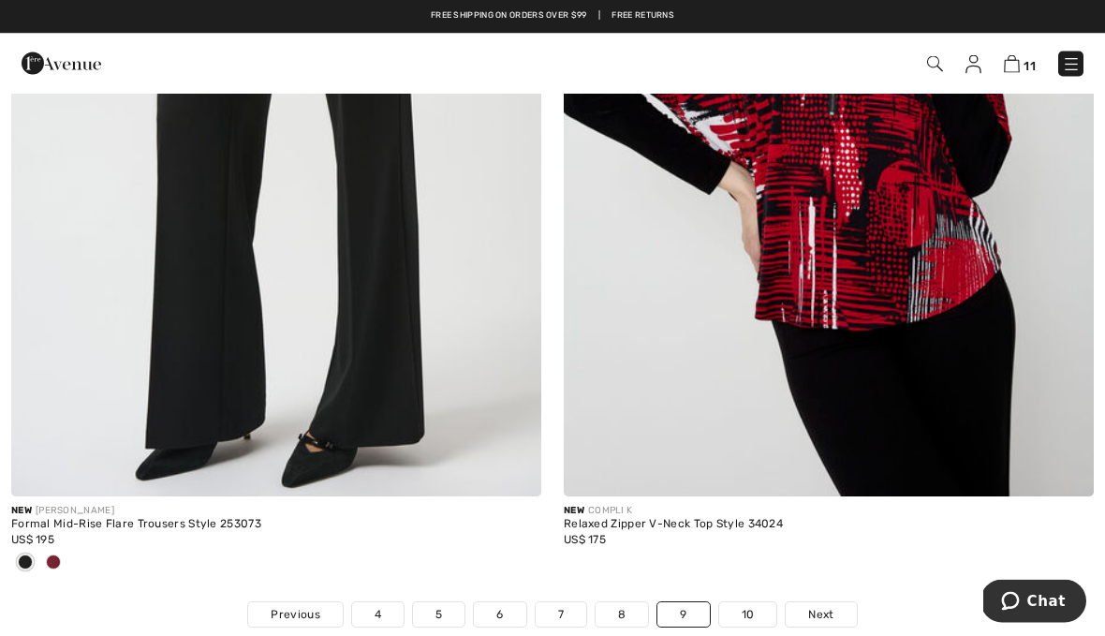
scroll to position [15909, 0]
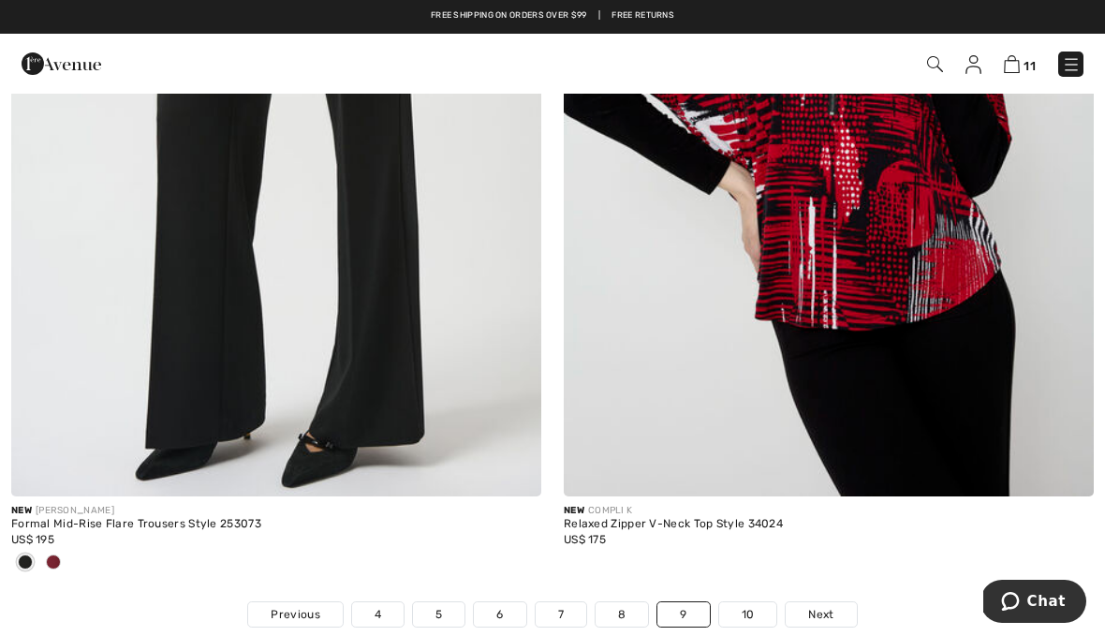
click at [750, 608] on link "10" at bounding box center [748, 614] width 58 height 24
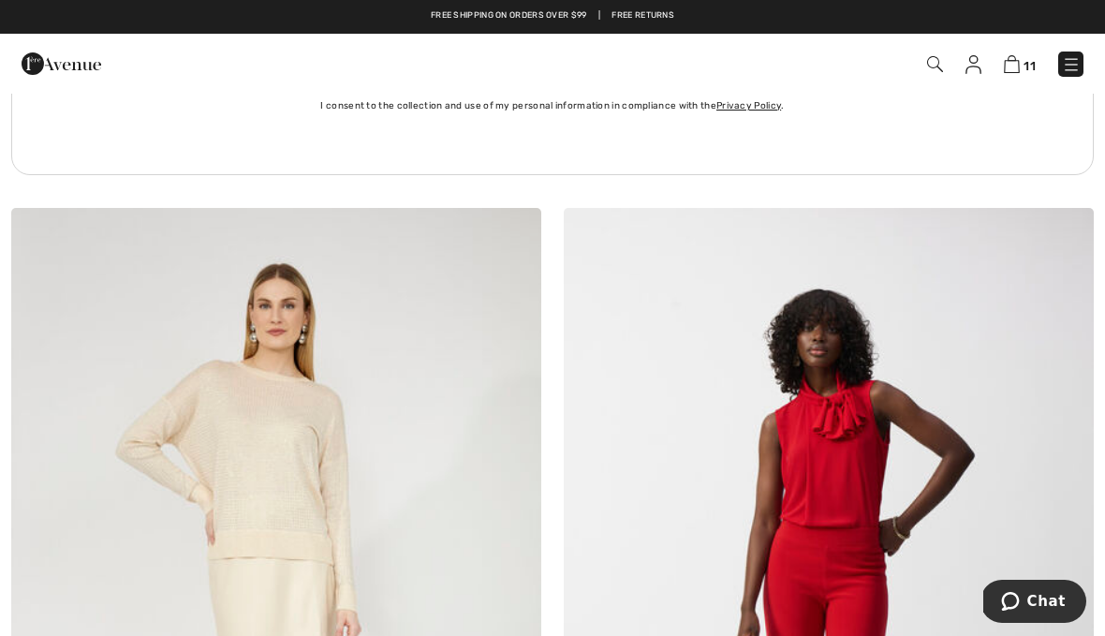
scroll to position [11000, 0]
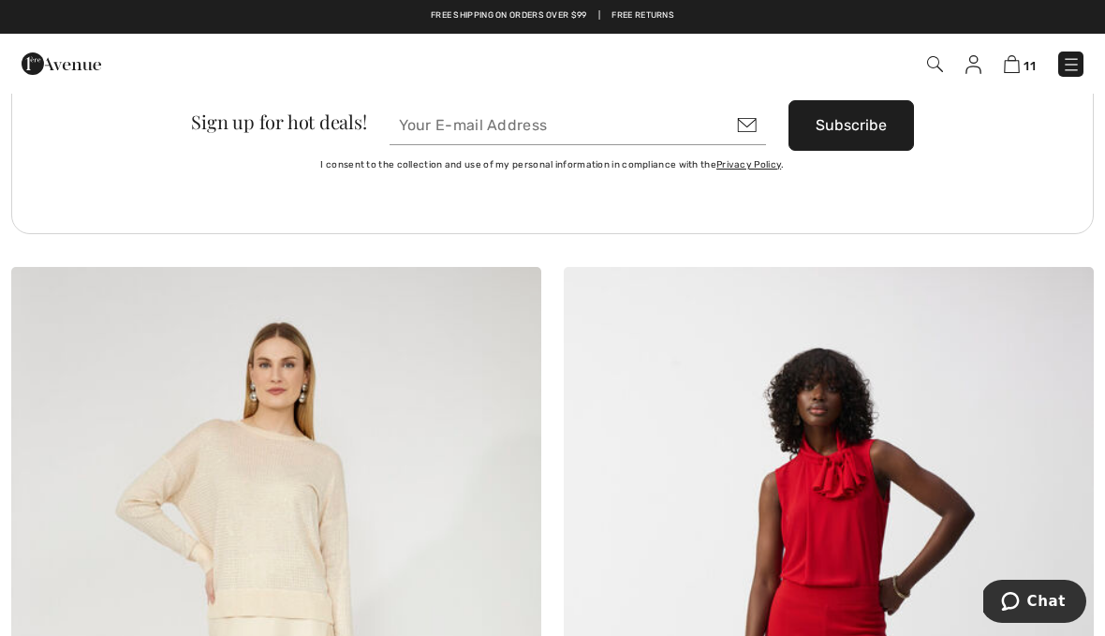
click at [1011, 67] on img at bounding box center [1012, 64] width 16 height 18
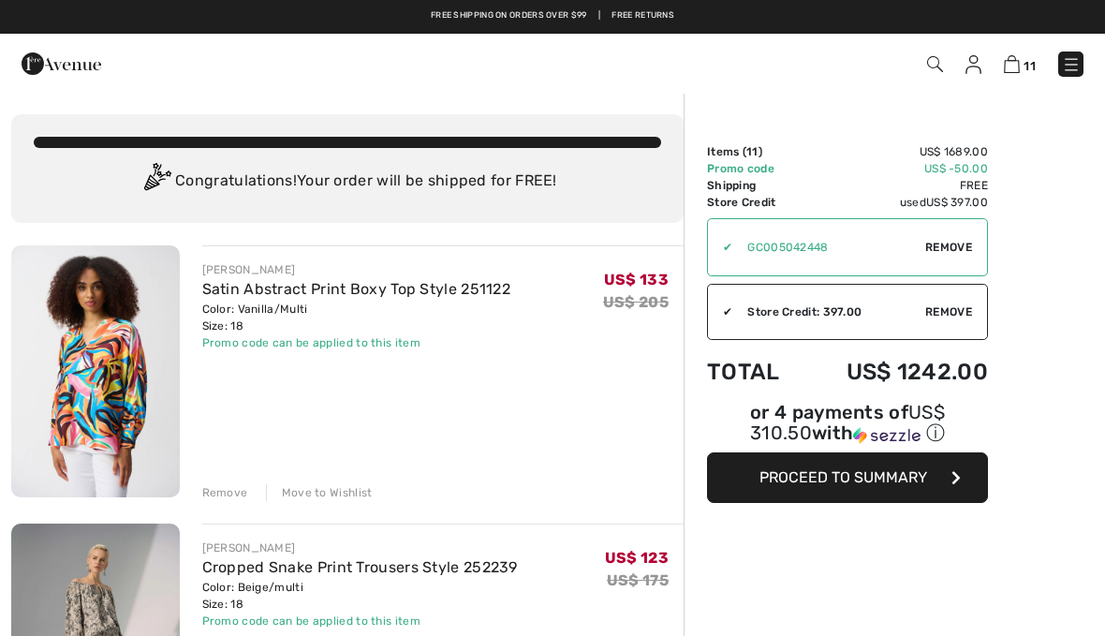
checkbox input "true"
click at [296, 295] on link "Satin Abstract Print Boxy Top Style 251122" at bounding box center [356, 289] width 309 height 18
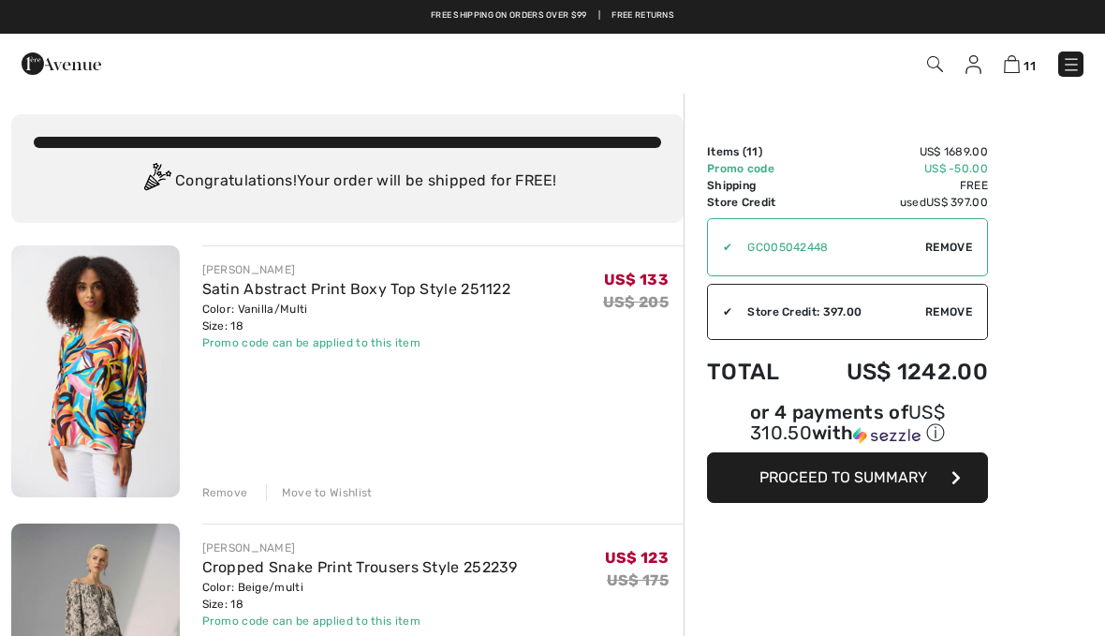
click at [110, 395] on img at bounding box center [95, 371] width 169 height 252
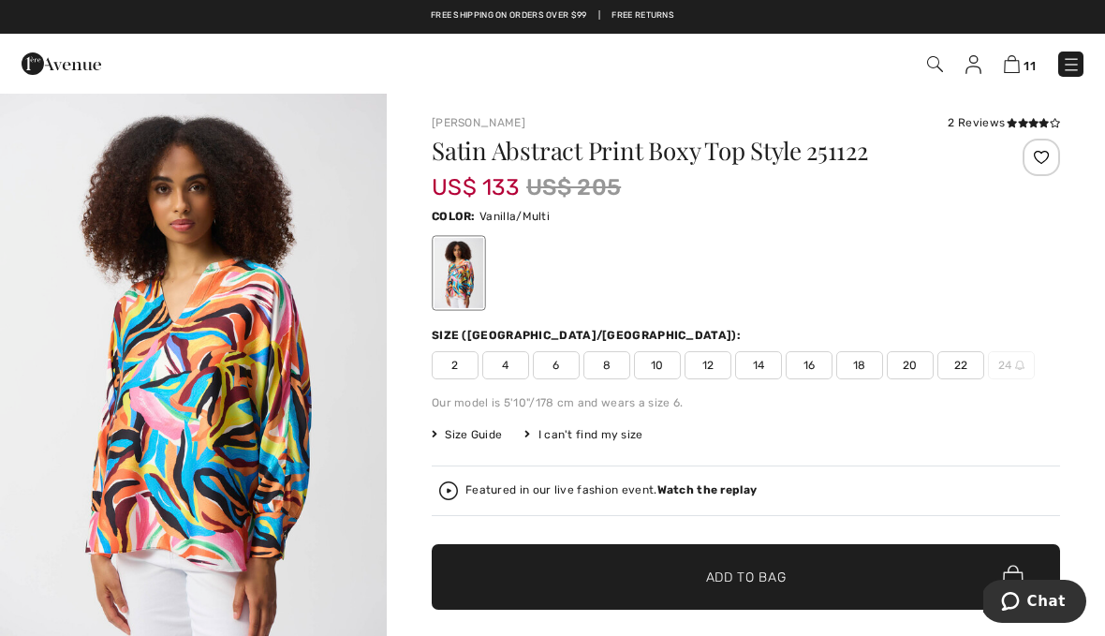
click at [262, 501] on img "1 / 5" at bounding box center [193, 382] width 387 height 580
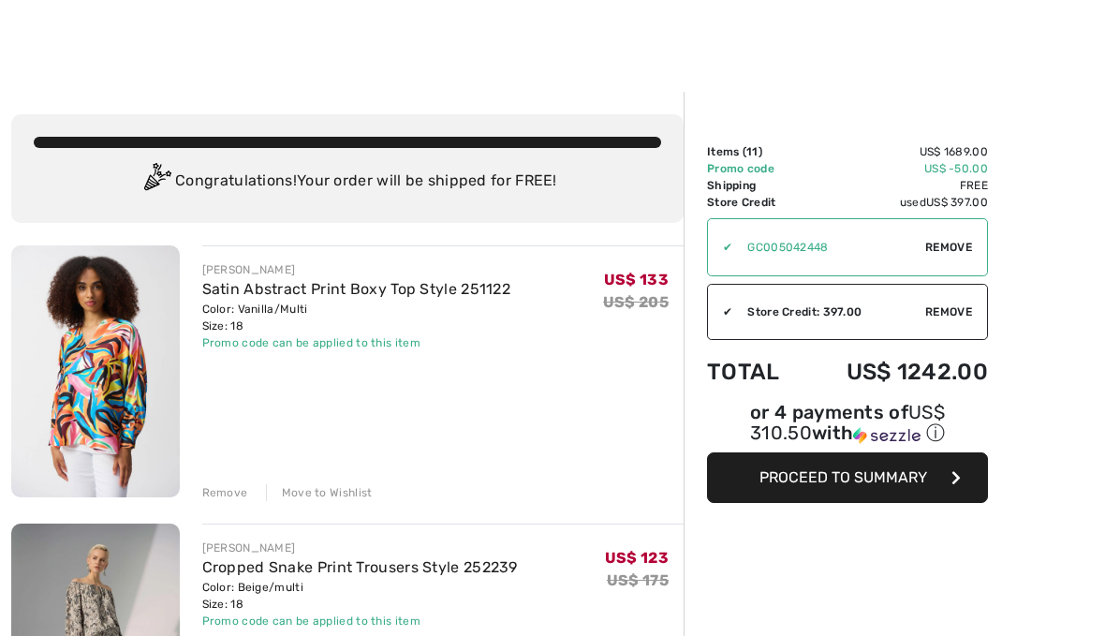
scroll to position [150, 0]
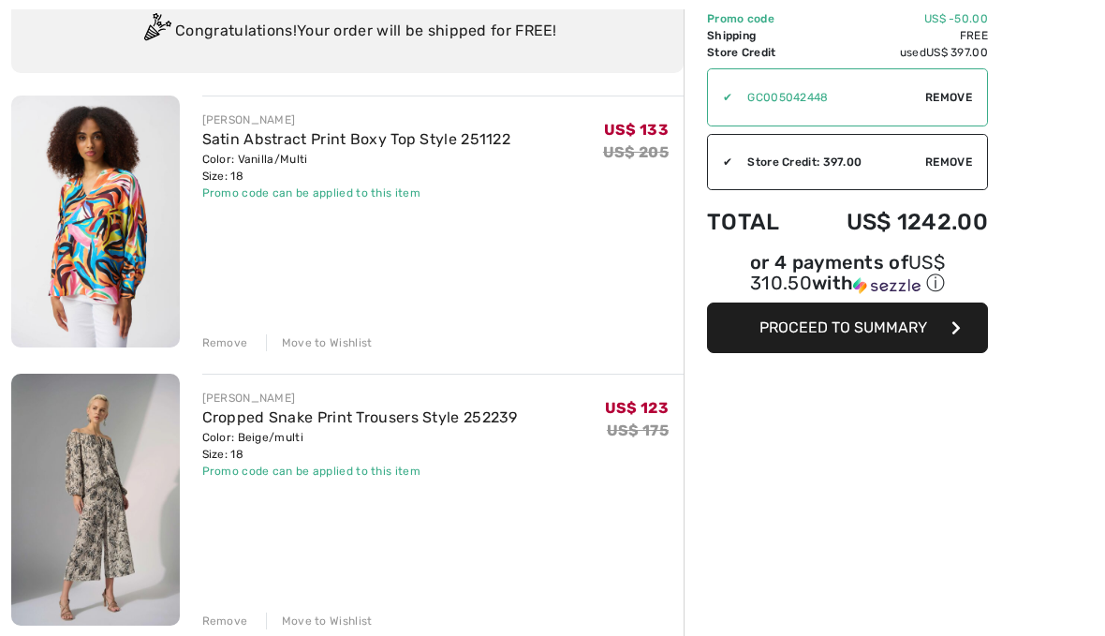
click at [122, 522] on img at bounding box center [95, 500] width 169 height 252
click at [117, 509] on img at bounding box center [95, 500] width 169 height 252
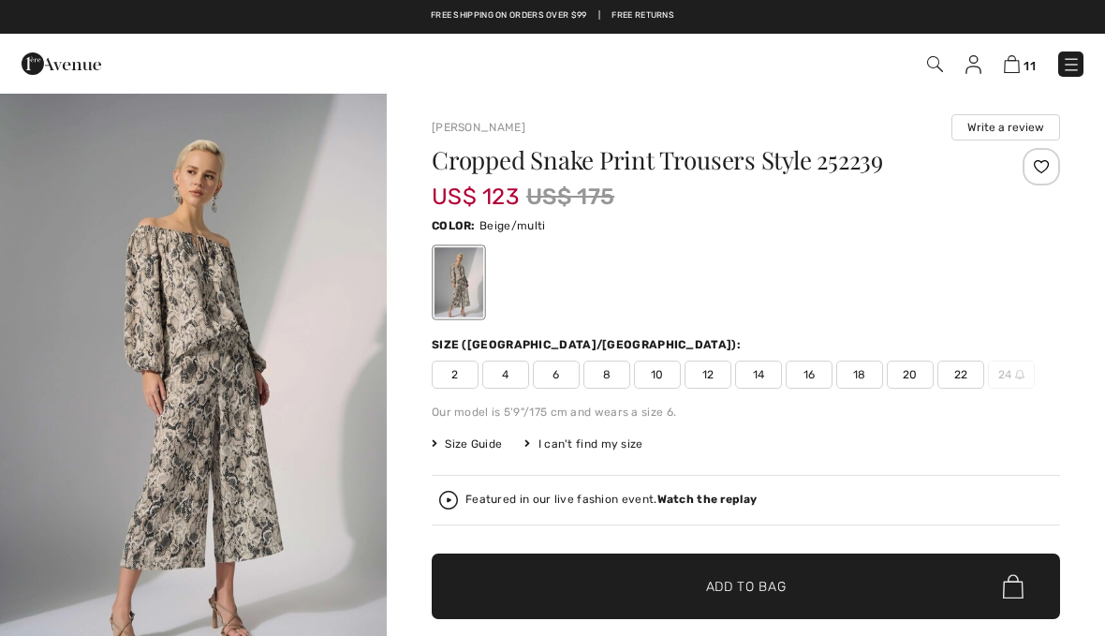
click at [253, 509] on img "1 / 3" at bounding box center [193, 382] width 387 height 580
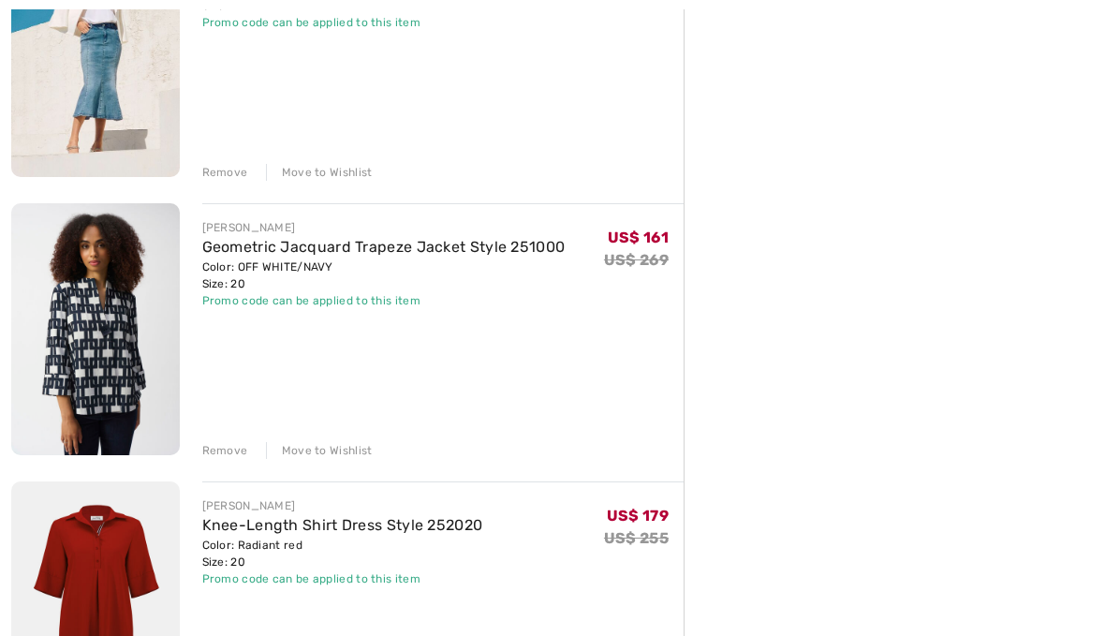
scroll to position [1432, 0]
click at [220, 454] on div "Remove" at bounding box center [225, 450] width 46 height 17
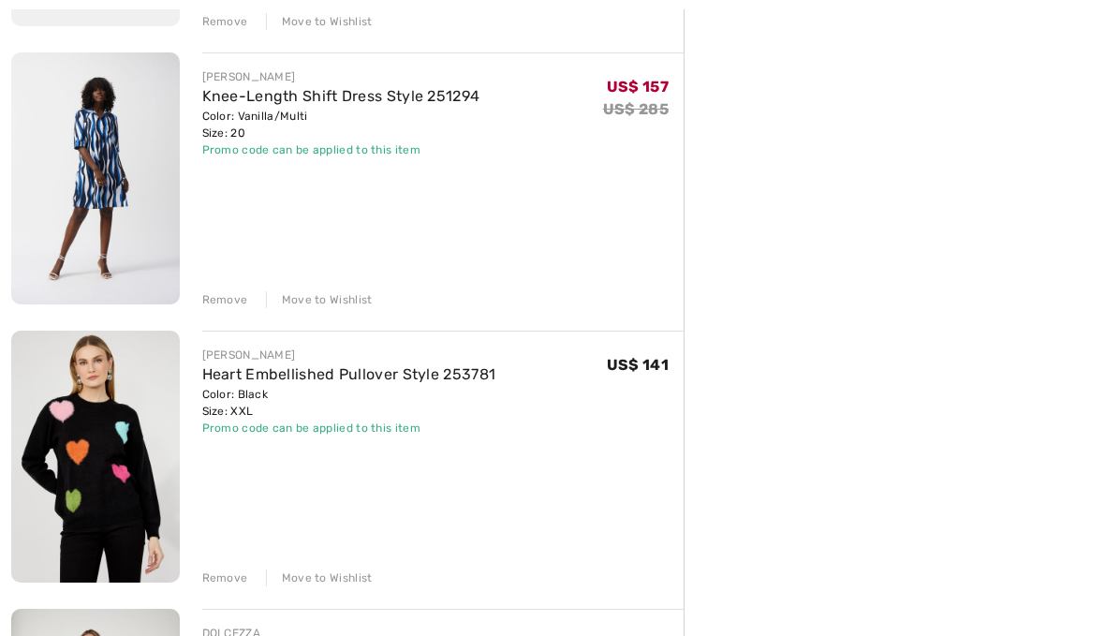
scroll to position [1861, 0]
click at [235, 576] on div "Remove" at bounding box center [225, 577] width 46 height 17
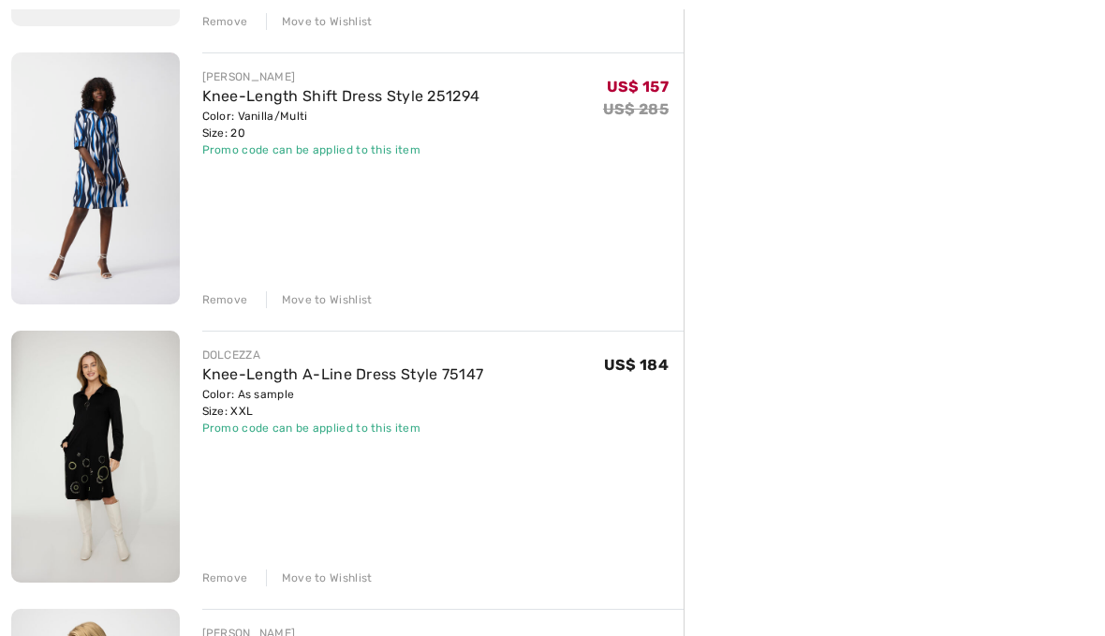
click at [231, 586] on div "Remove" at bounding box center [225, 577] width 46 height 17
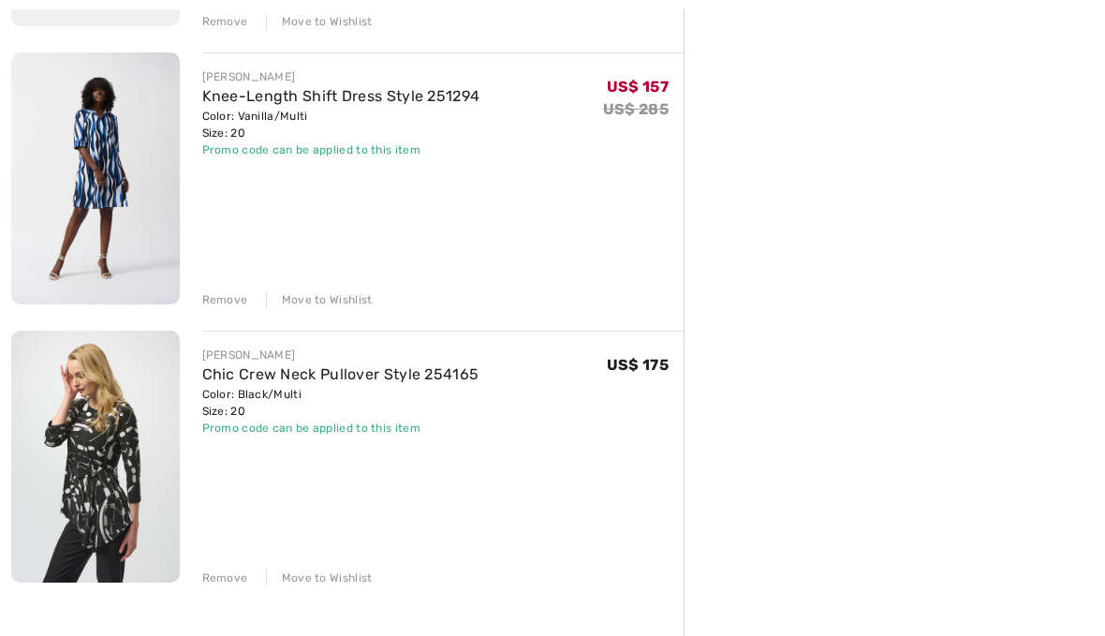
click at [245, 583] on div "Remove Move to Wishlist" at bounding box center [443, 575] width 482 height 21
click at [229, 582] on div "Remove" at bounding box center [225, 577] width 46 height 17
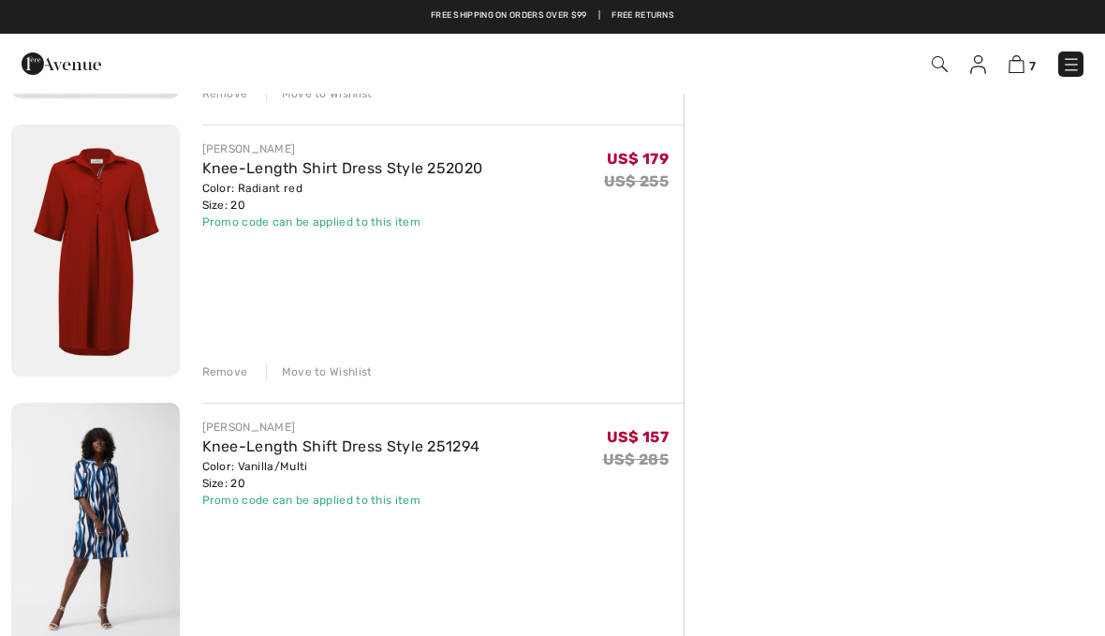
scroll to position [1512, 0]
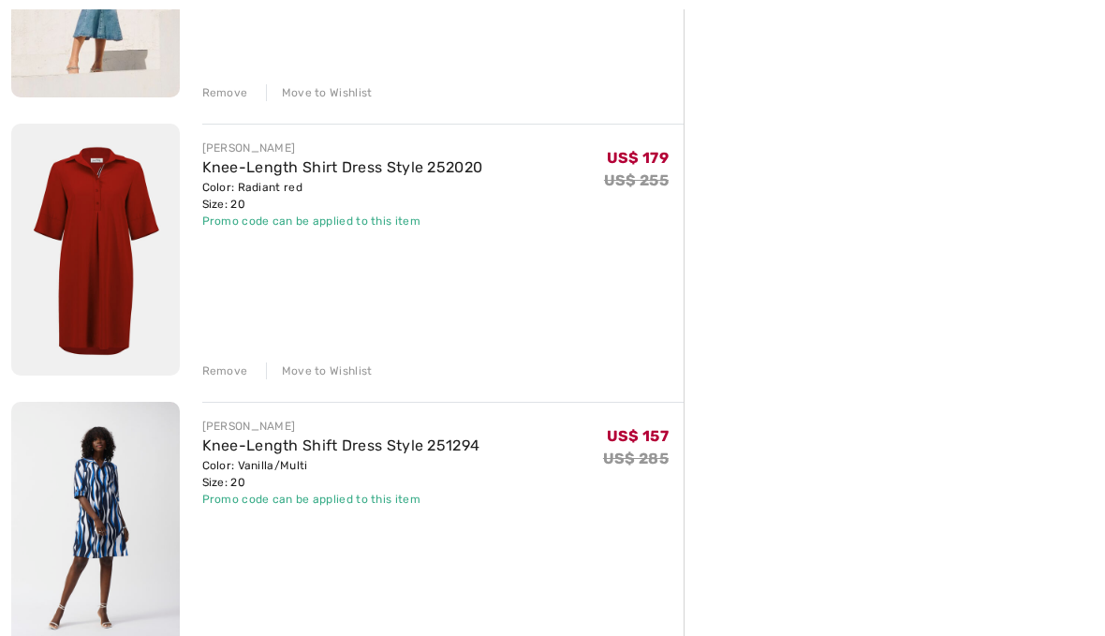
click at [115, 560] on img at bounding box center [95, 528] width 169 height 252
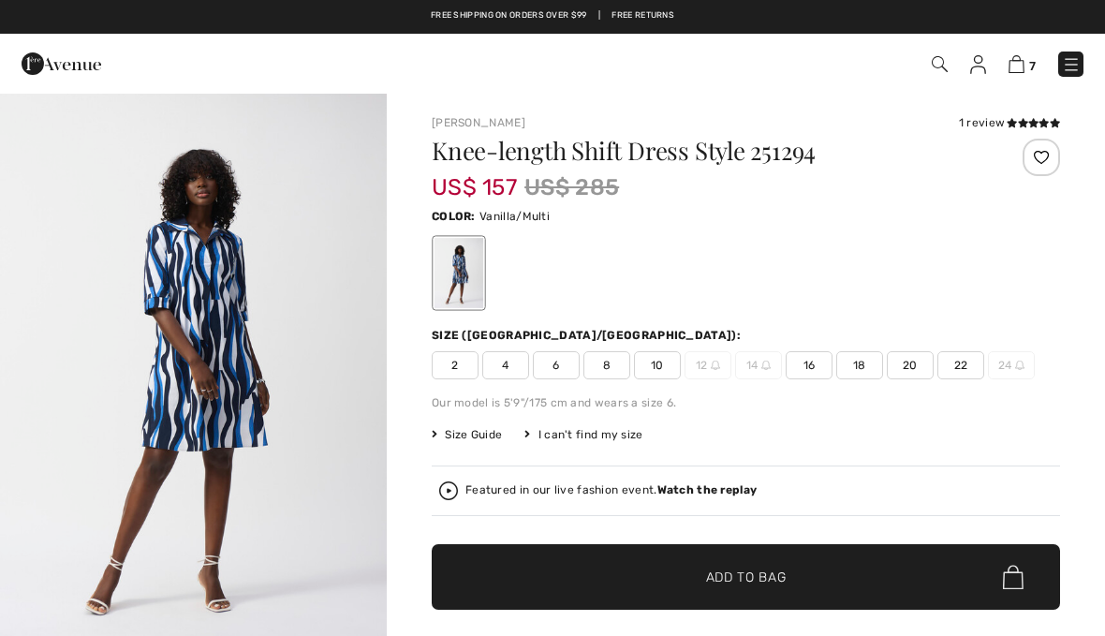
checkbox input "true"
click at [240, 437] on img "1 / 5" at bounding box center [193, 382] width 387 height 580
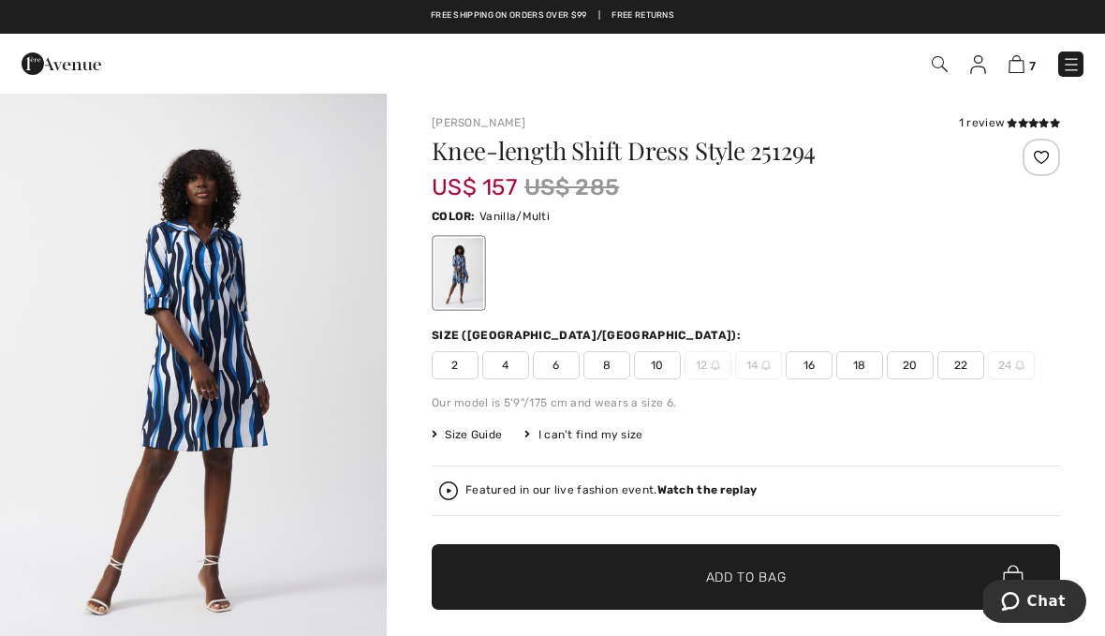
click at [1019, 66] on img at bounding box center [1016, 64] width 16 height 18
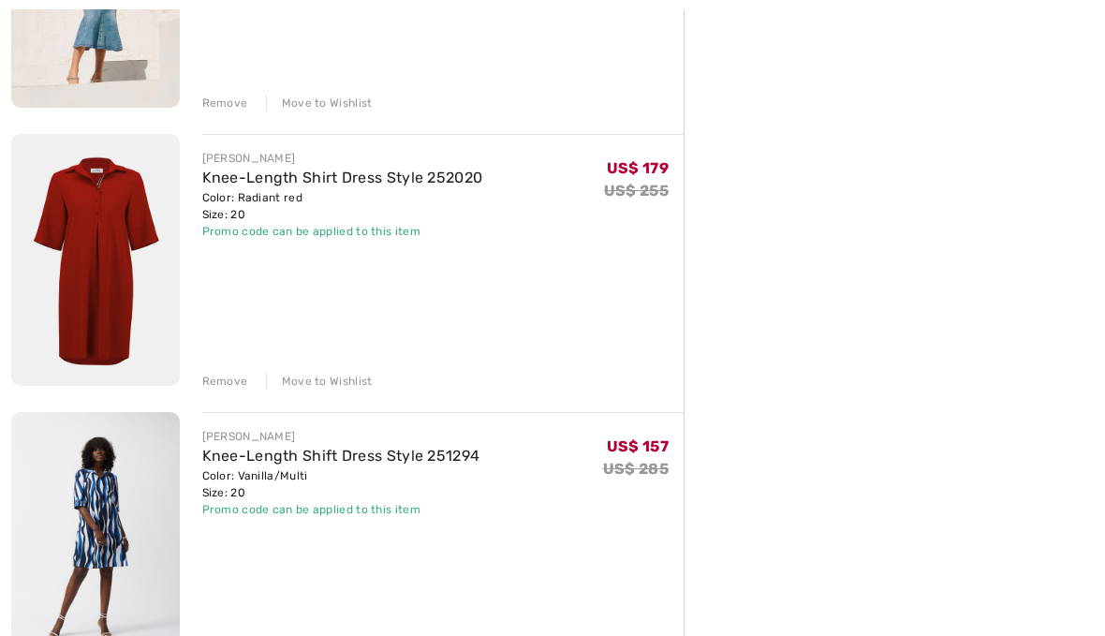
scroll to position [1502, 0]
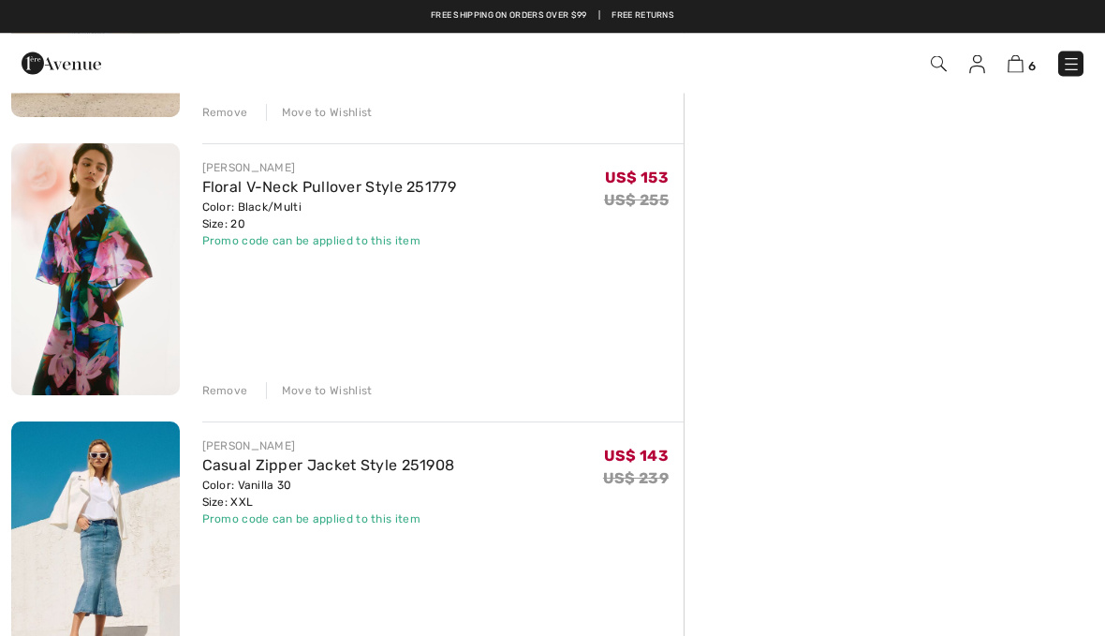
scroll to position [917, 0]
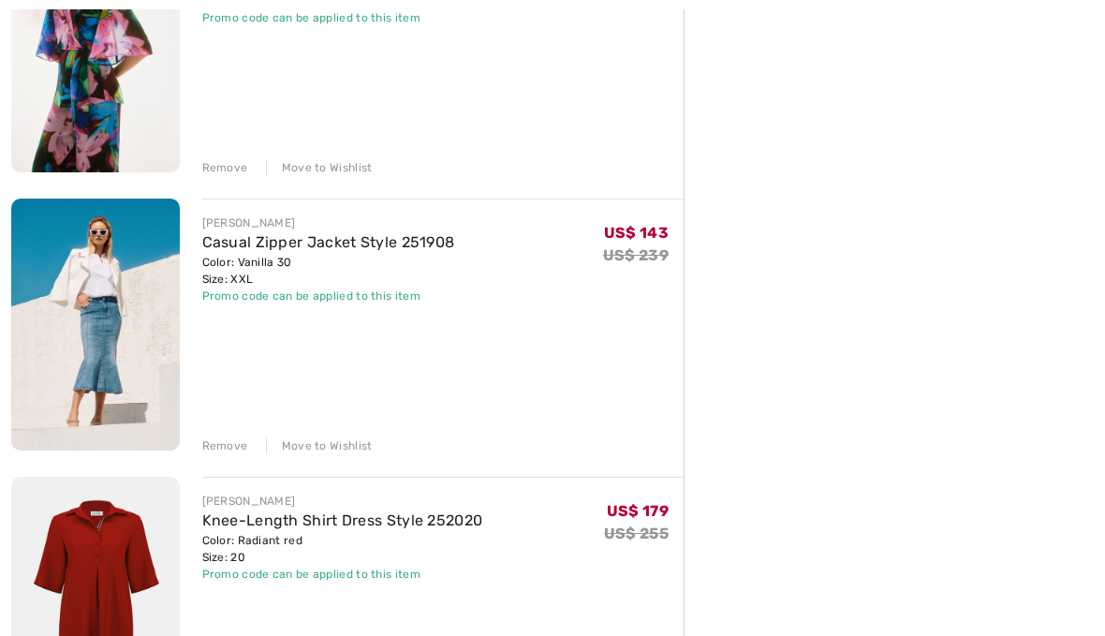
scroll to position [1158, 0]
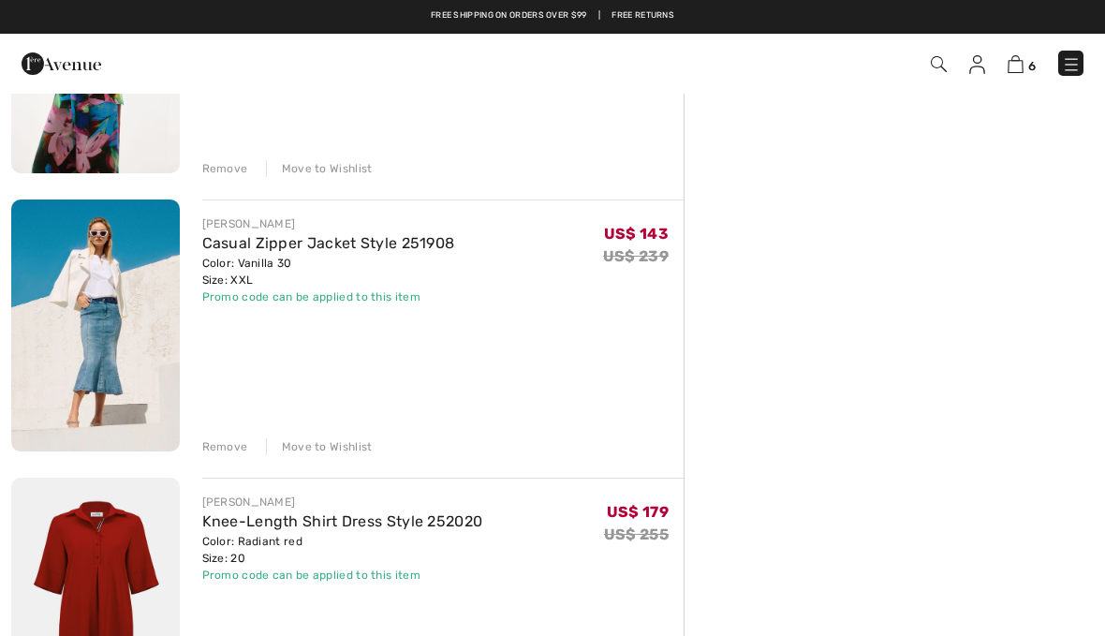
click at [232, 247] on link "Casual Zipper Jacket Style 251908" at bounding box center [328, 243] width 253 height 18
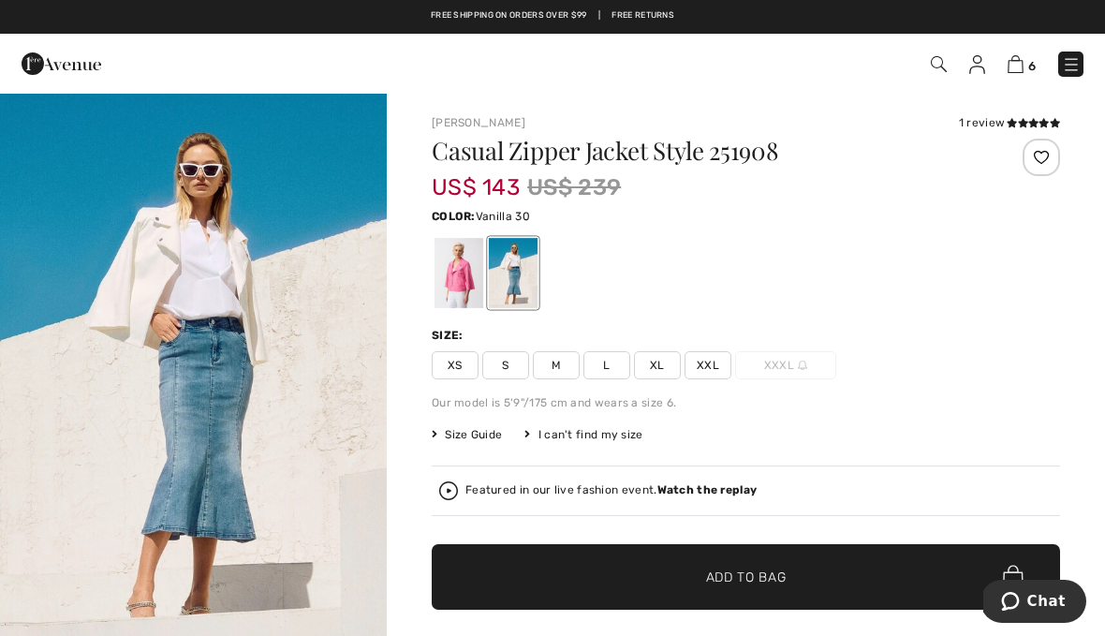
click at [992, 126] on div "1 review" at bounding box center [1009, 122] width 101 height 17
click at [1026, 127] on icon at bounding box center [1023, 122] width 10 height 9
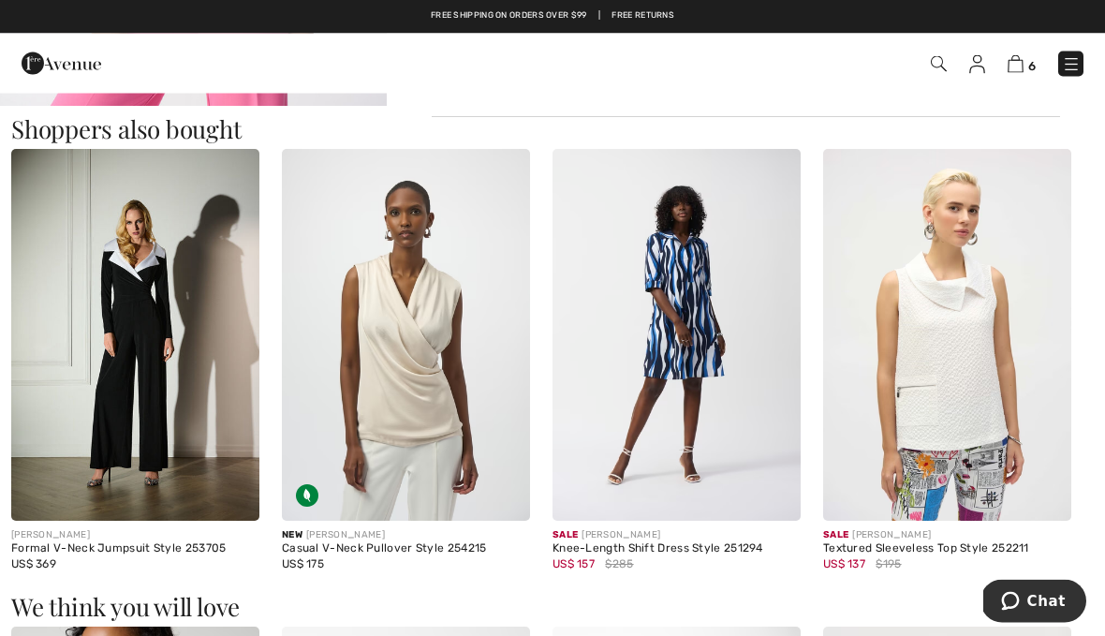
scroll to position [1097, 0]
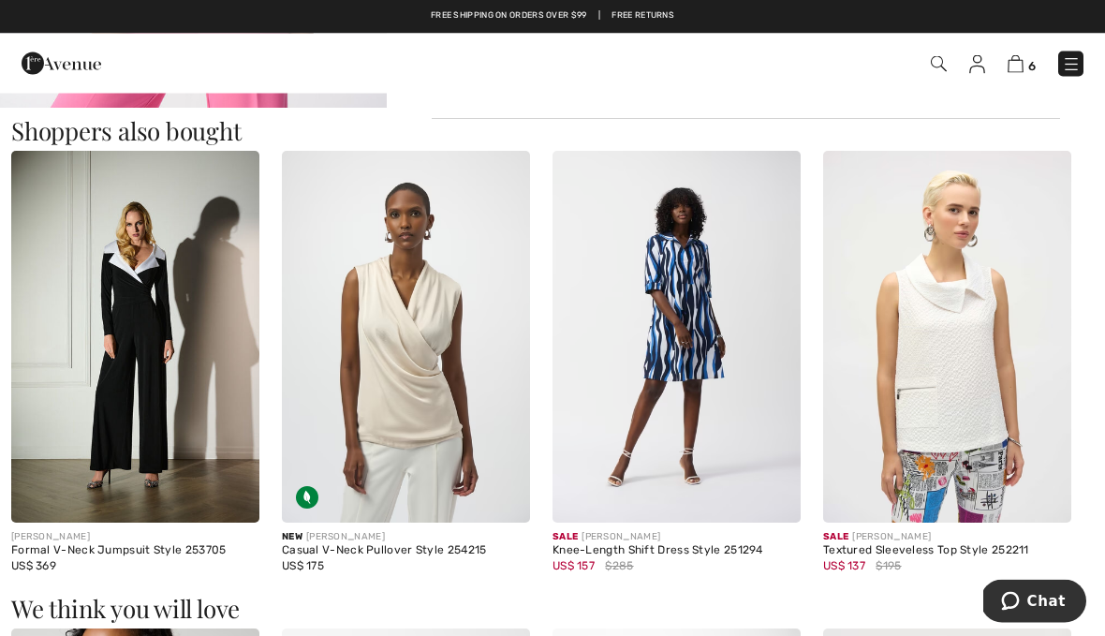
click at [686, 302] on img at bounding box center [676, 338] width 248 height 373
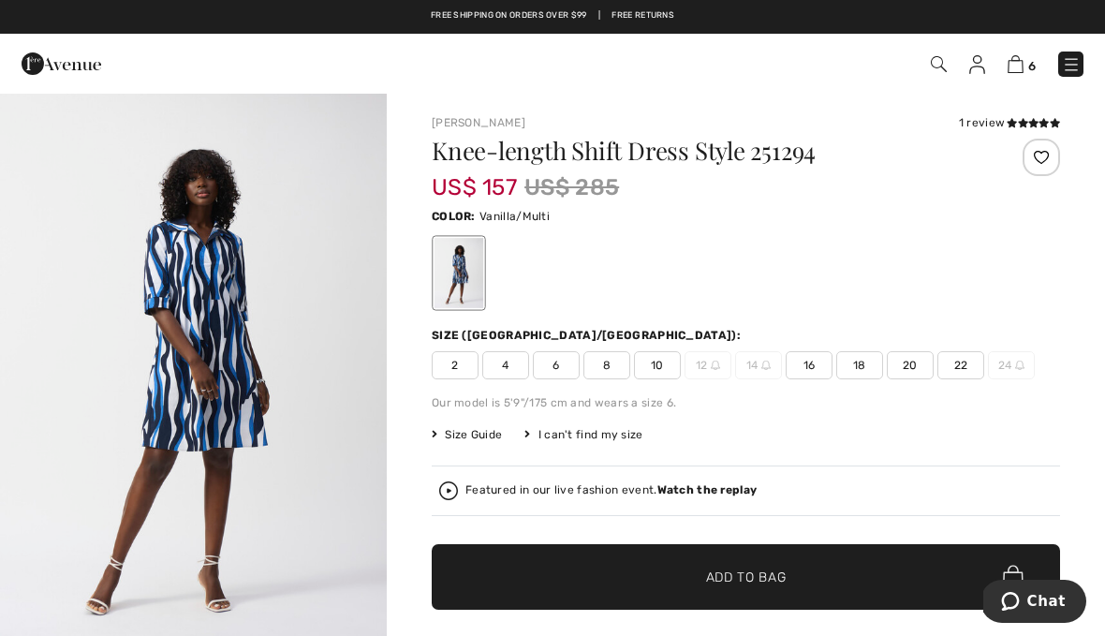
click at [911, 366] on span "20" at bounding box center [910, 365] width 47 height 28
click at [776, 572] on span "Add to Bag" at bounding box center [746, 577] width 81 height 20
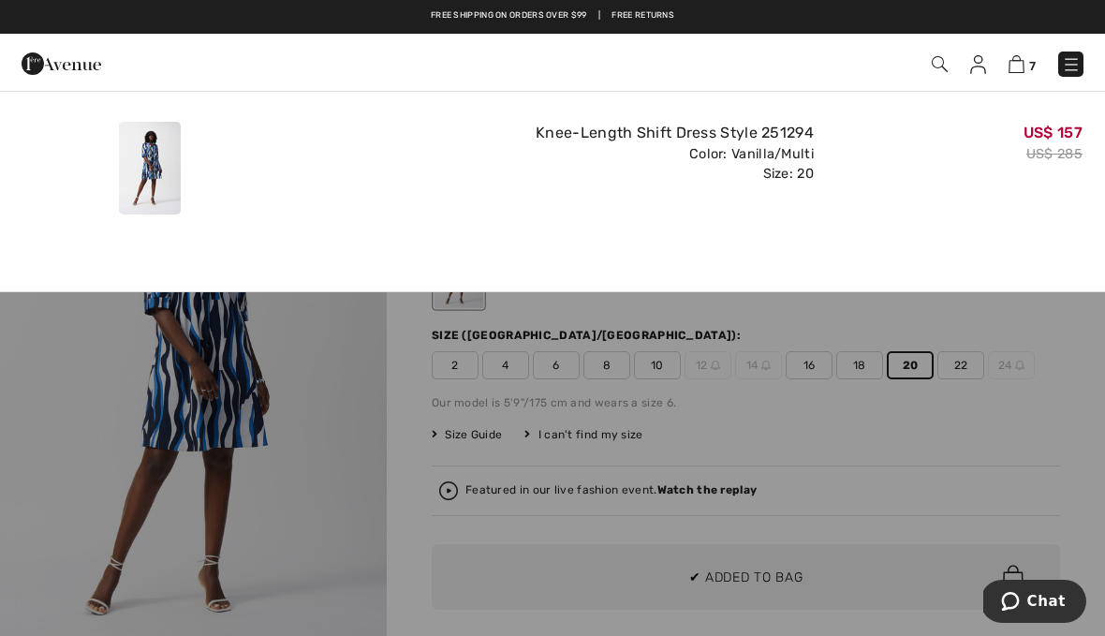
click at [896, 433] on div at bounding box center [552, 318] width 1105 height 636
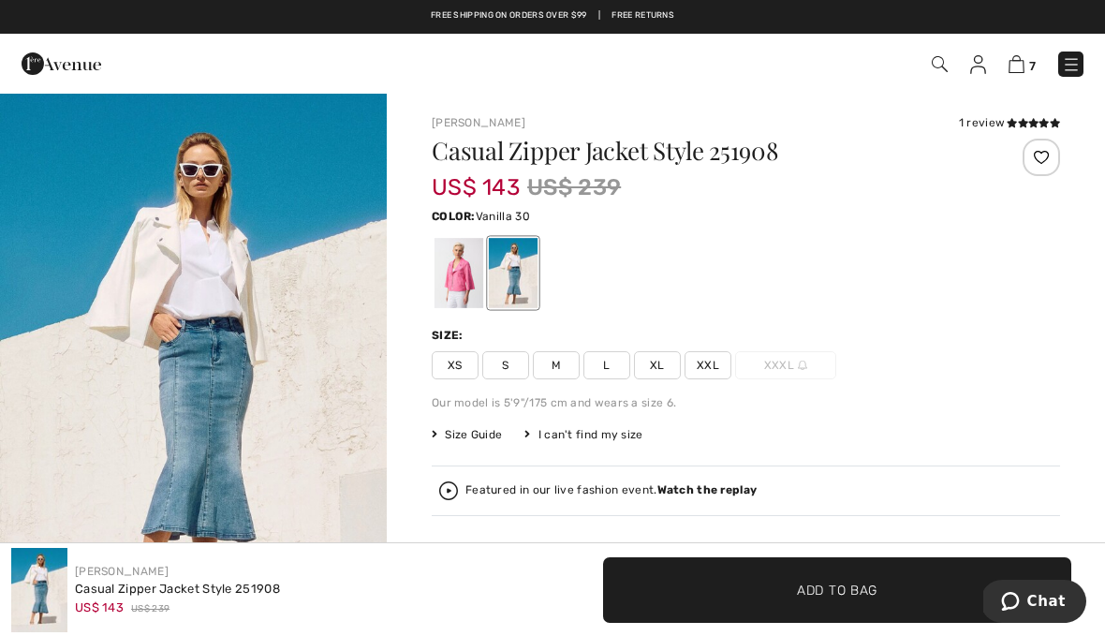
click at [1015, 71] on img at bounding box center [1016, 64] width 16 height 18
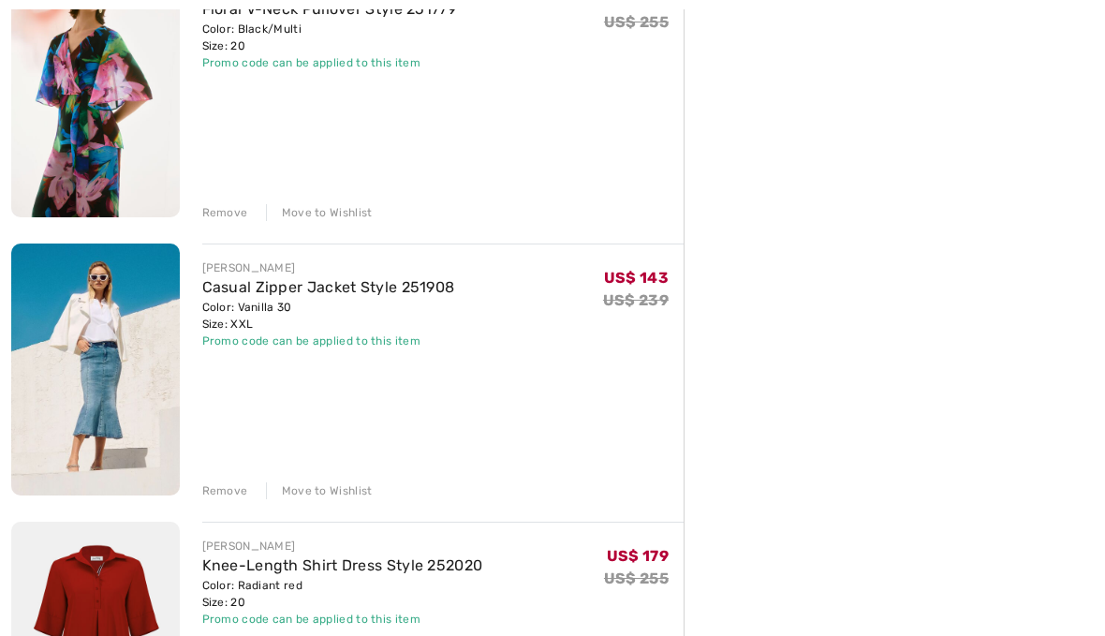
scroll to position [1114, 0]
click at [89, 290] on img at bounding box center [95, 369] width 169 height 252
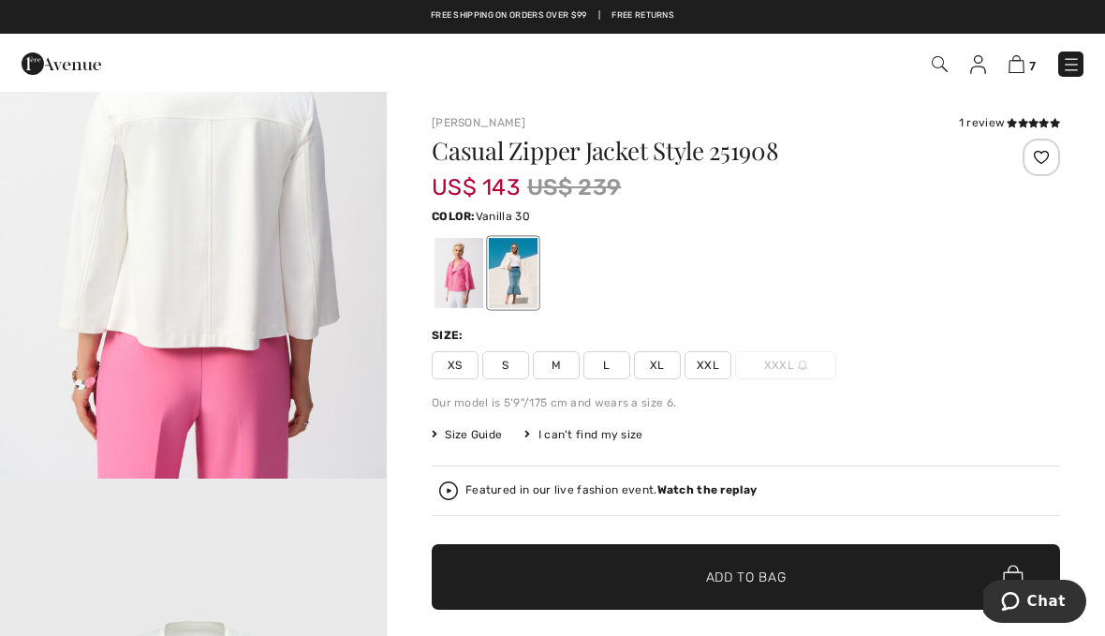
scroll to position [2515, 0]
click at [1023, 72] on img at bounding box center [1016, 64] width 16 height 18
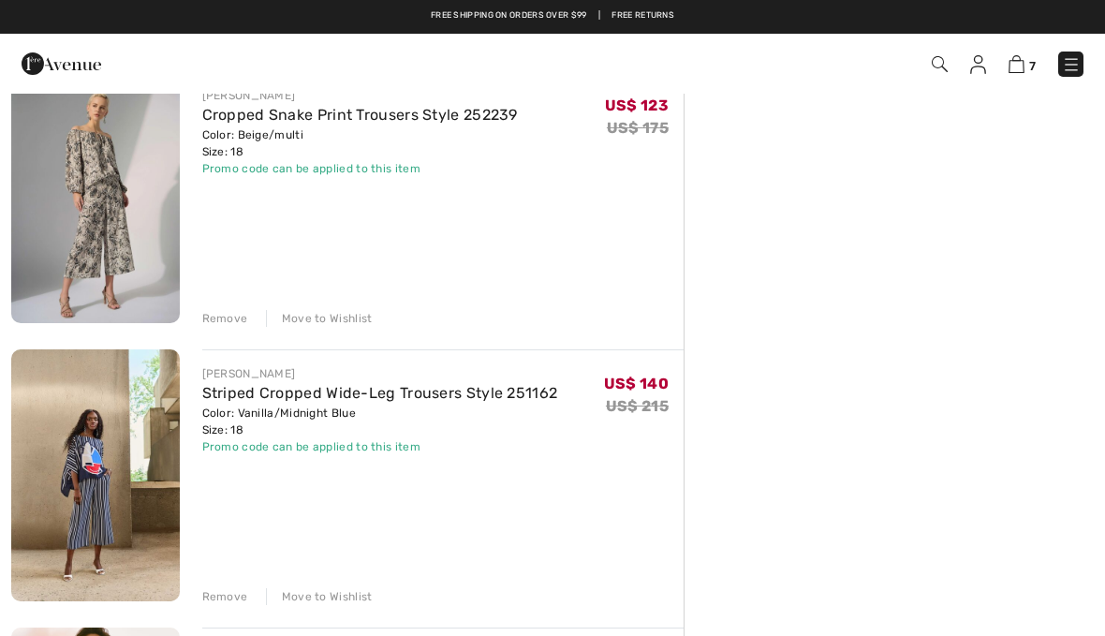
scroll to position [451, 0]
